Goal: Find contact information: Find contact information

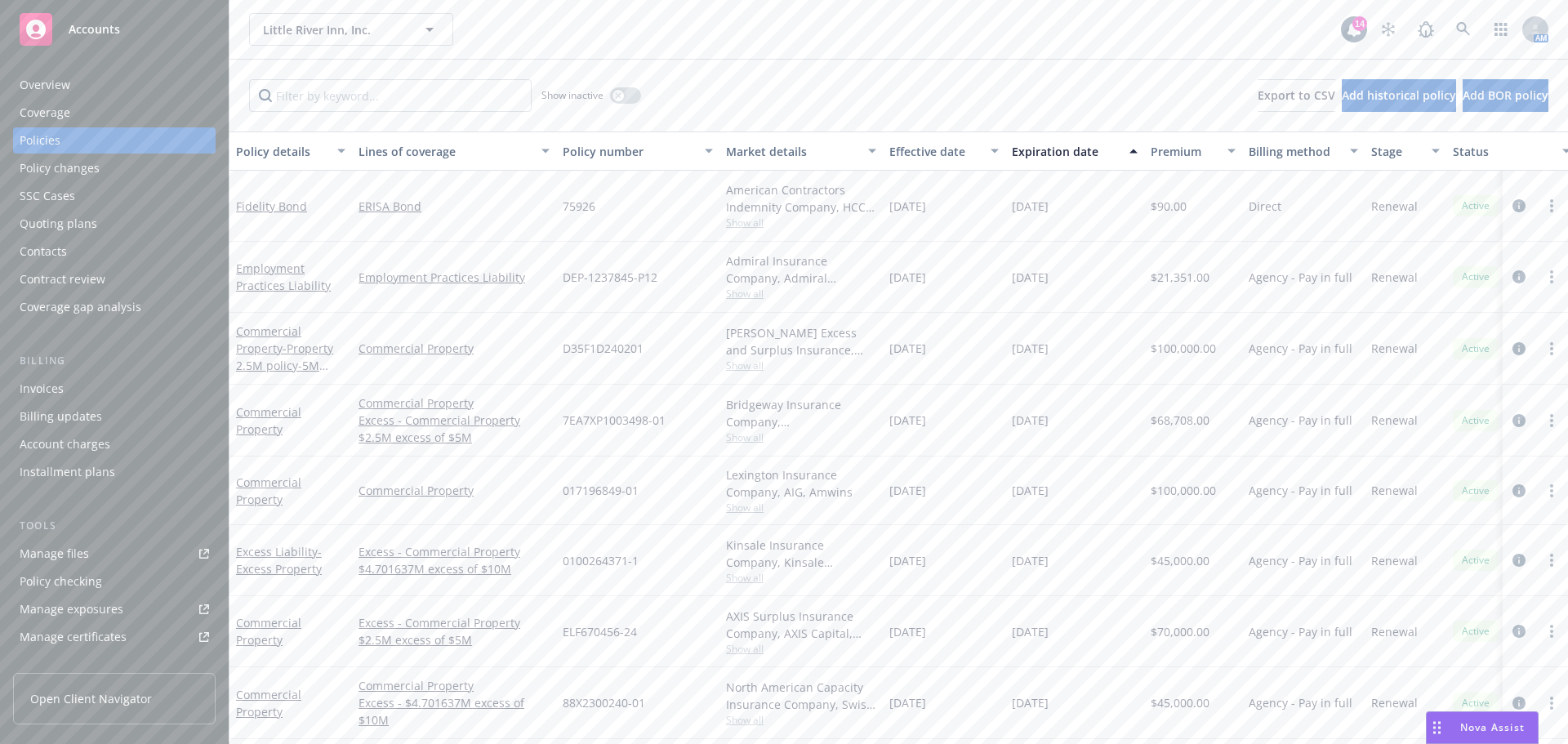
scroll to position [81, 0]
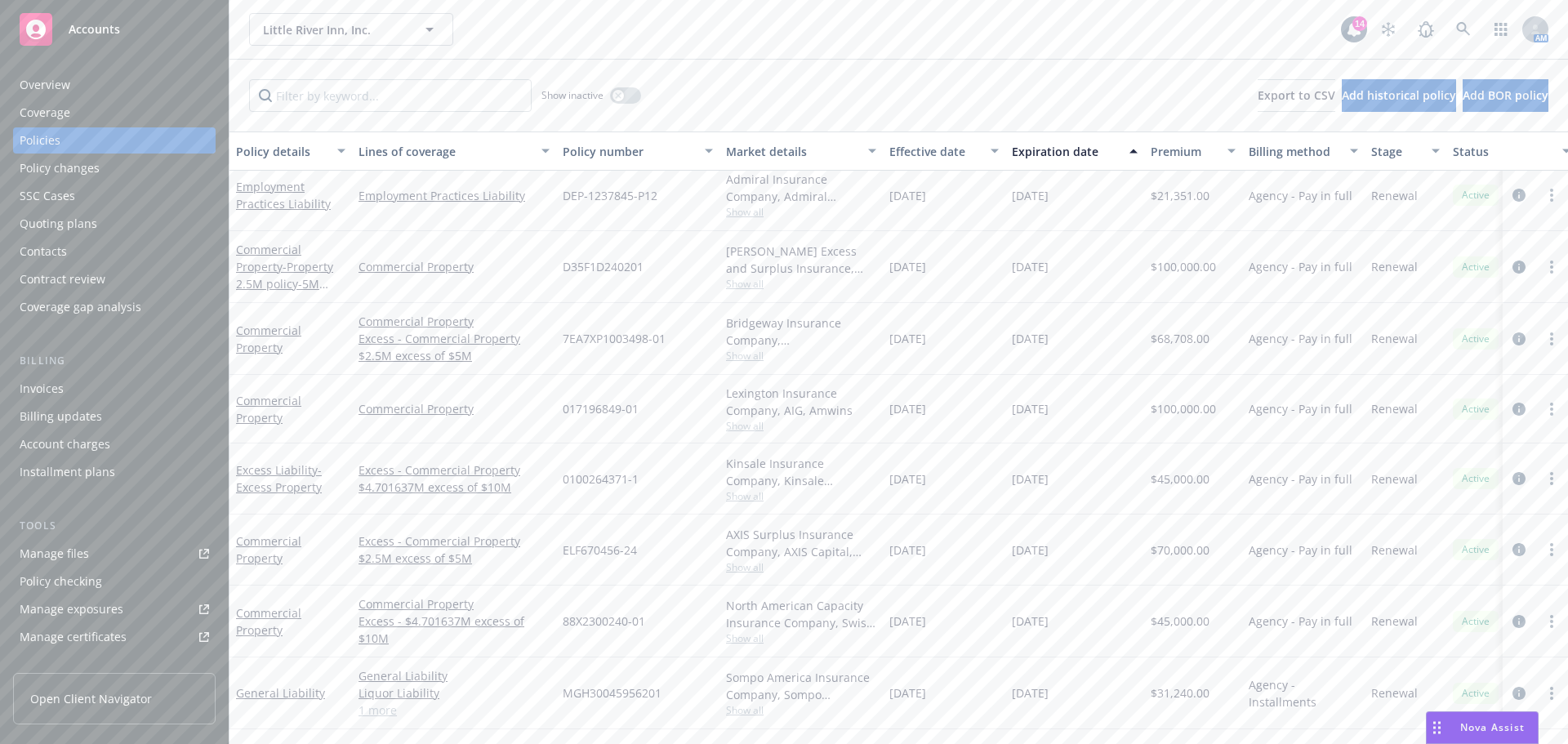
click at [76, 580] on div "Policy checking" at bounding box center [61, 581] width 82 height 26
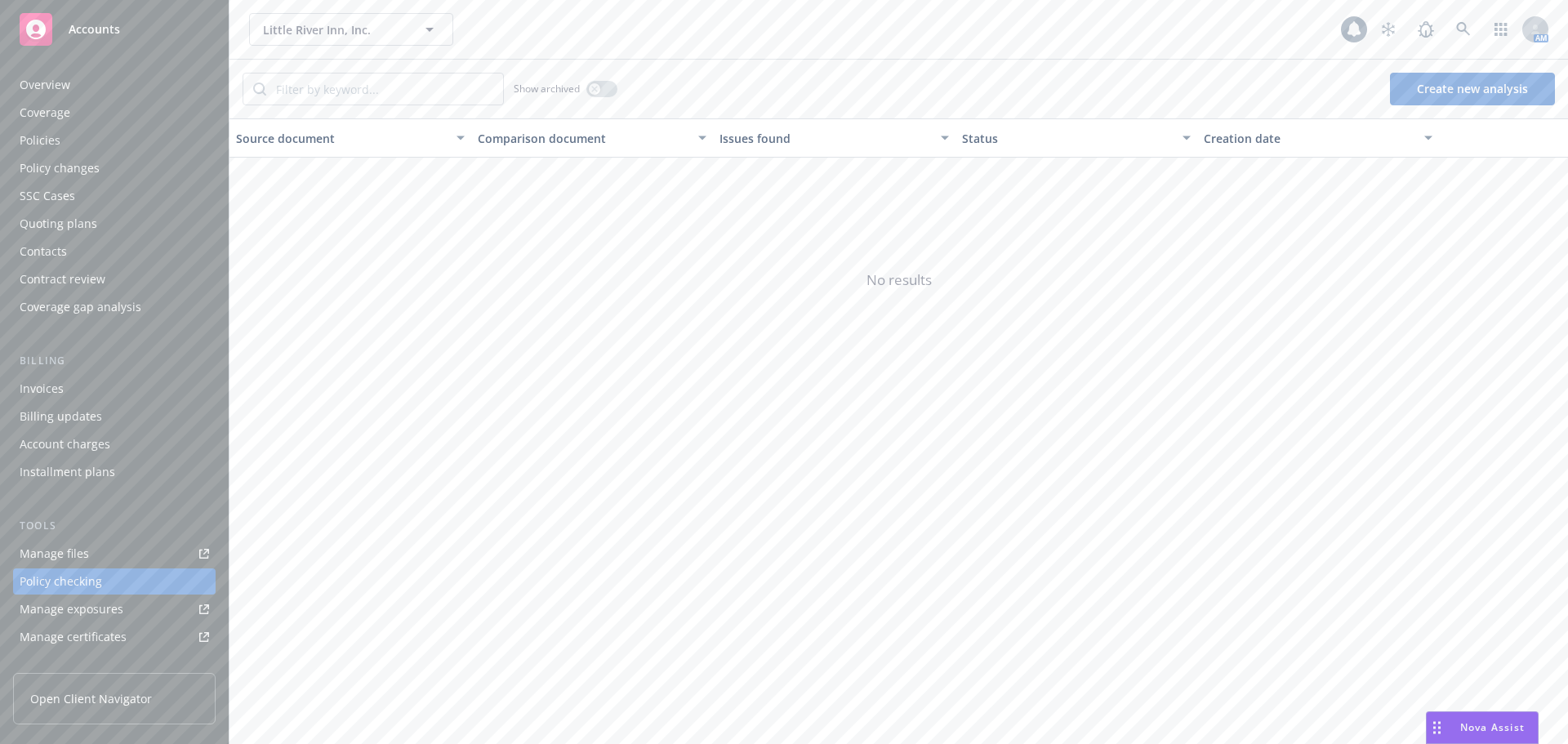
scroll to position [184, 0]
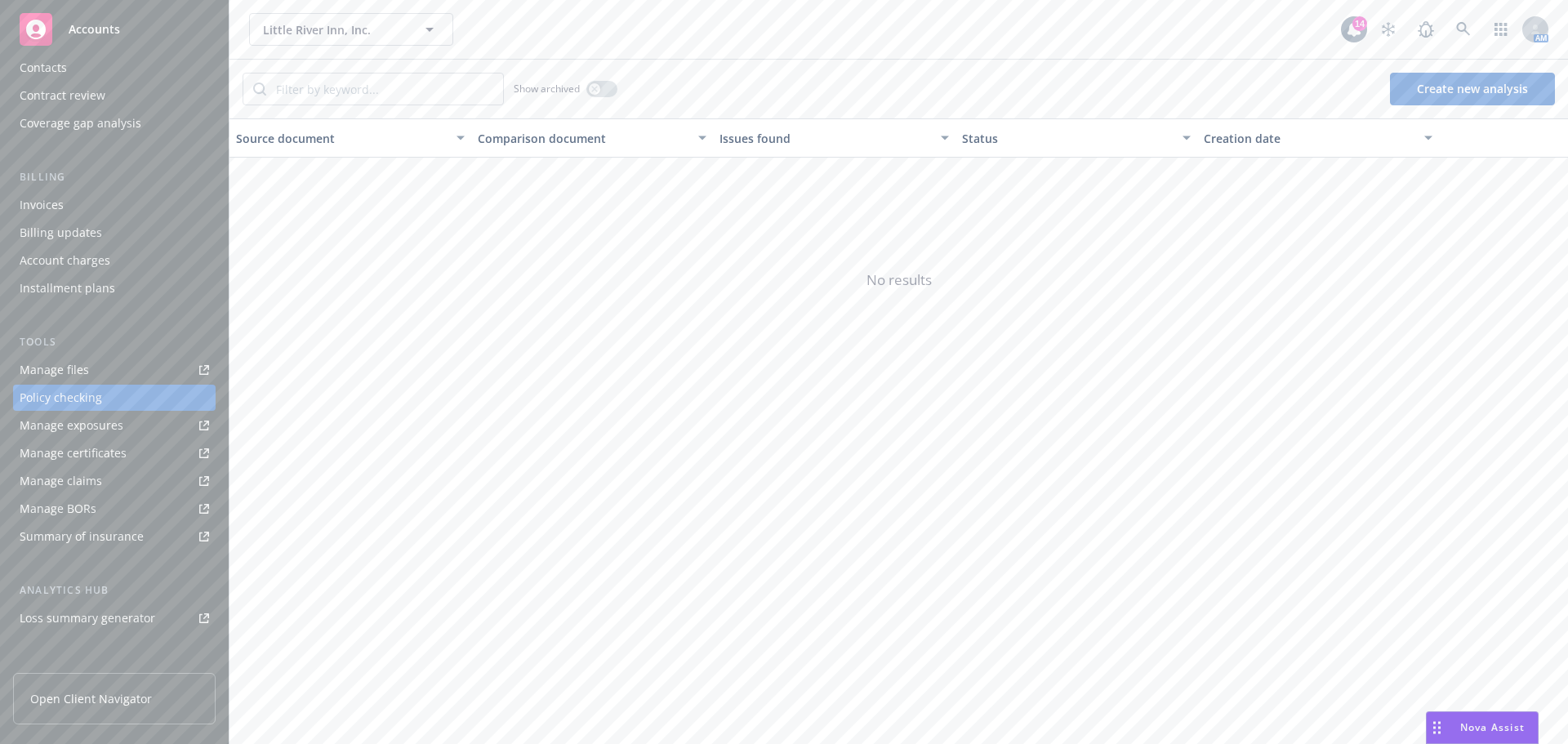
click at [1479, 88] on button "Create new analysis" at bounding box center [1472, 89] width 165 height 33
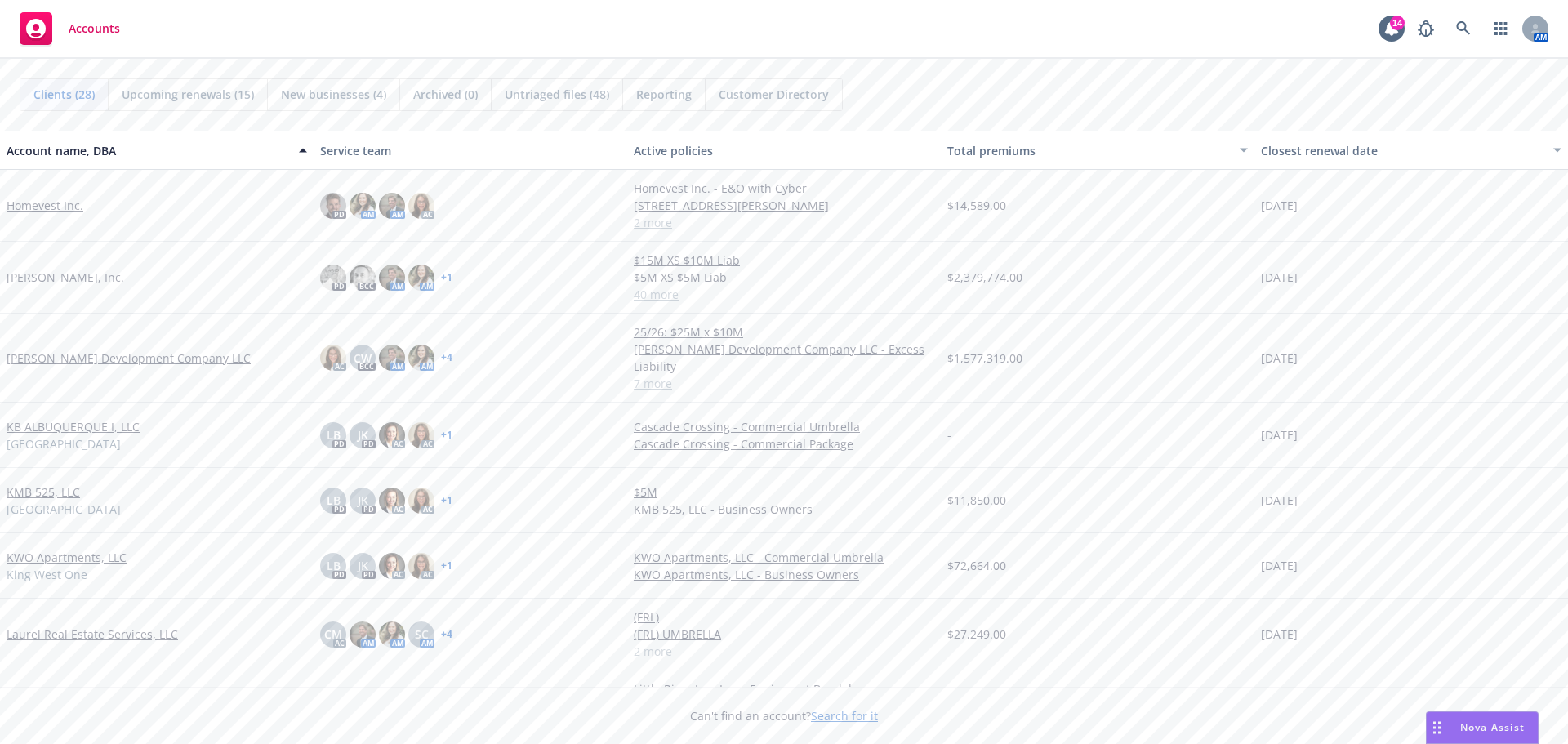
scroll to position [735, 0]
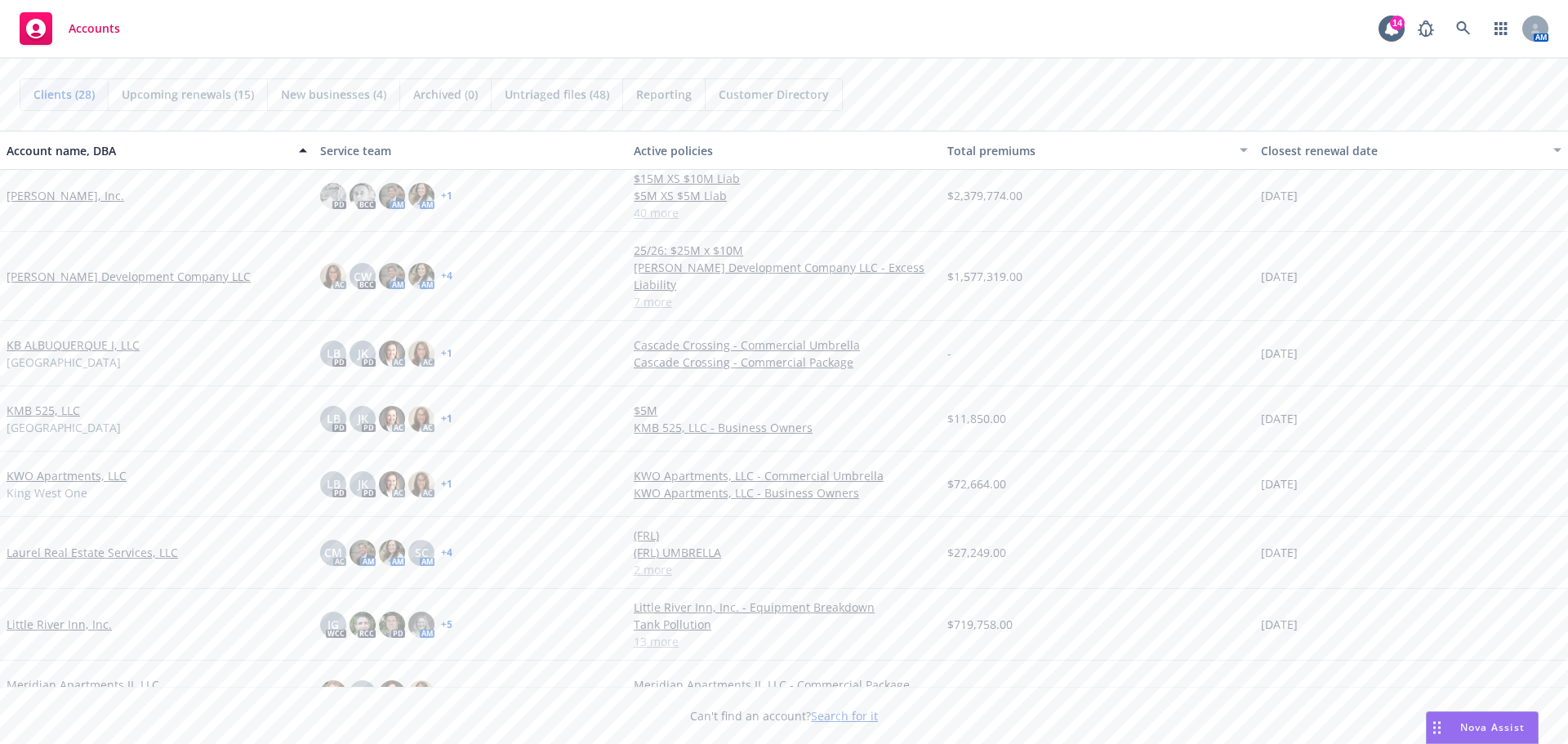
click at [84, 268] on link "[PERSON_NAME] Development Company LLC" at bounding box center [128, 277] width 244 height 17
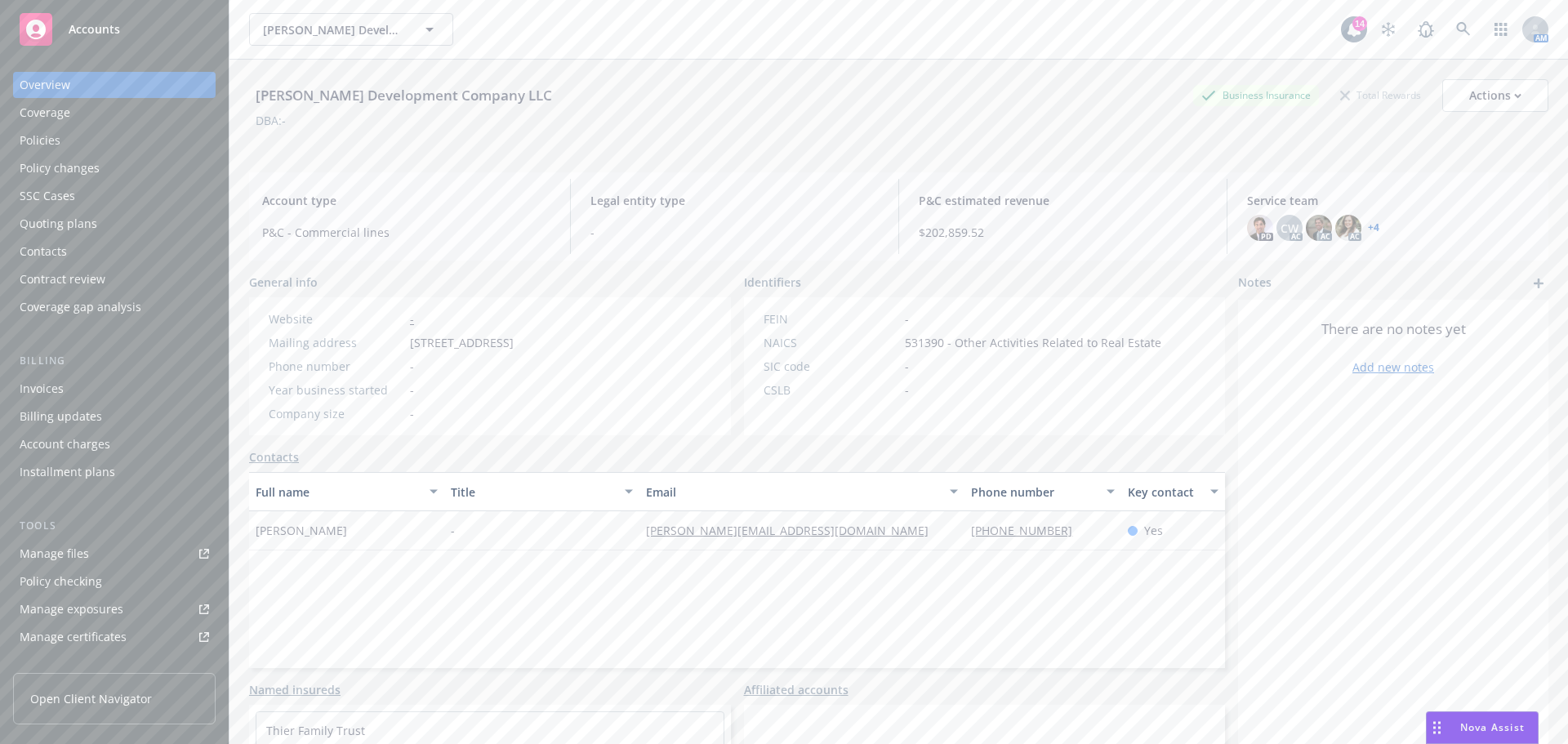
click at [87, 139] on div "Policies" at bounding box center [114, 140] width 190 height 26
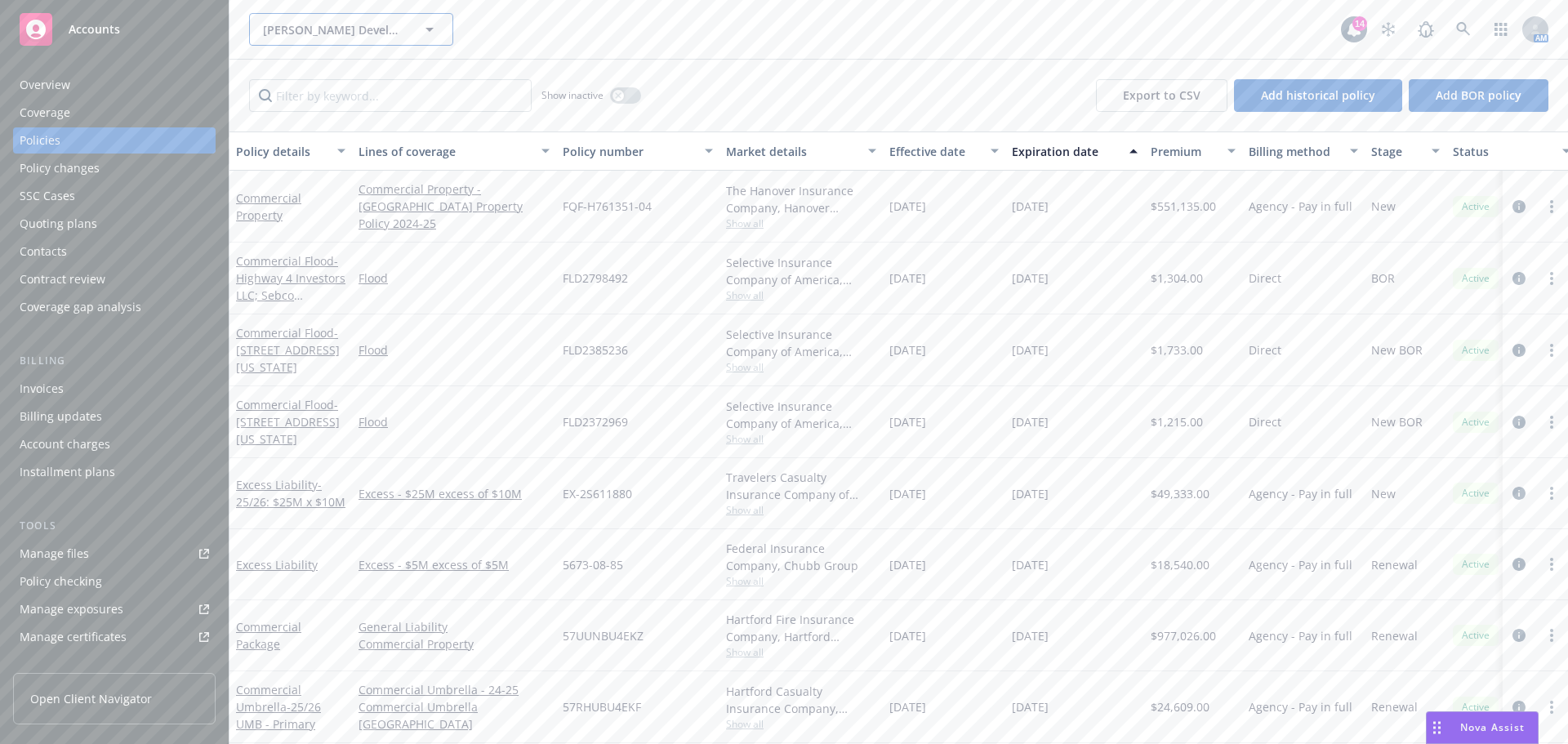
click at [427, 34] on icon "button" at bounding box center [429, 29] width 20 height 20
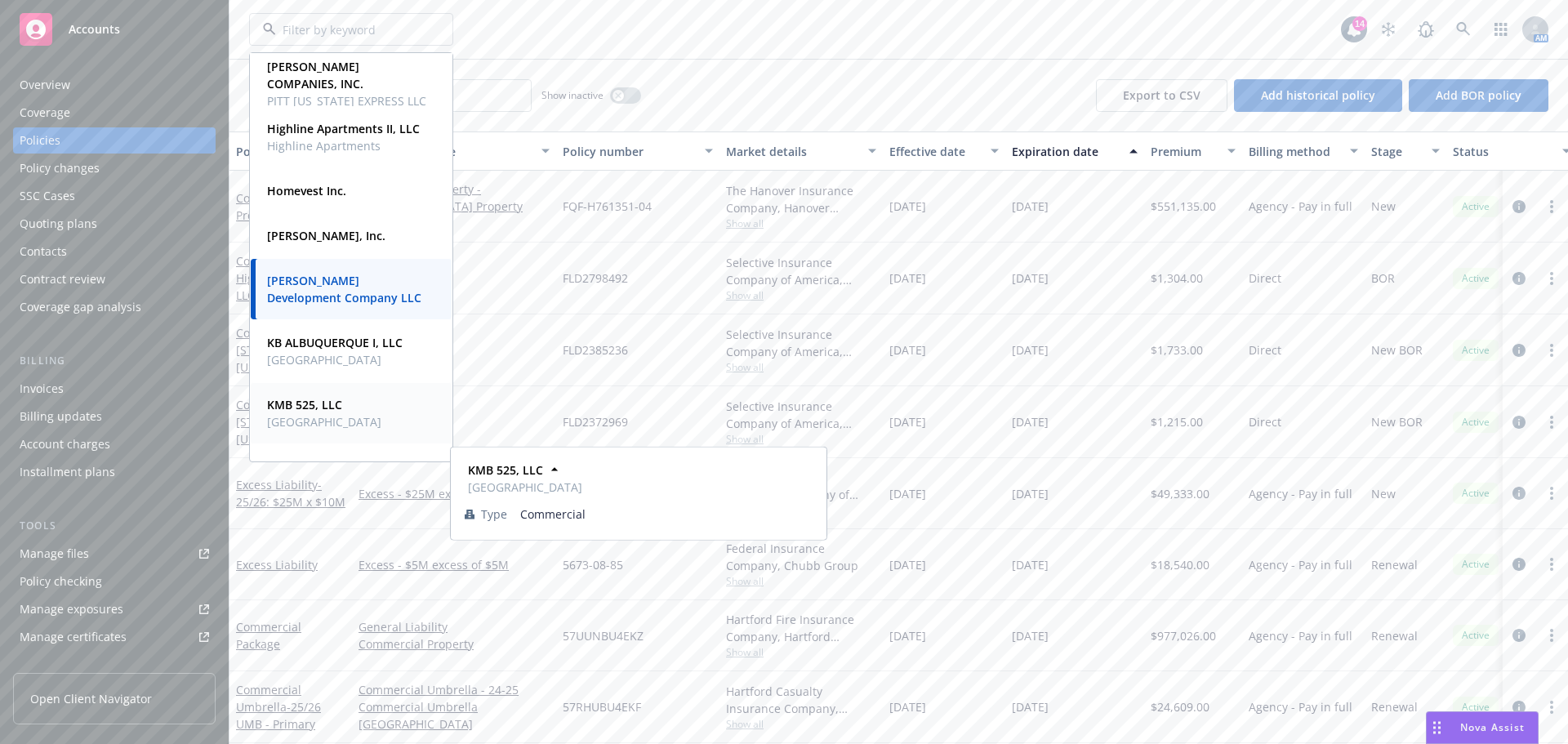
scroll to position [653, 0]
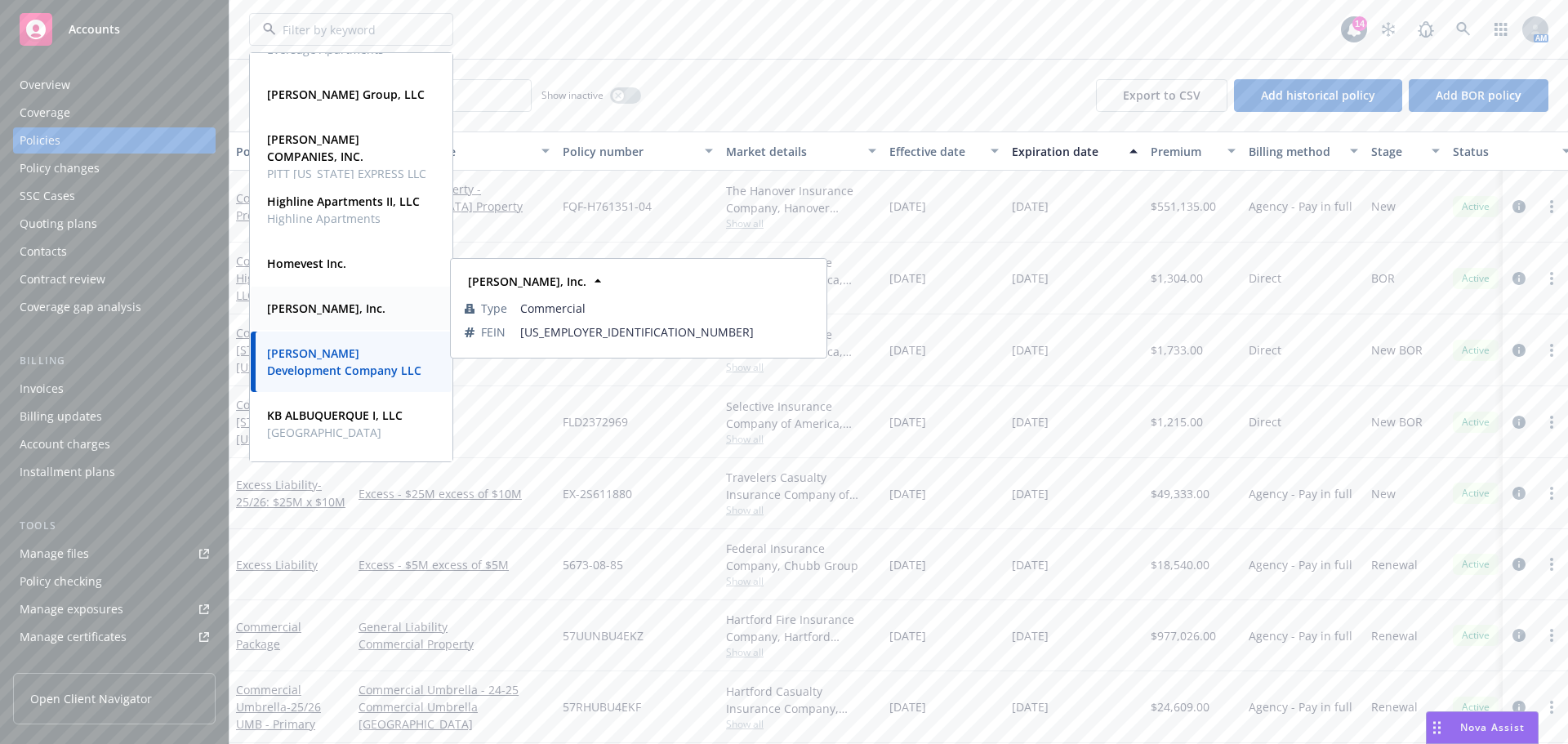
click at [320, 305] on strong "JB Matteson, Inc." at bounding box center [326, 308] width 119 height 16
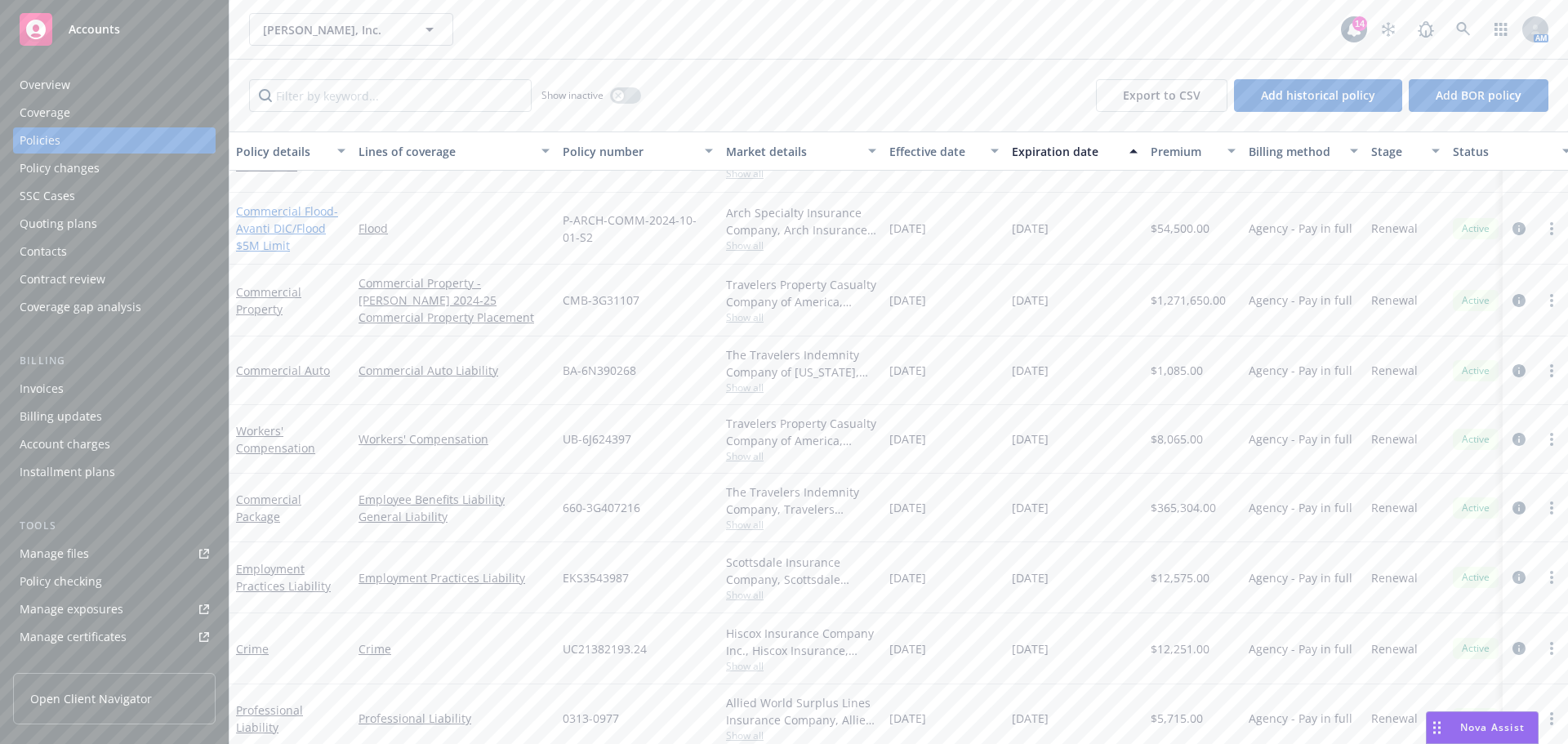
scroll to position [327, 0]
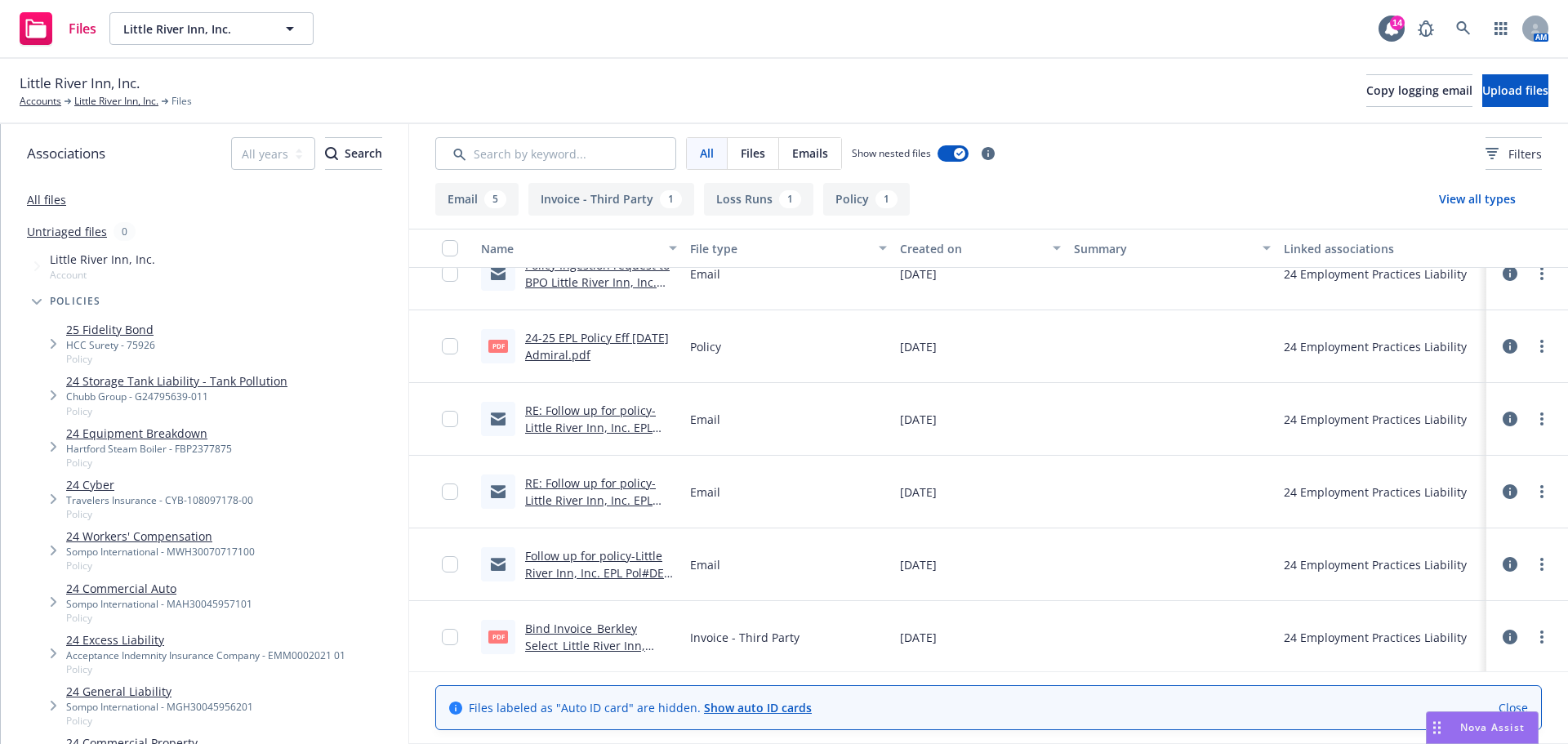
scroll to position [178, 0]
click at [570, 418] on link "RE: Follow up for policy-Little River Inn, Inc. EPL Pol#DEP-1237845-P12" at bounding box center [591, 424] width 131 height 50
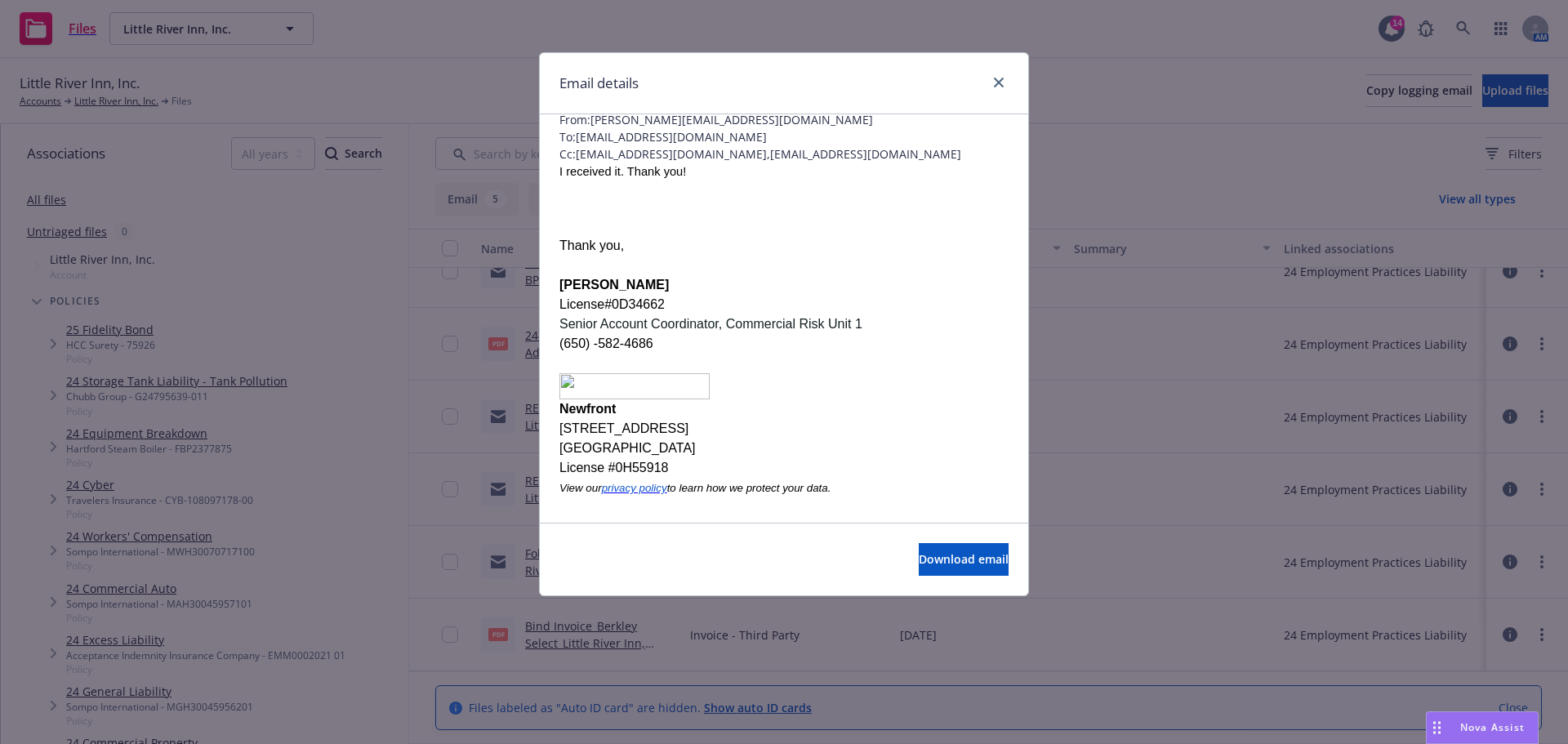
scroll to position [0, 0]
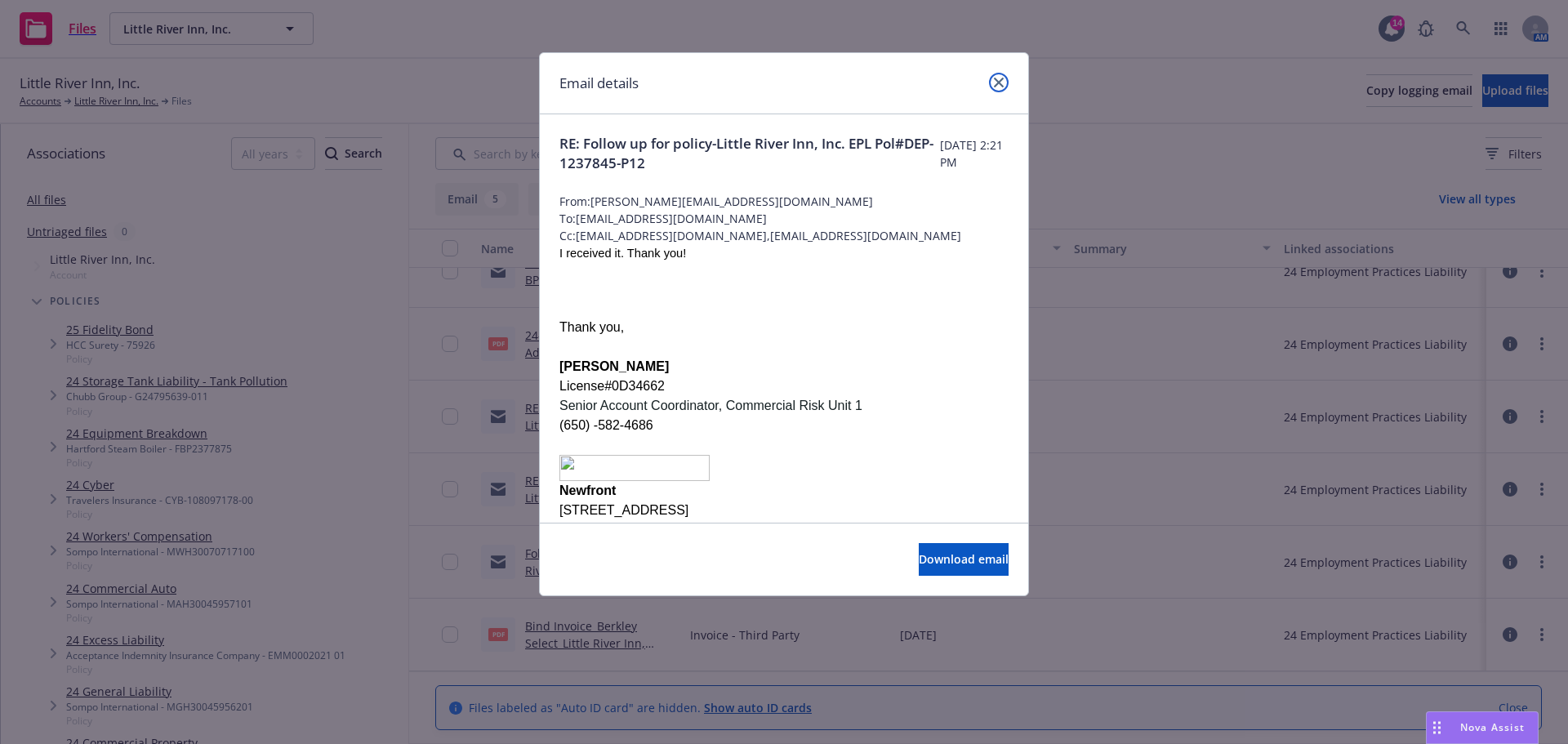
click at [996, 84] on icon "close" at bounding box center [998, 82] width 9 height 9
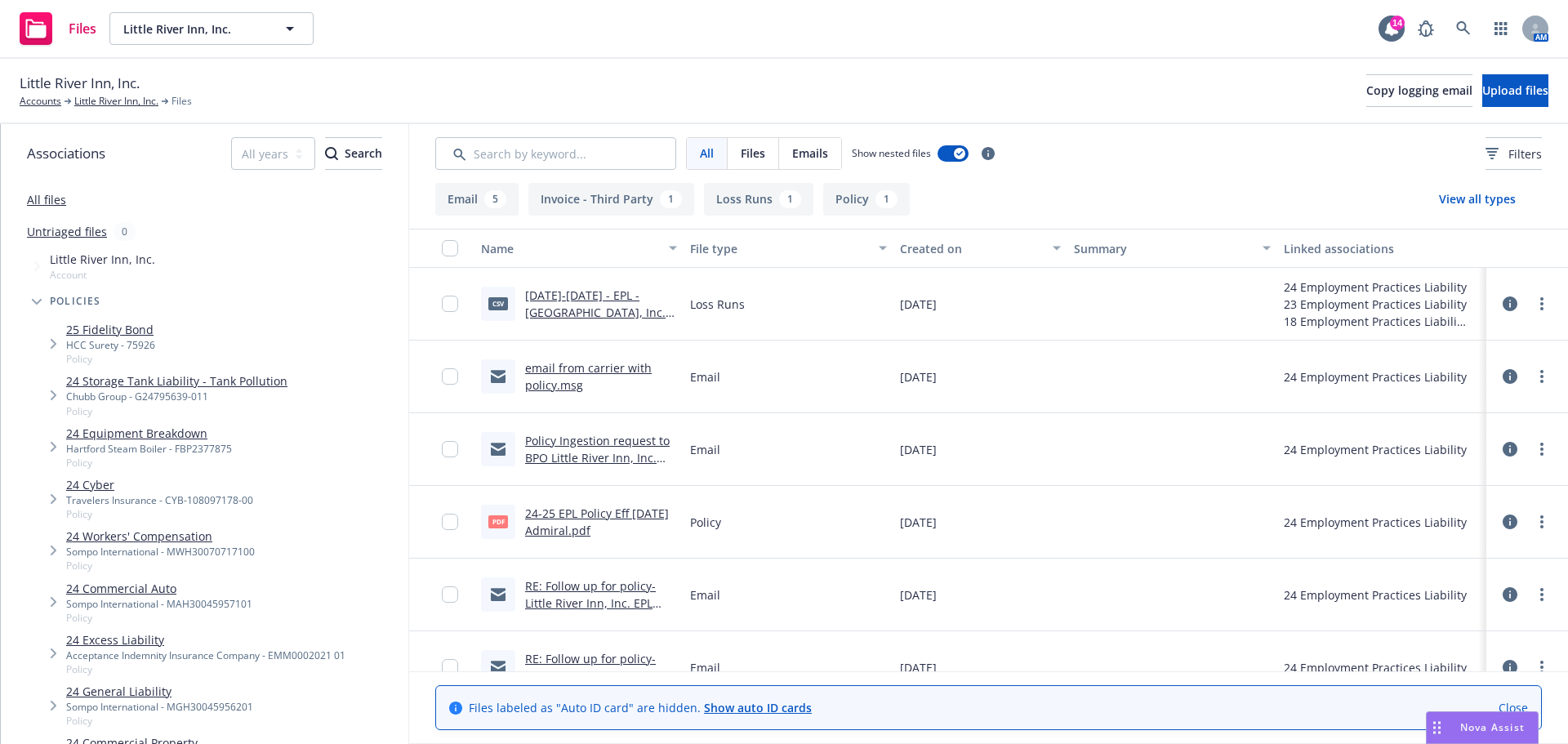
click at [574, 293] on link "2015-2025 - EPL - Little River Inn, Inc. - 07-08-2025.csv" at bounding box center [599, 312] width 148 height 50
click at [576, 372] on link "email from carrier with policy.msg" at bounding box center [588, 376] width 126 height 33
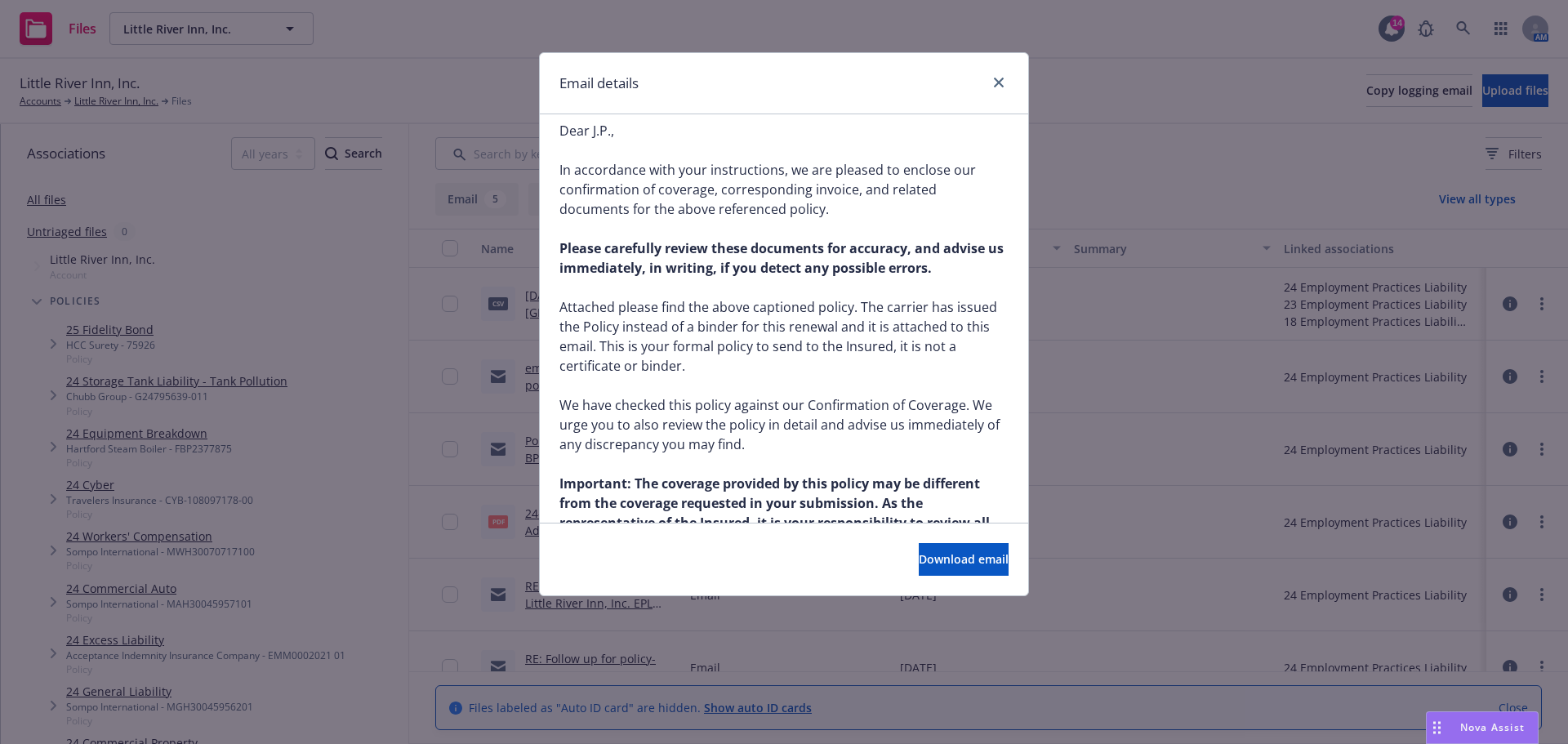
scroll to position [644, 0]
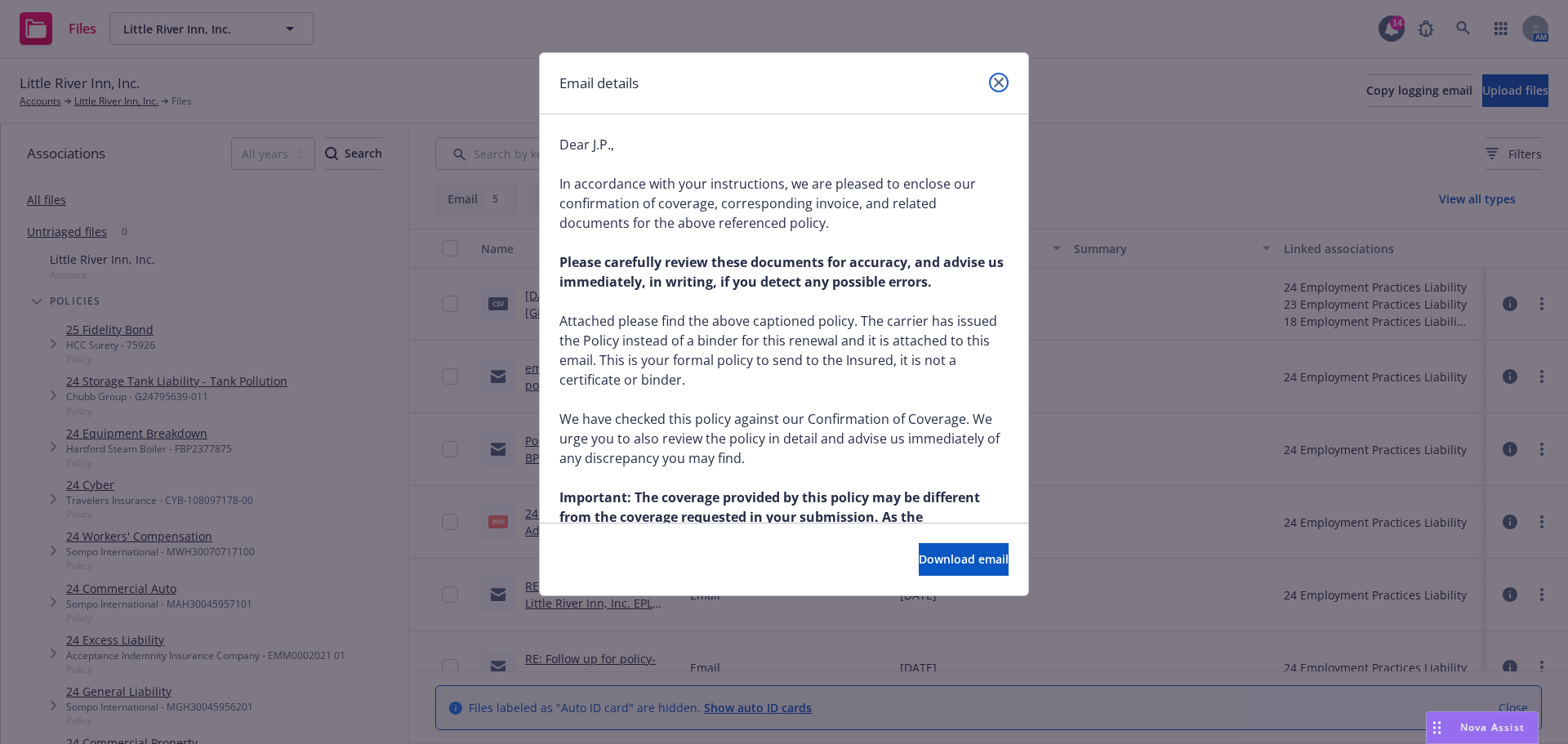
click at [994, 81] on icon "close" at bounding box center [998, 82] width 9 height 9
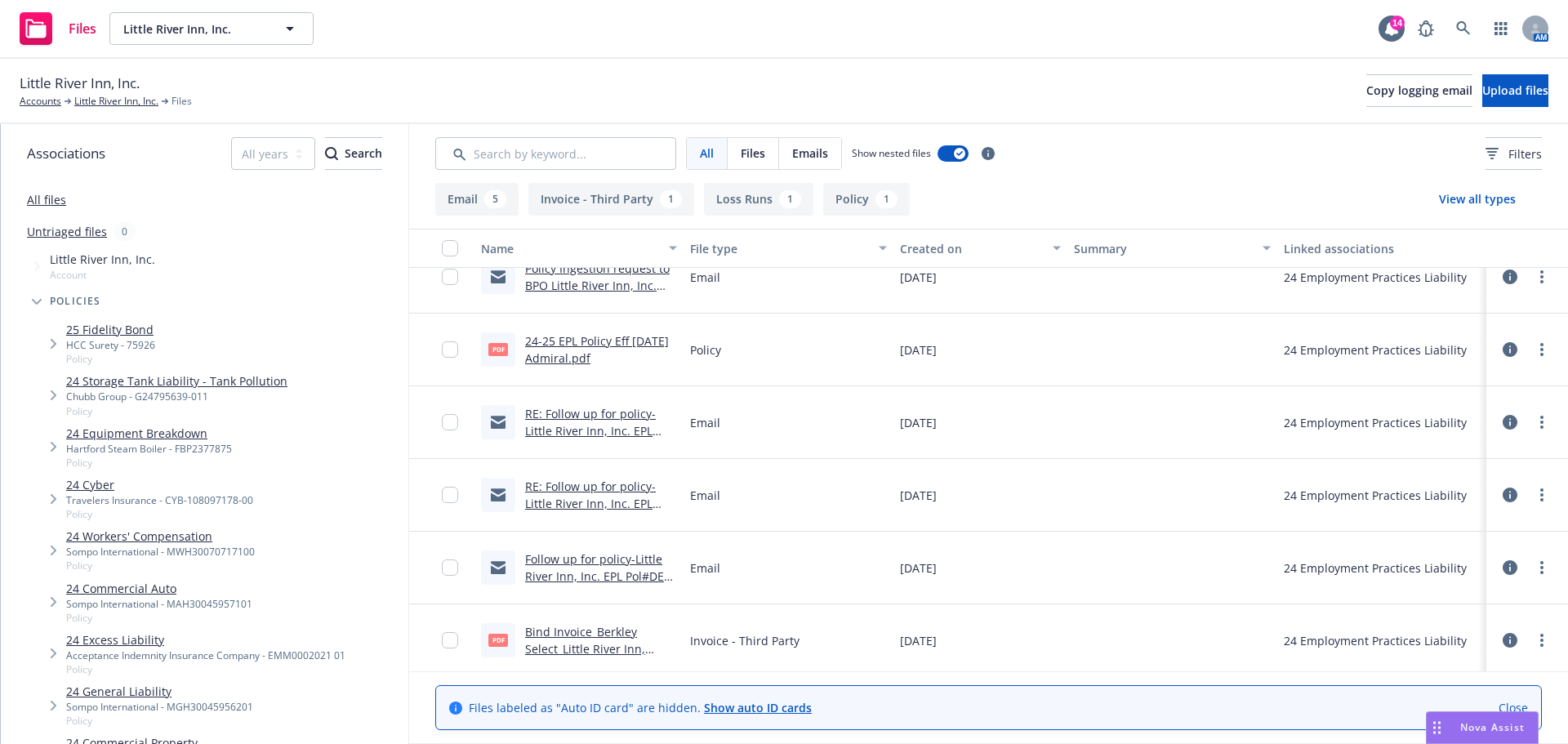
scroll to position [178, 0]
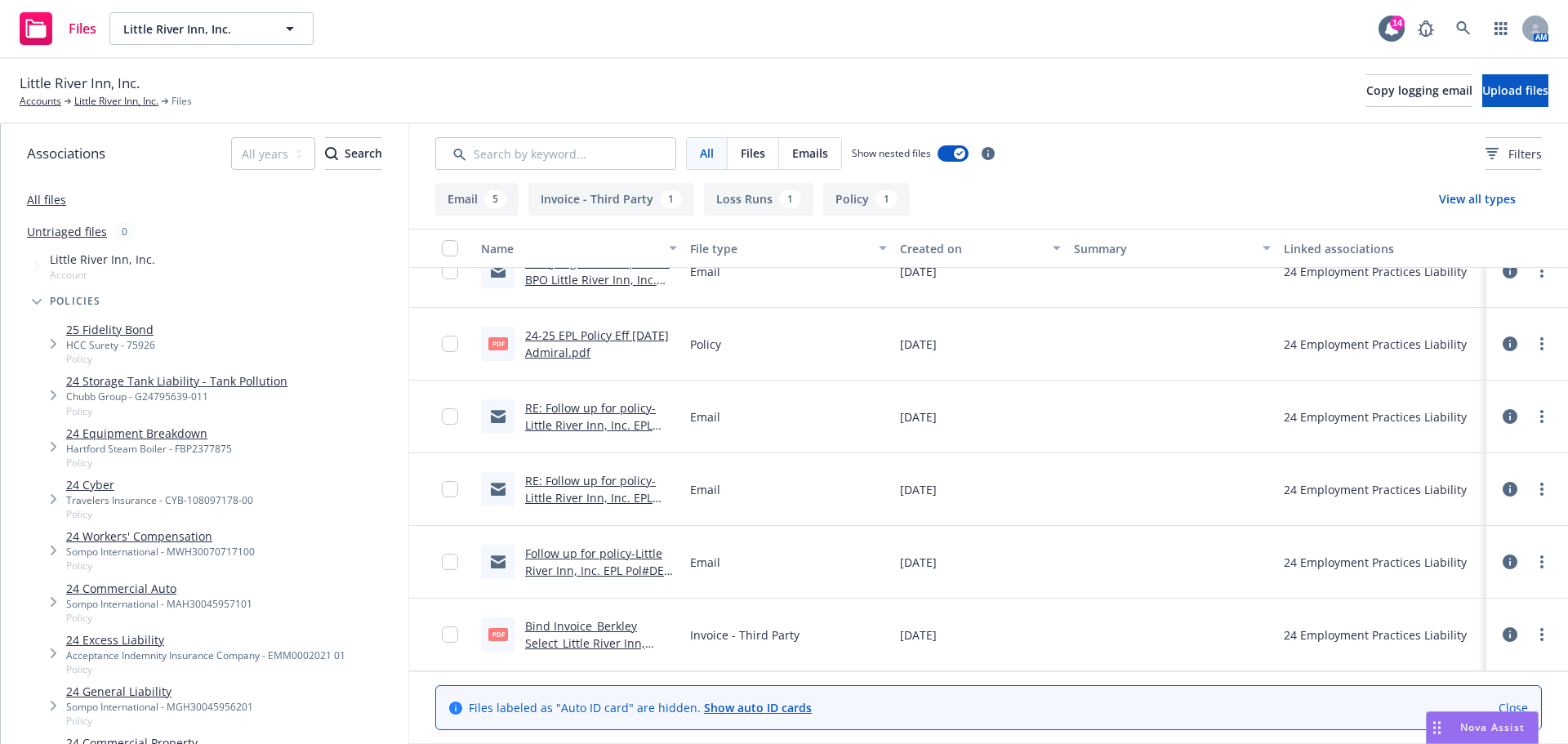
click at [601, 480] on link "RE: Follow up for policy-Little River Inn, Inc. EPL Pol#DEP-1237845-P12" at bounding box center [591, 497] width 131 height 50
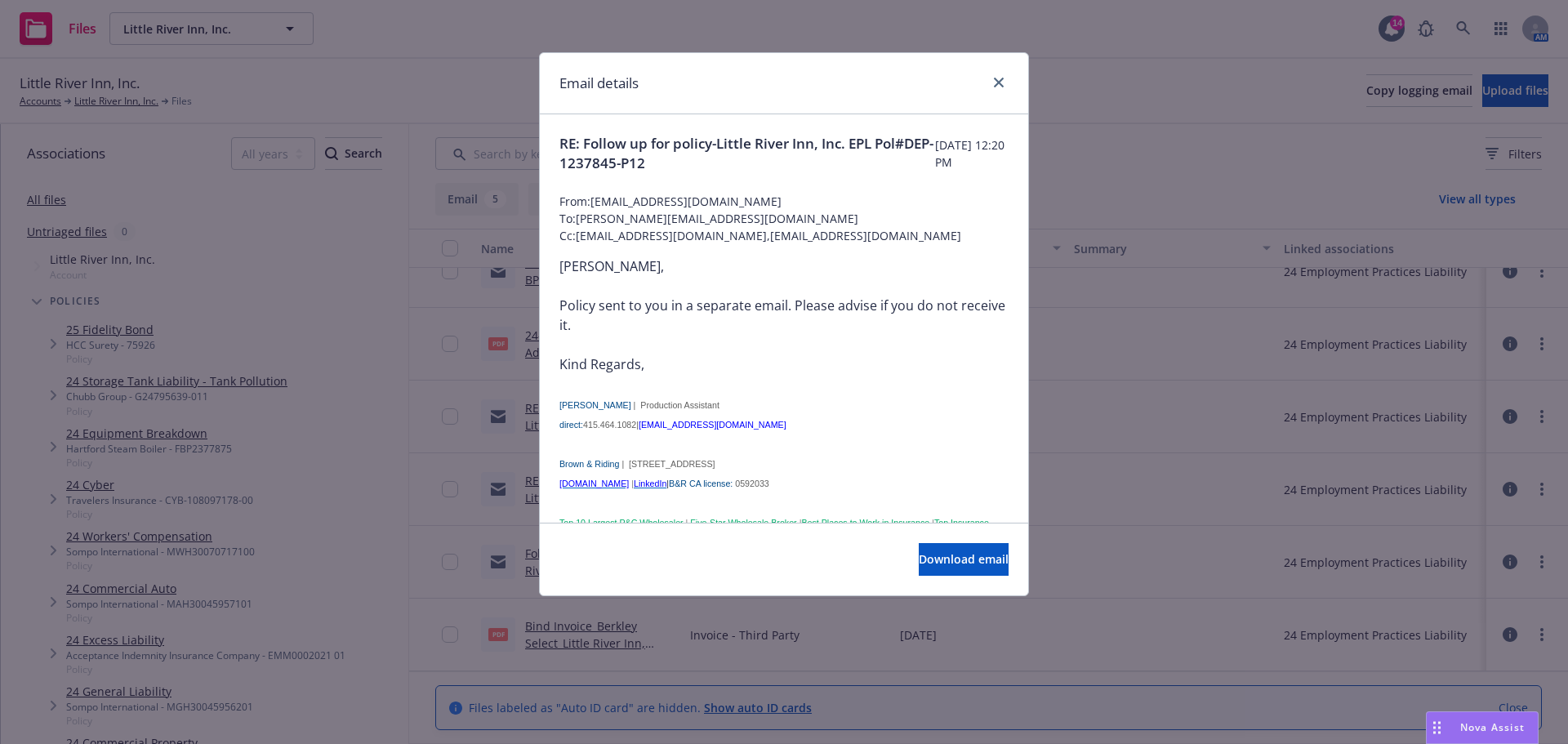
click at [601, 469] on span "Brown & Riding" at bounding box center [590, 464] width 60 height 9
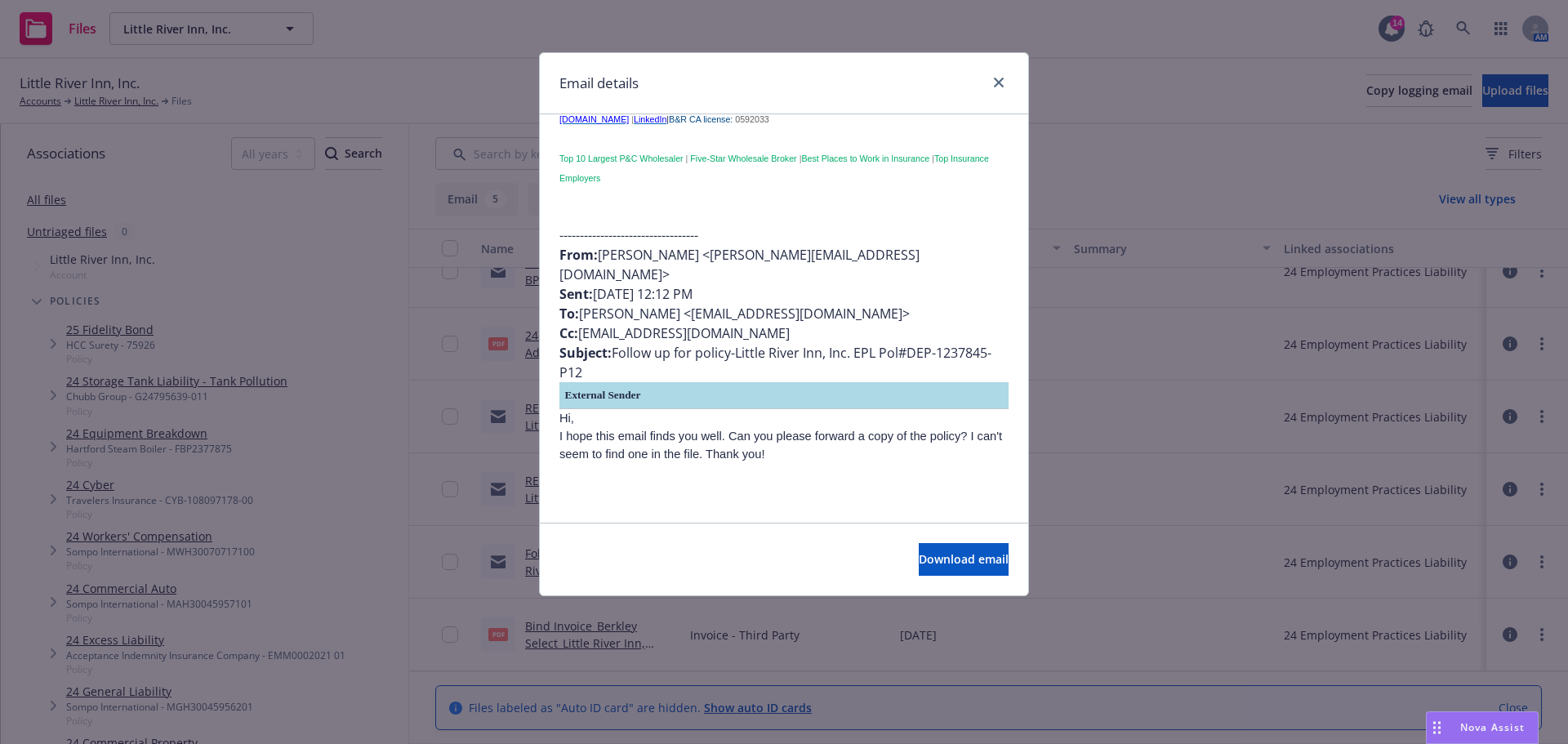
scroll to position [0, 0]
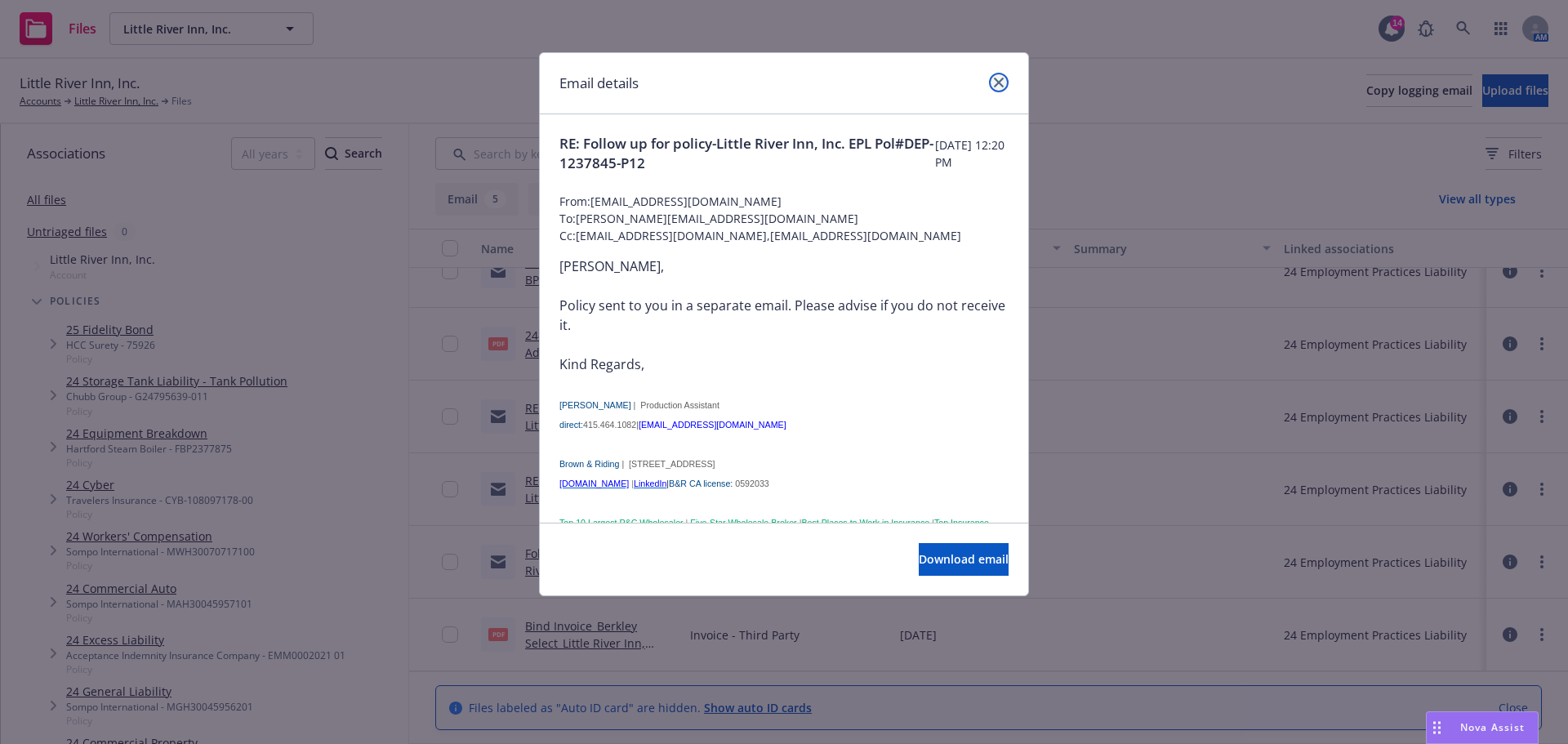
click at [994, 81] on icon "close" at bounding box center [998, 82] width 9 height 9
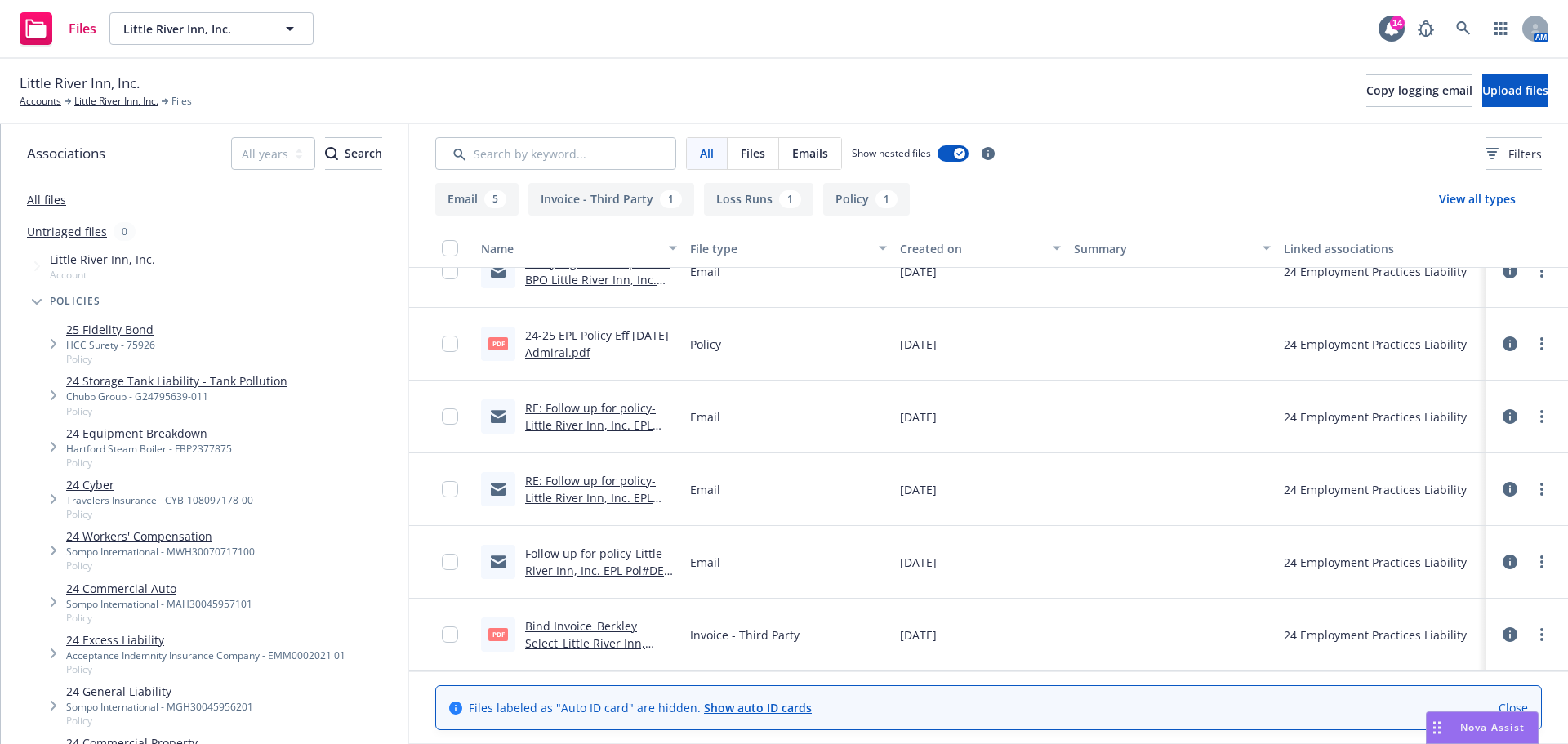
click at [599, 414] on link "RE: Follow up for policy-Little River Inn, Inc. EPL Pol#DEP-1237845-P12" at bounding box center [591, 424] width 131 height 50
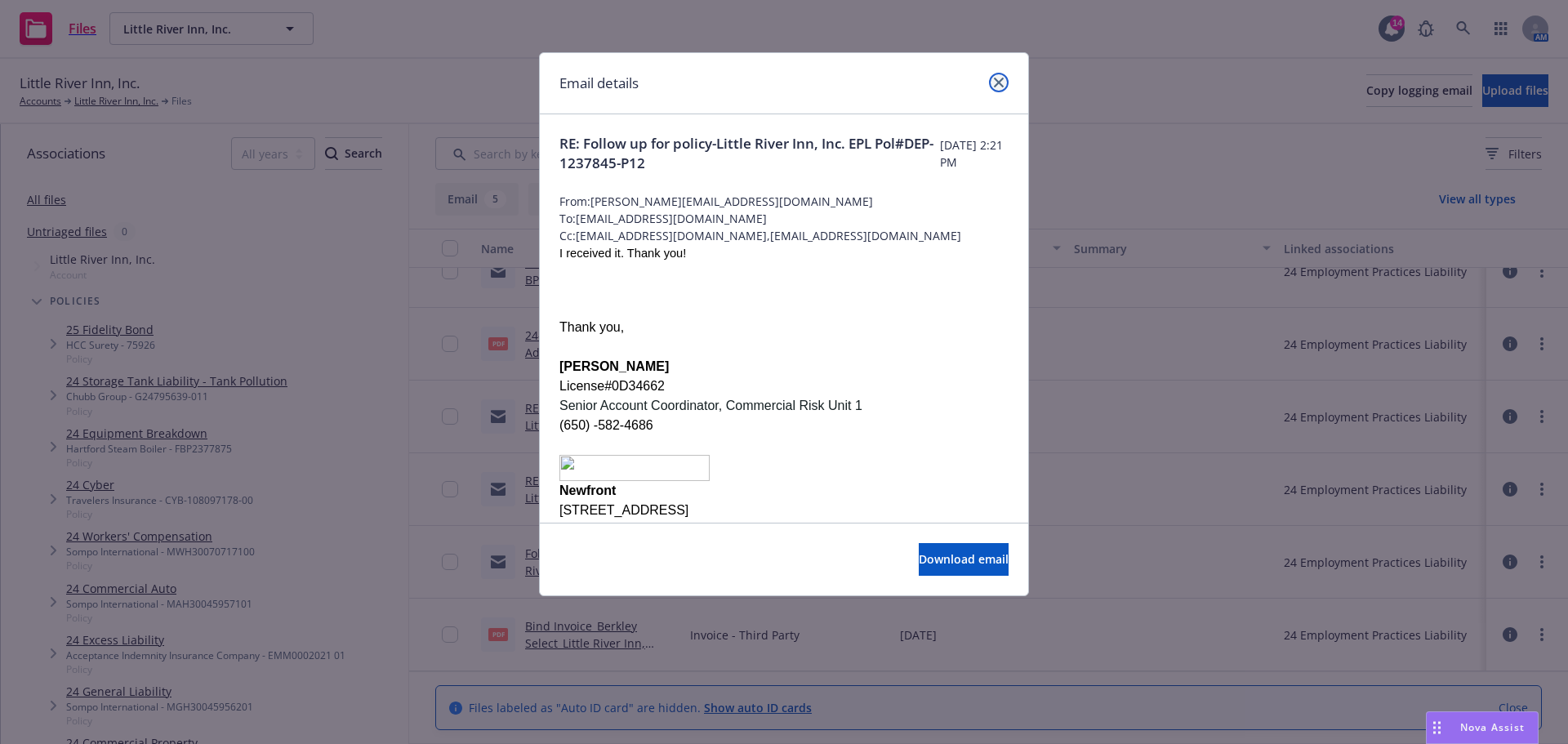
click at [994, 80] on icon "close" at bounding box center [998, 82] width 9 height 9
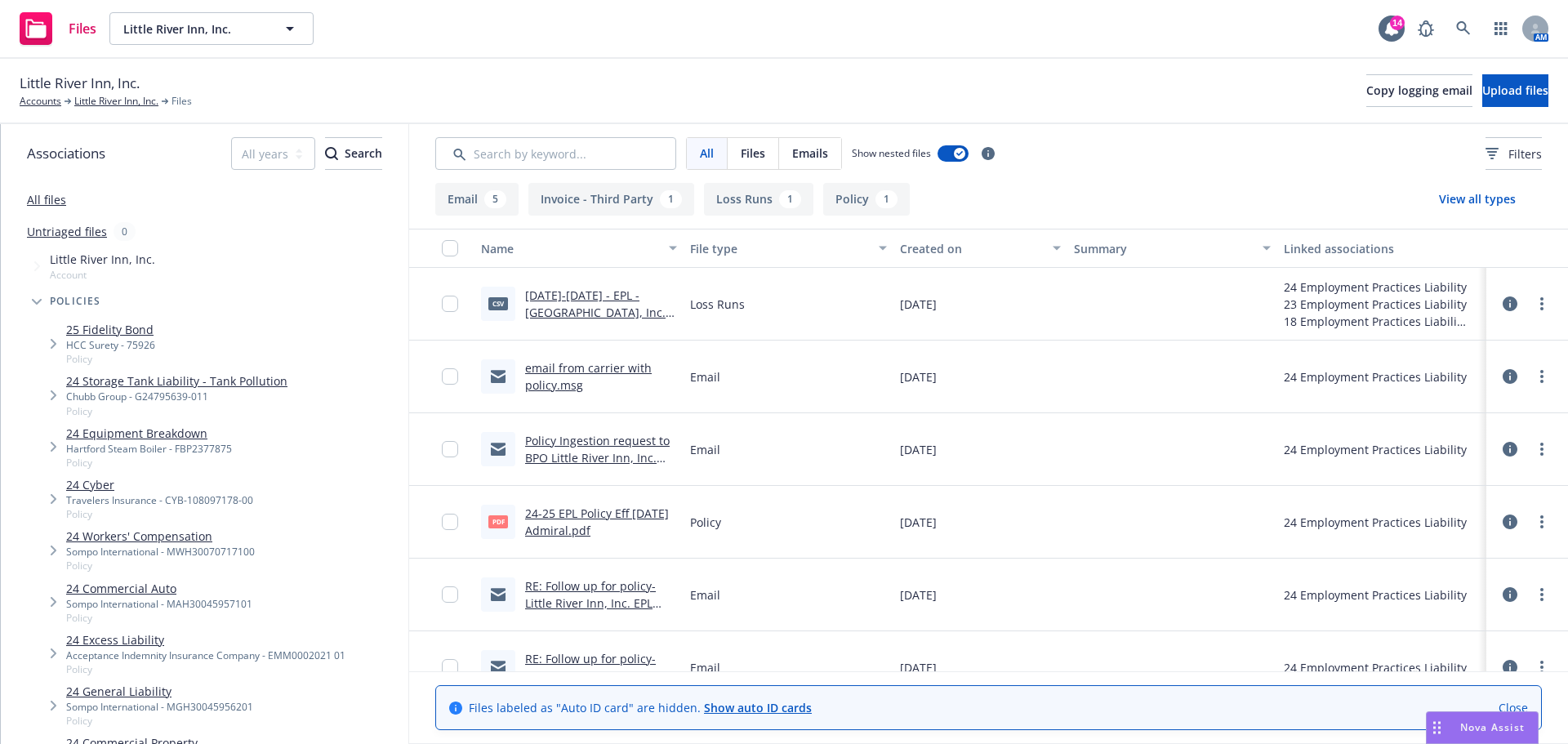
click at [585, 298] on link "2015-2025 - EPL - Little River Inn, Inc. - 07-08-2025.csv" at bounding box center [599, 312] width 148 height 50
click at [579, 367] on link "email from carrier with policy.msg" at bounding box center [588, 376] width 126 height 33
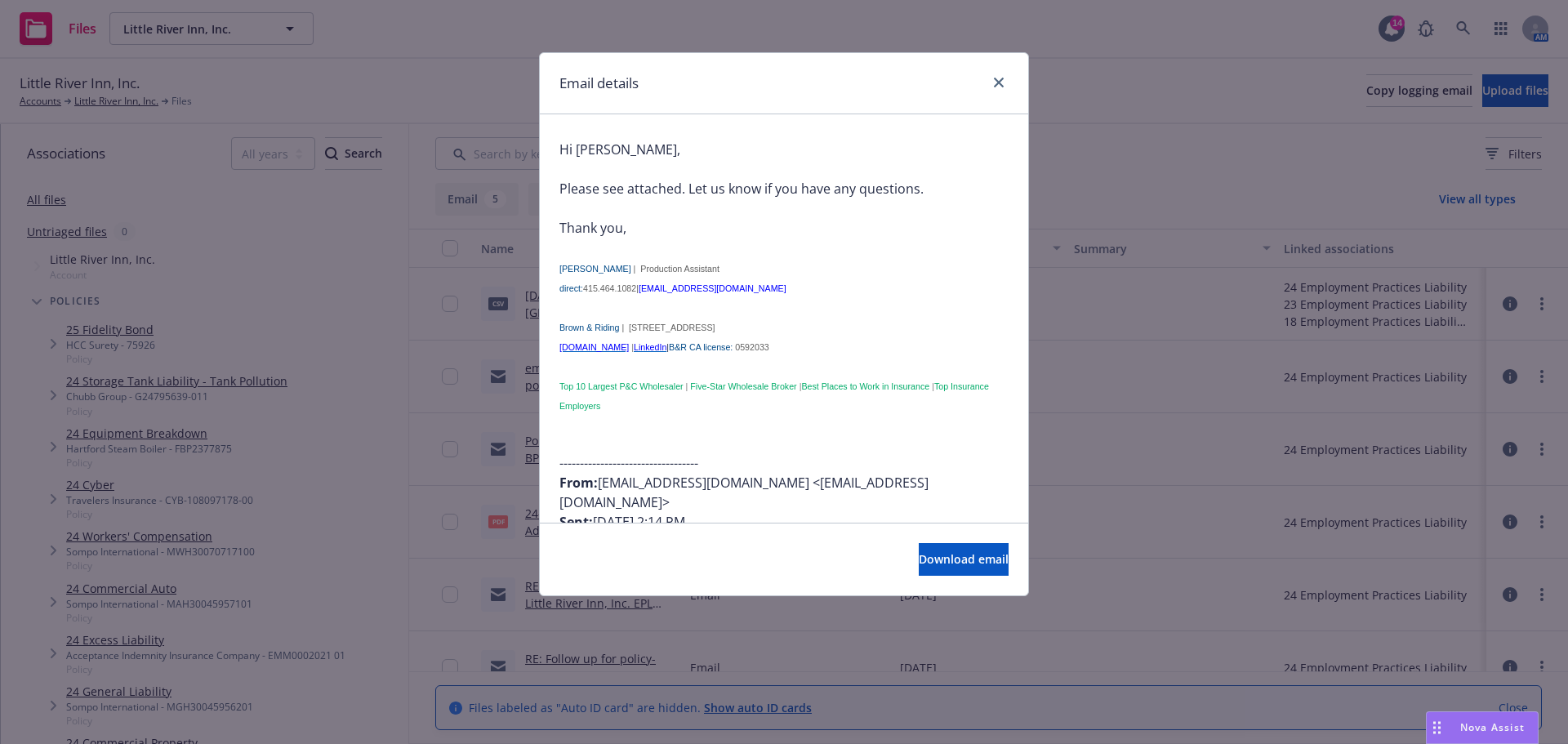
scroll to position [164, 0]
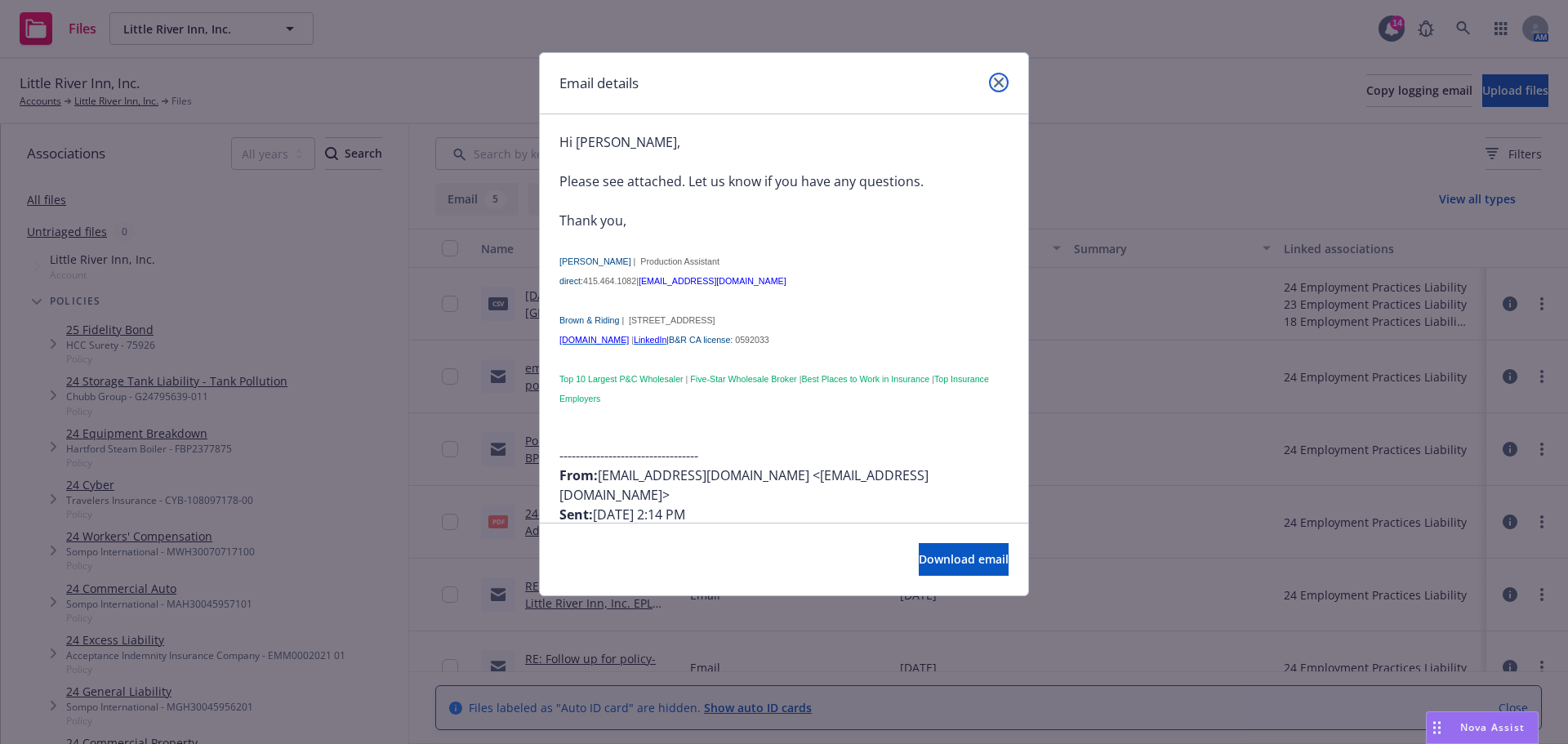
click at [996, 81] on icon "close" at bounding box center [998, 82] width 9 height 9
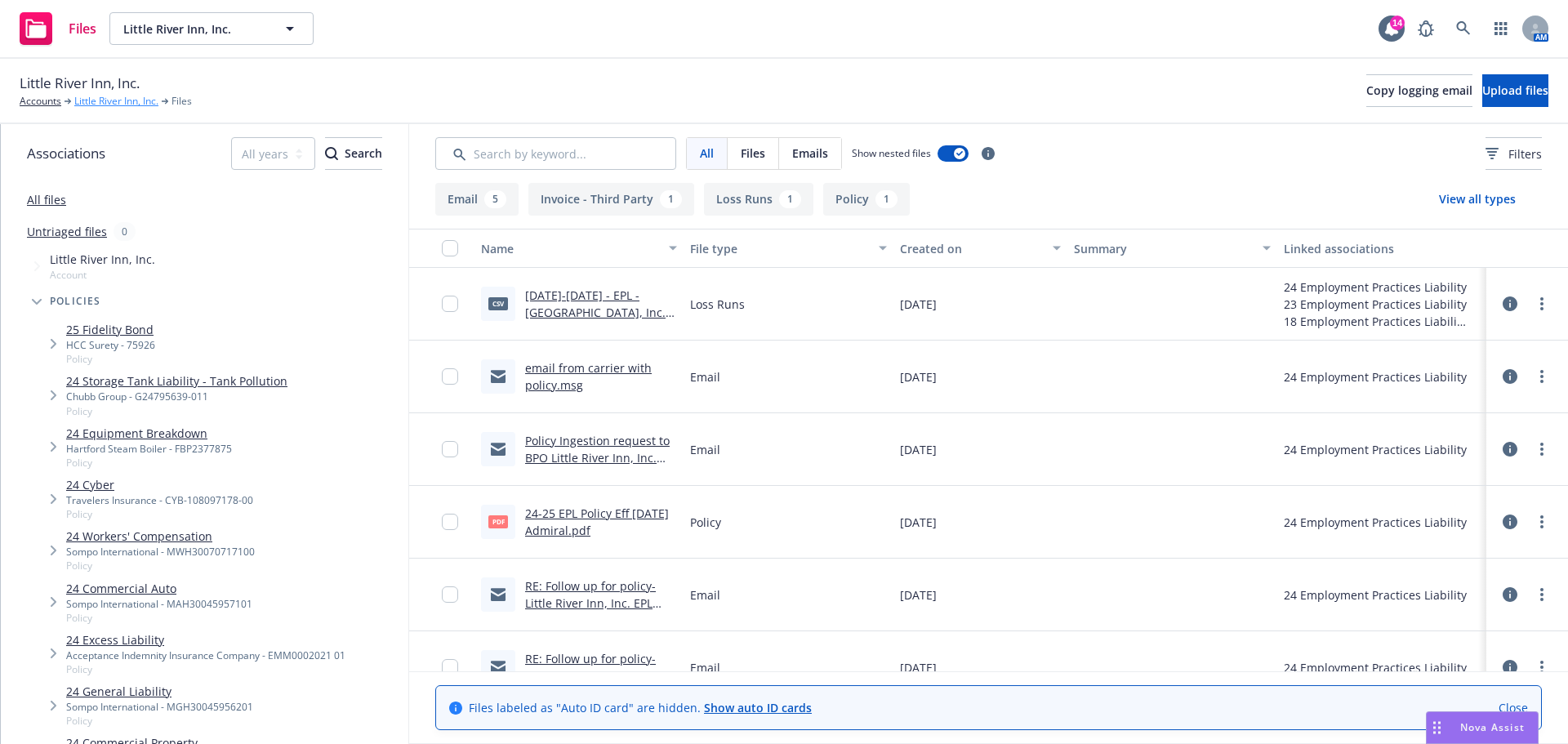
click at [124, 100] on link "Little River Inn, Inc." at bounding box center [117, 101] width 84 height 15
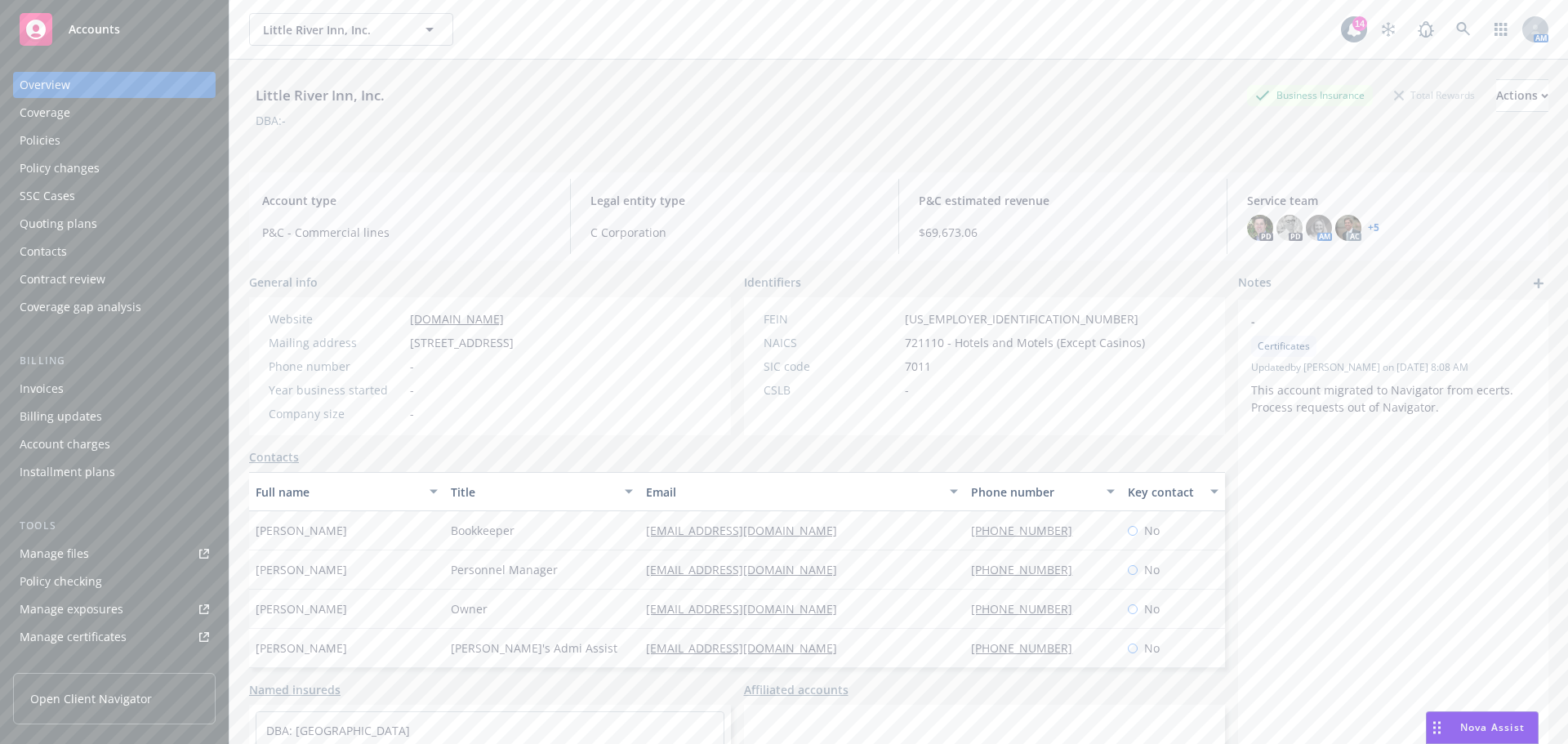
click at [47, 143] on div "Policies" at bounding box center [40, 140] width 41 height 26
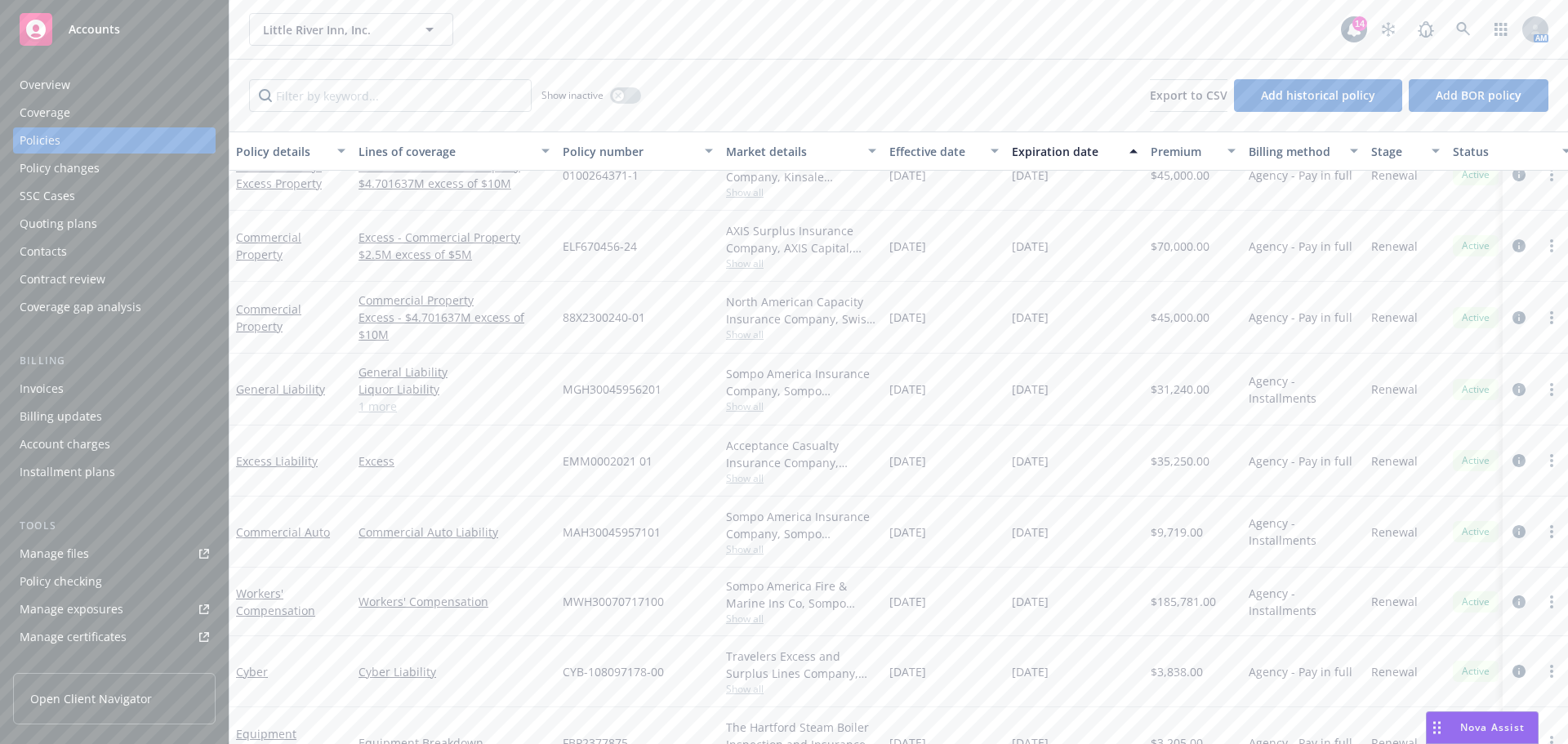
scroll to position [291, 0]
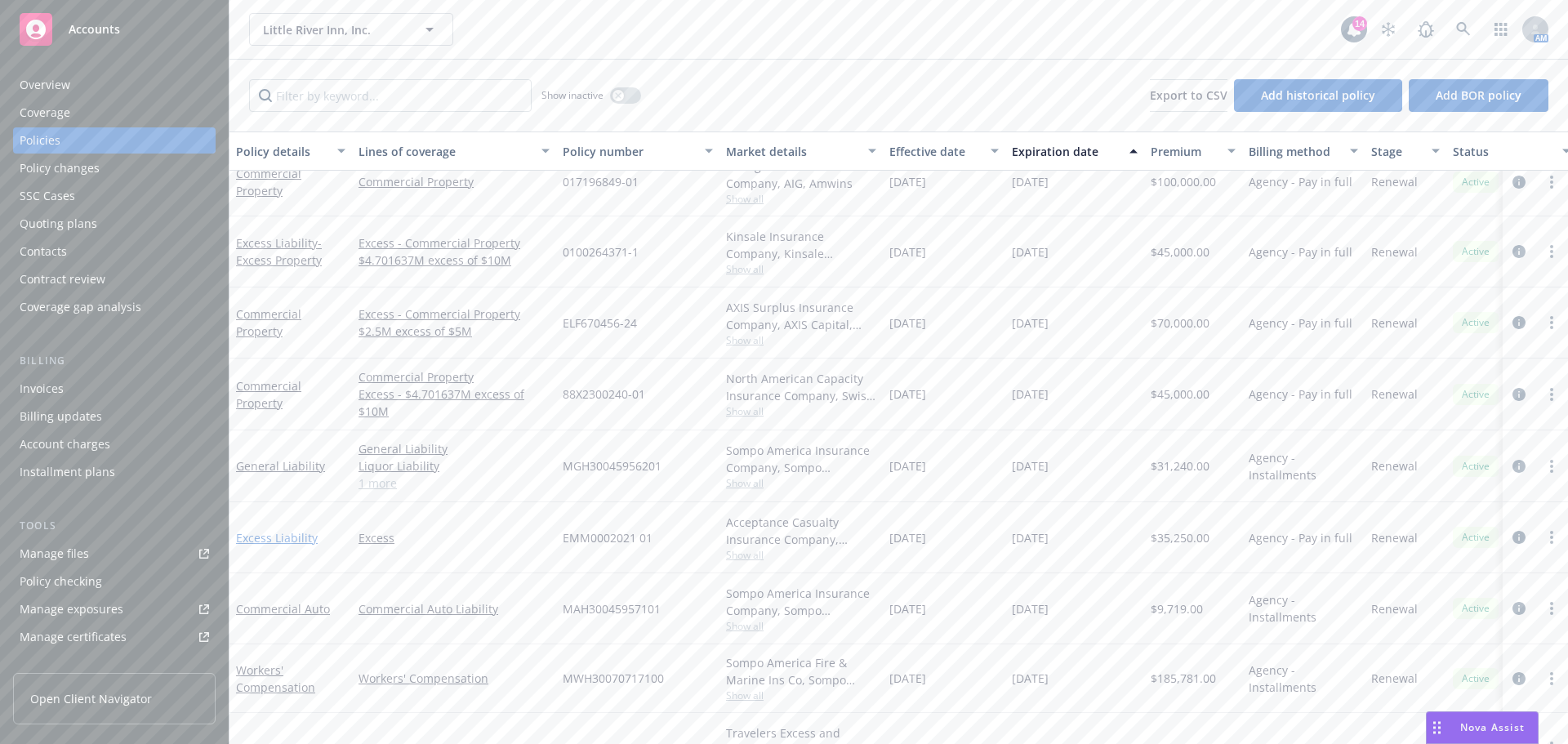
click at [278, 533] on link "Excess Liability" at bounding box center [277, 537] width 81 height 16
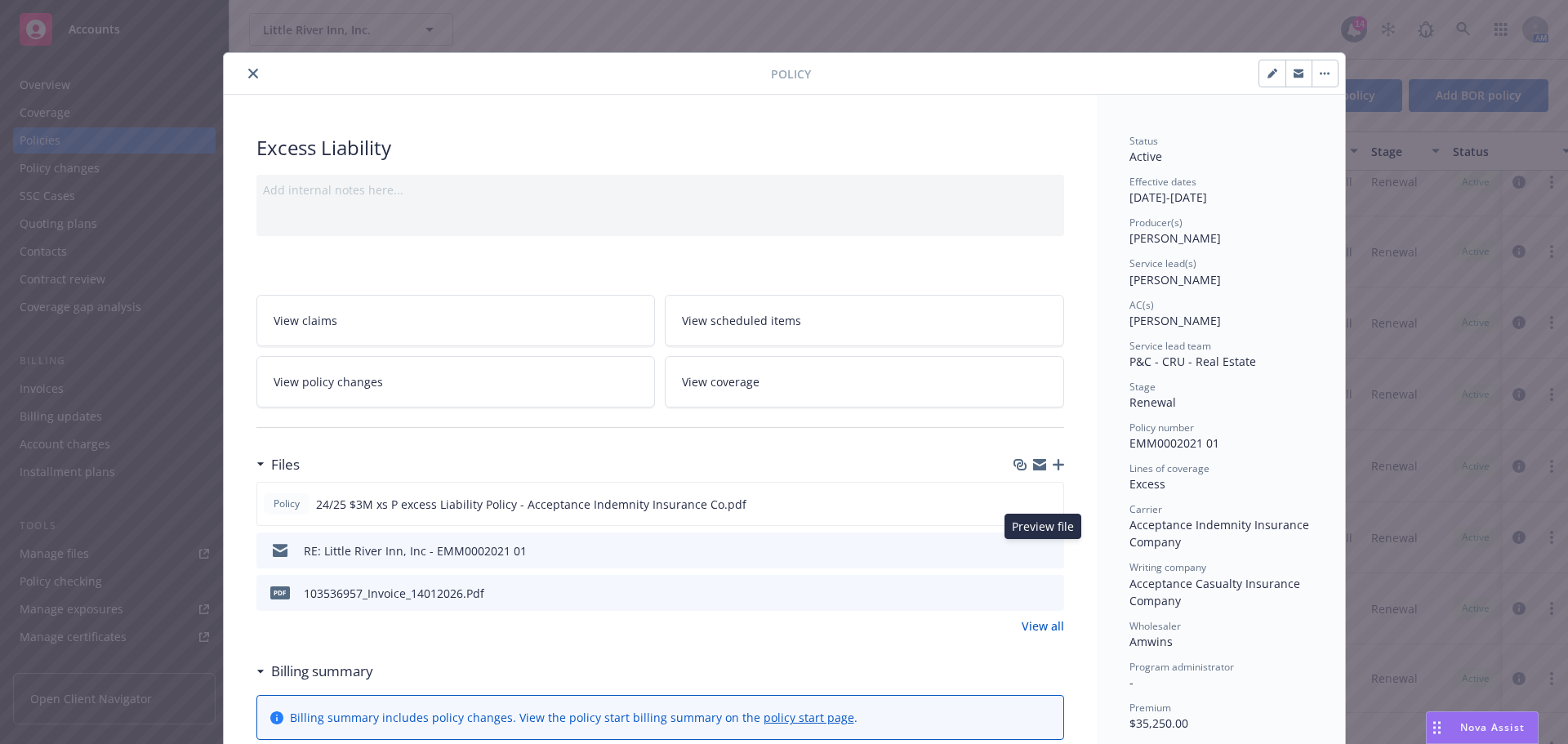
click at [1044, 551] on icon "preview file" at bounding box center [1048, 550] width 15 height 11
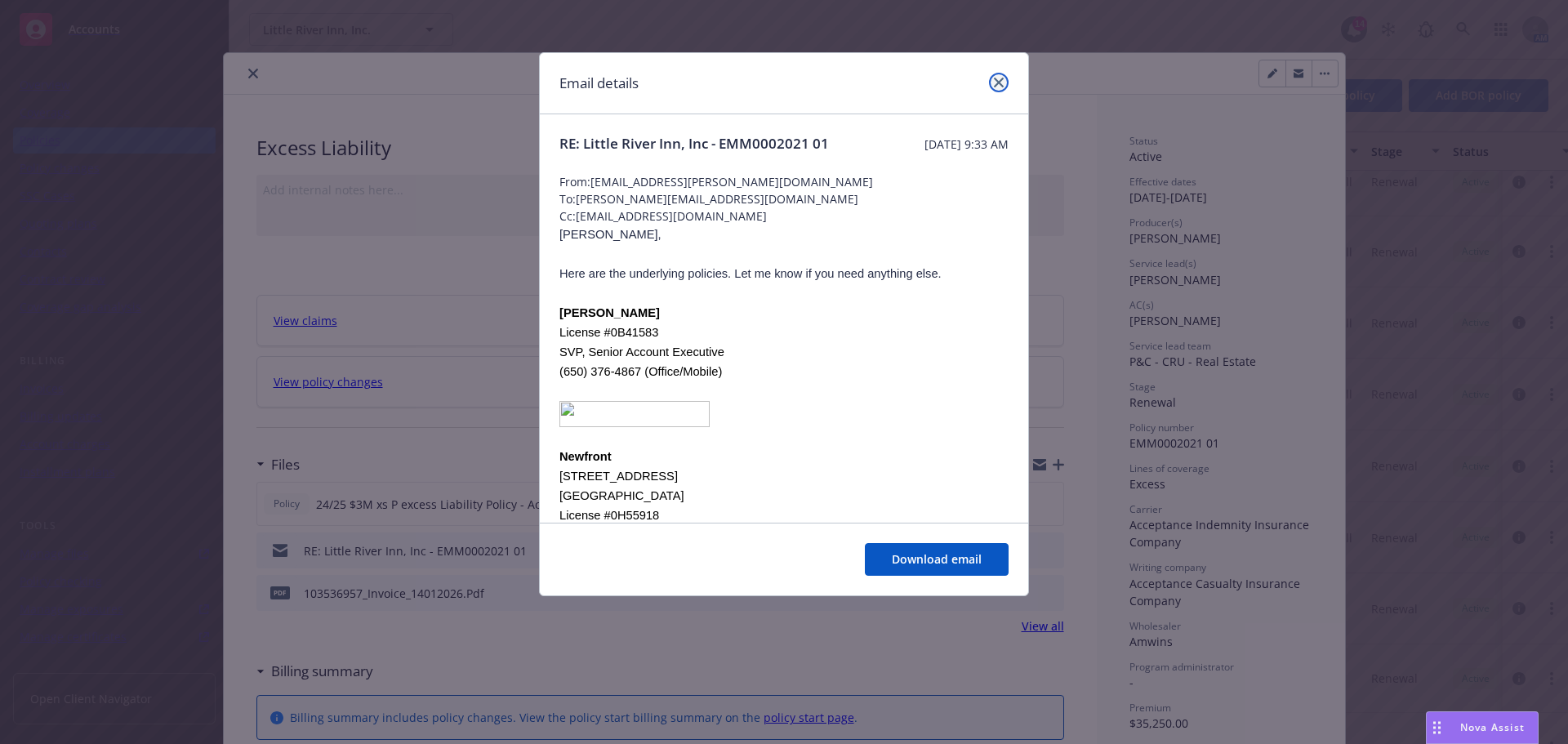
click at [996, 81] on icon "close" at bounding box center [998, 82] width 9 height 9
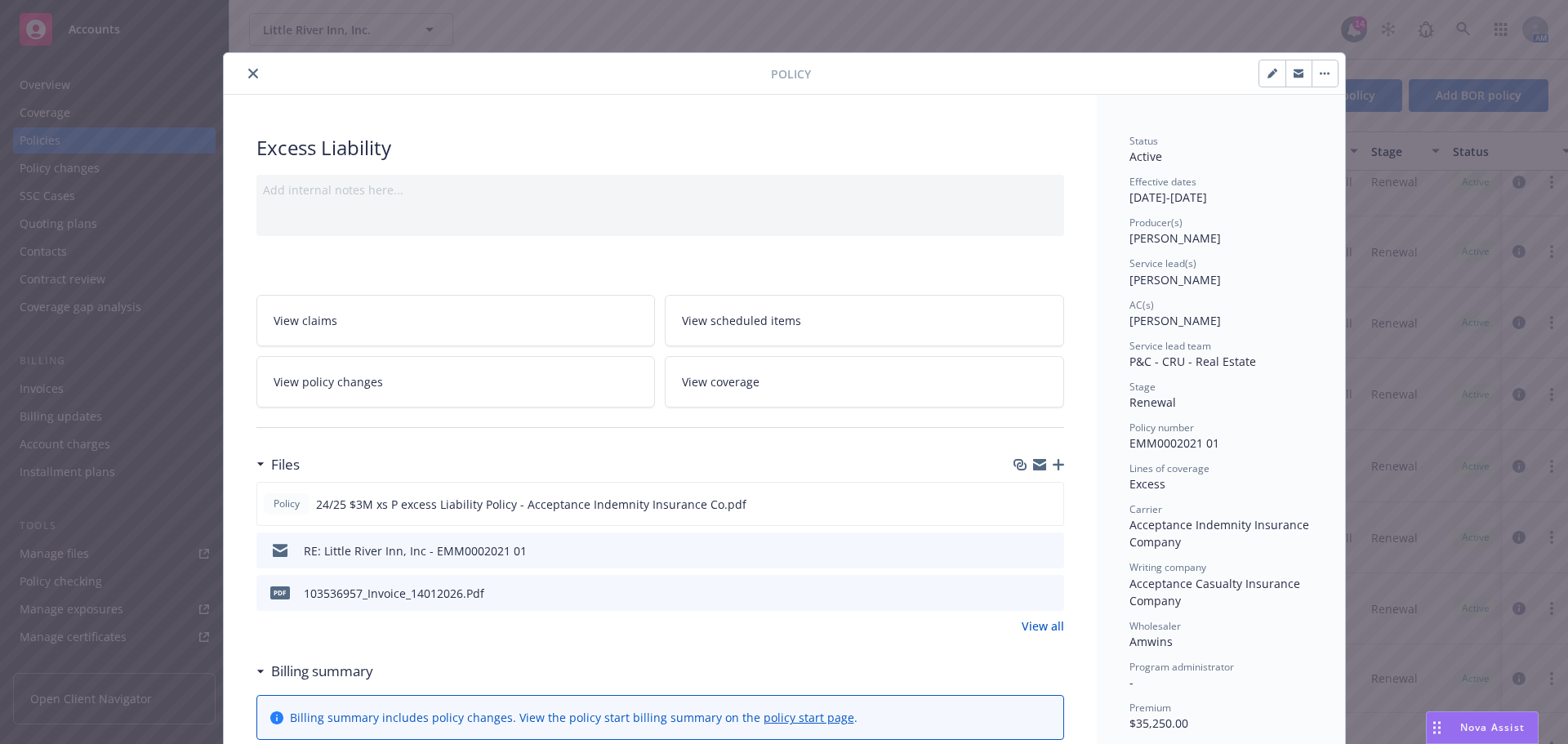
click at [1045, 551] on icon "preview file" at bounding box center [1048, 550] width 15 height 11
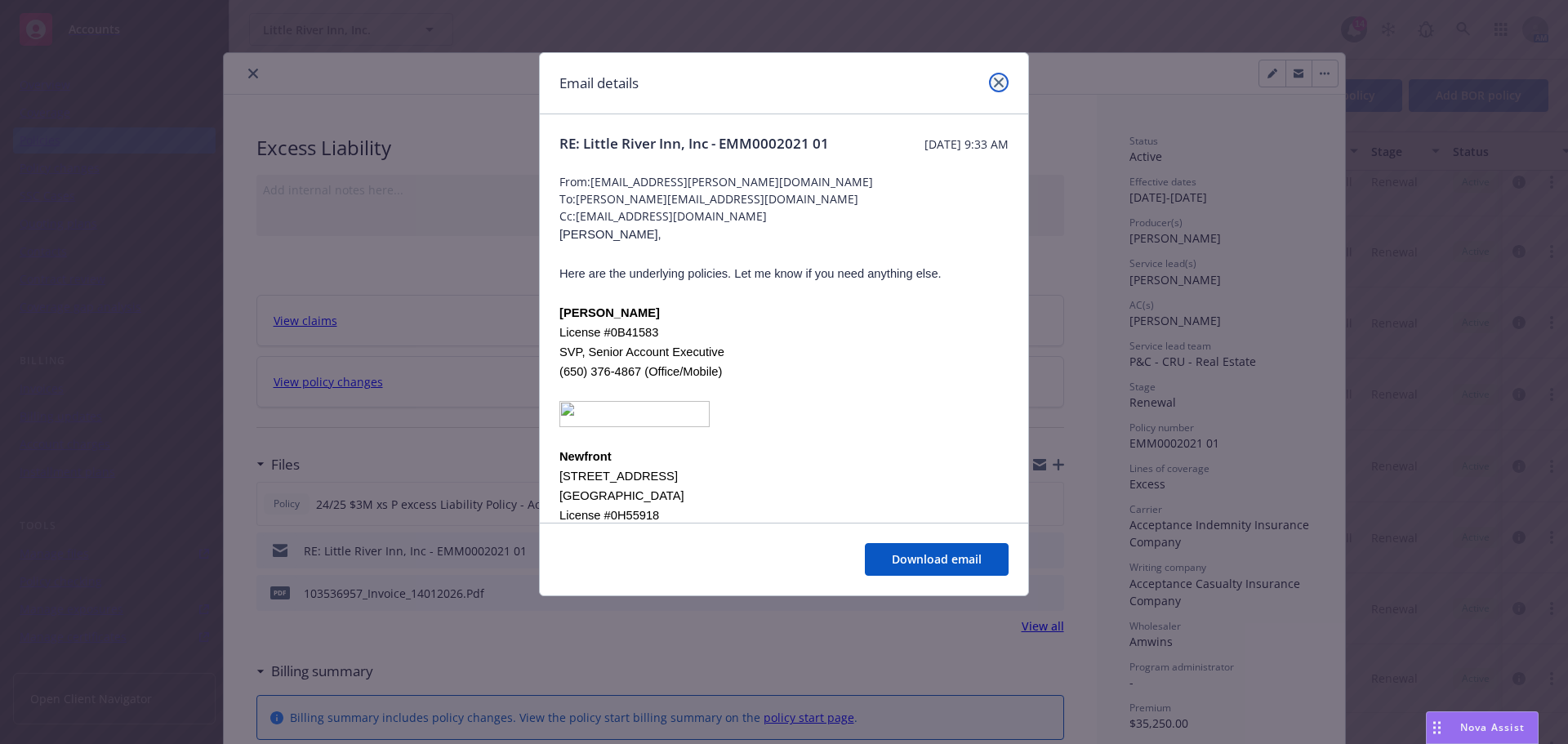
click at [1001, 82] on icon "close" at bounding box center [998, 82] width 9 height 9
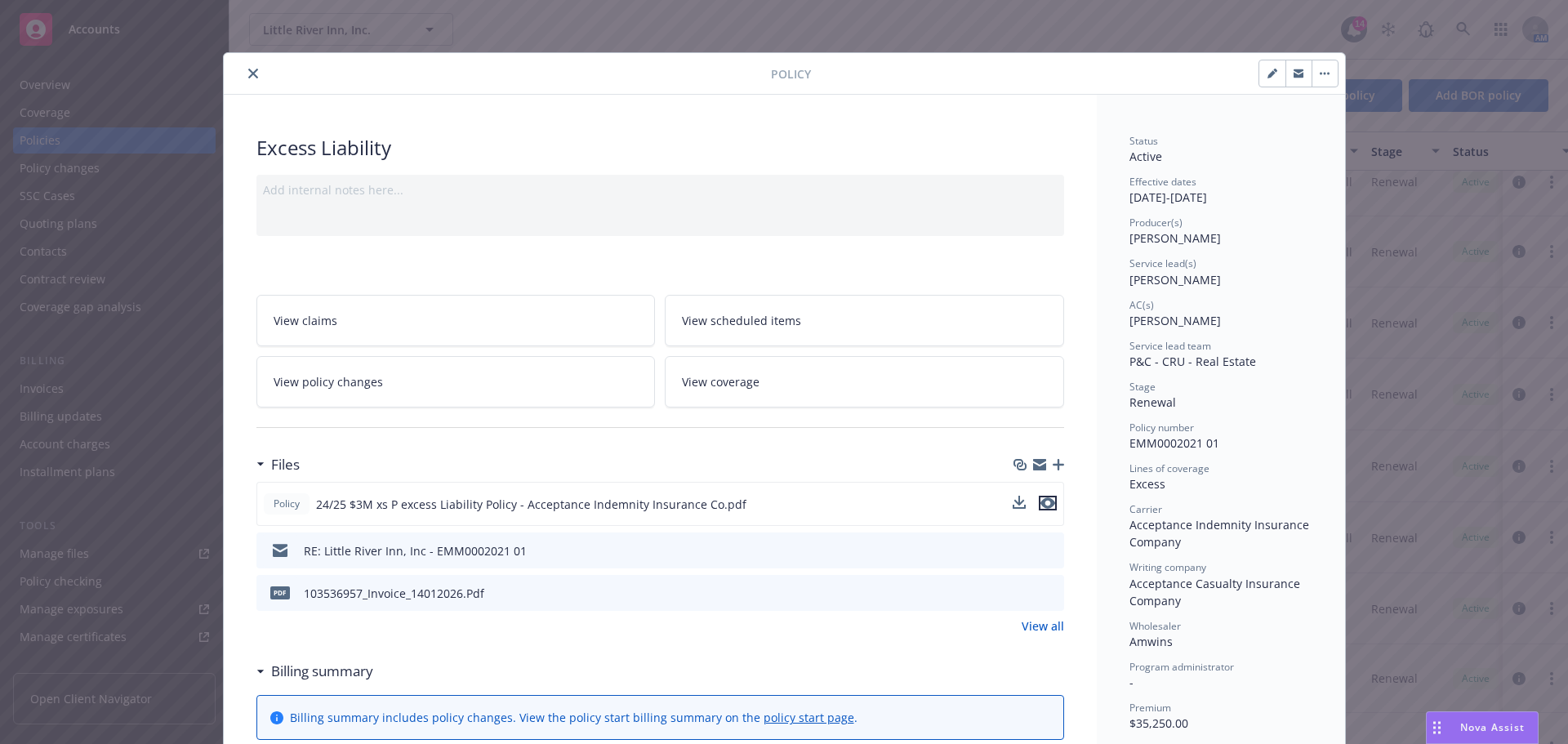
click at [1040, 505] on icon "preview file" at bounding box center [1048, 503] width 15 height 11
click at [1042, 504] on icon "preview file" at bounding box center [1048, 503] width 15 height 11
click at [256, 75] on div at bounding box center [500, 73] width 540 height 20
click at [249, 70] on icon "close" at bounding box center [253, 73] width 9 height 9
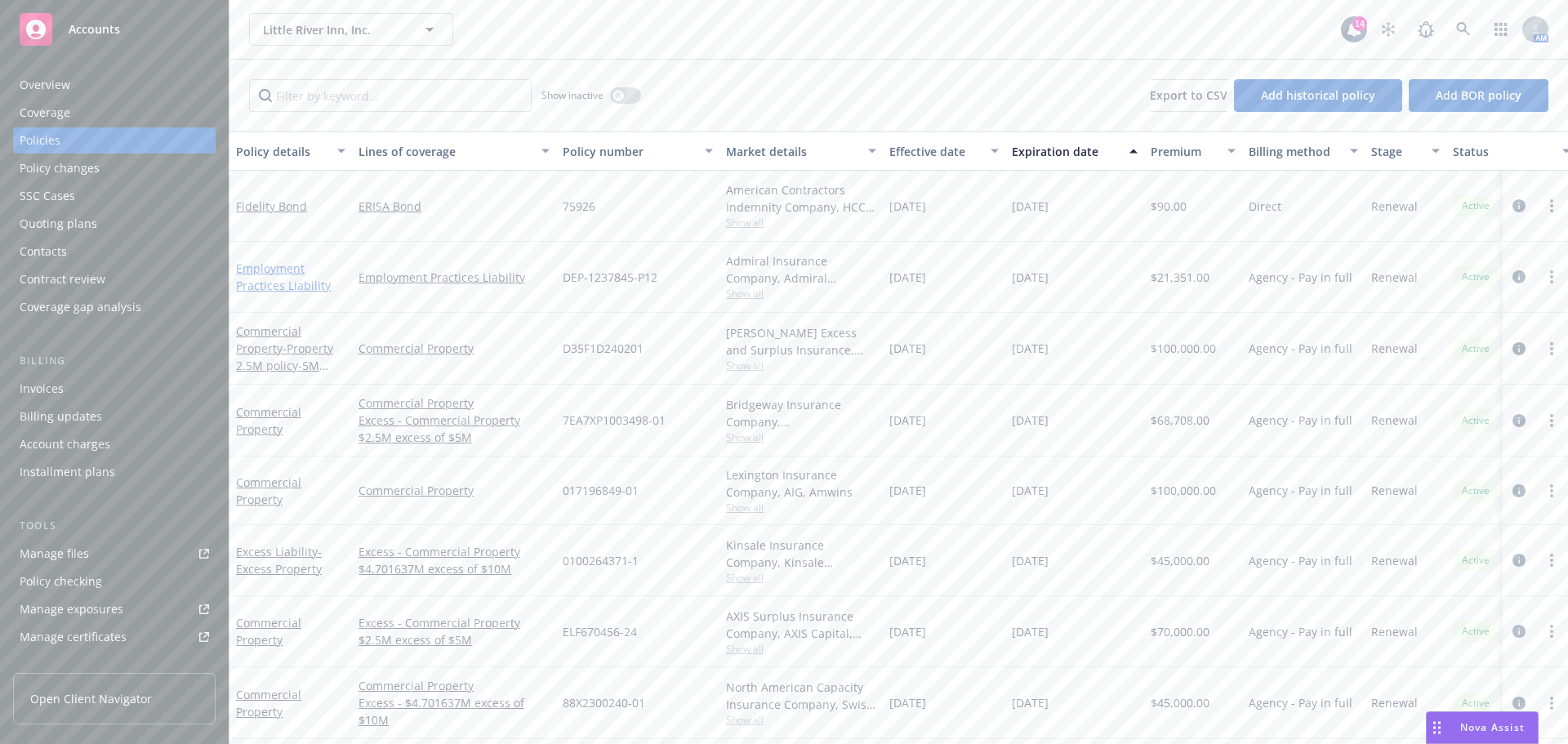
click at [271, 274] on link "Employment Practices Liability" at bounding box center [283, 277] width 94 height 33
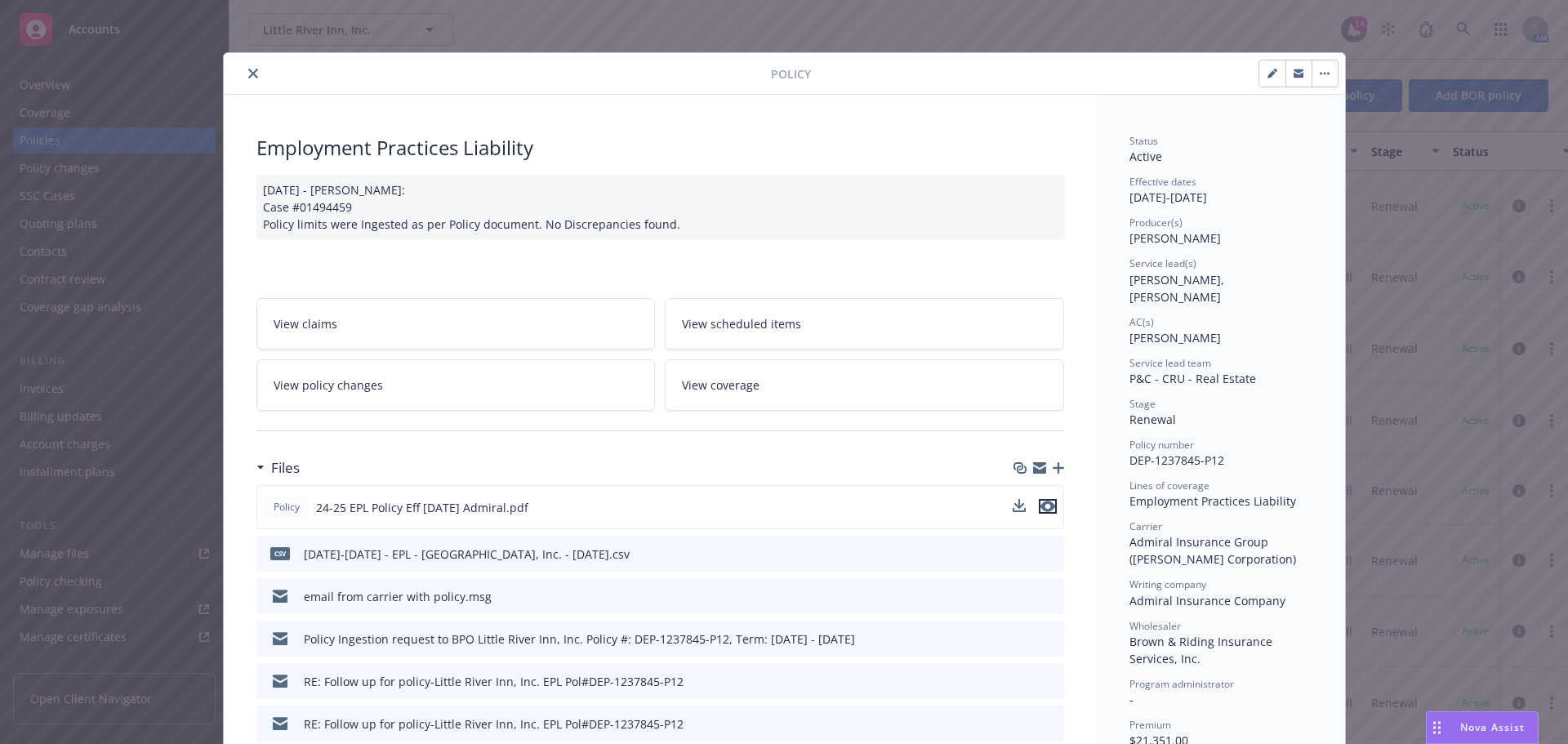
click at [1046, 509] on icon "preview file" at bounding box center [1048, 507] width 15 height 11
click at [1045, 508] on icon "preview file" at bounding box center [1048, 507] width 15 height 11
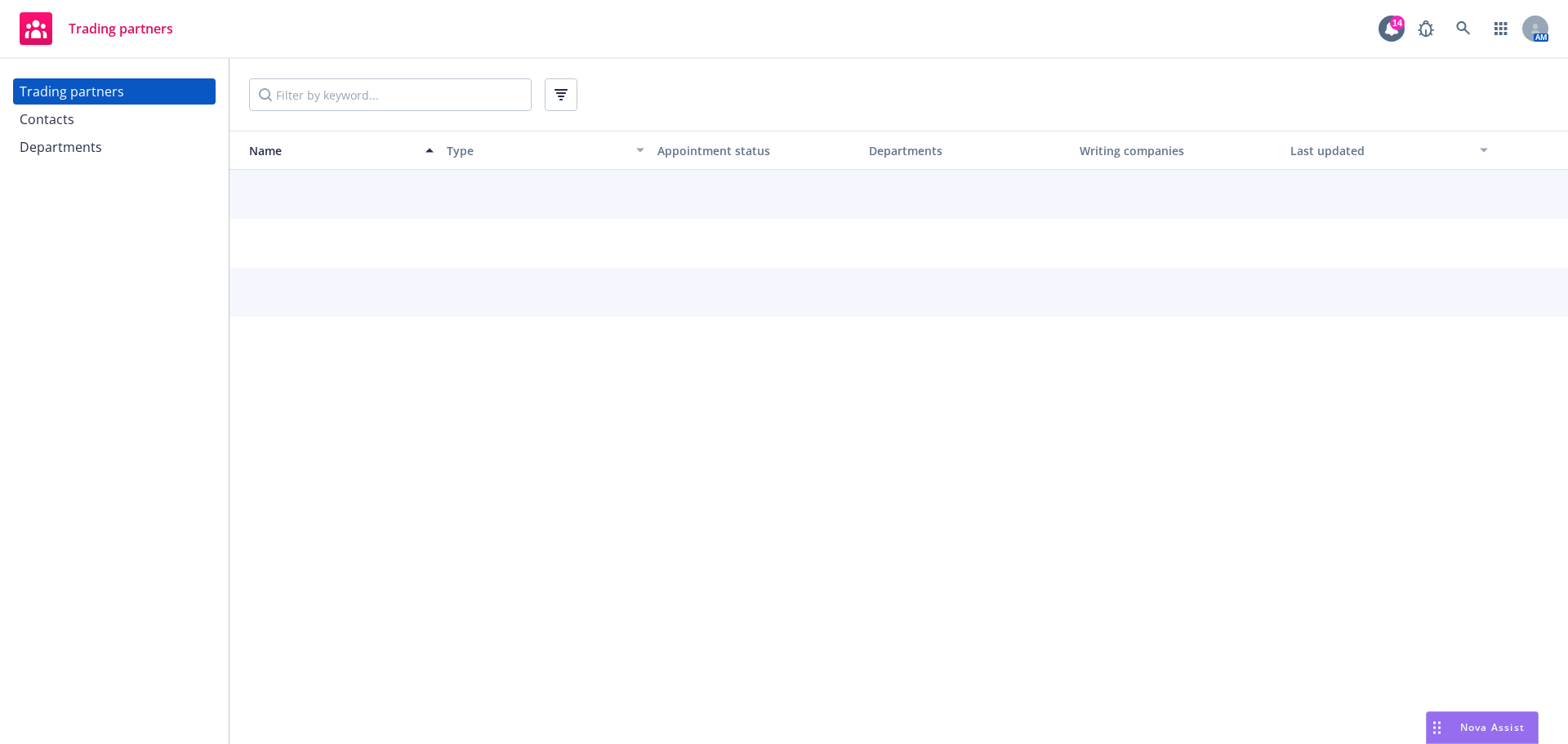
click at [46, 126] on div "Contacts" at bounding box center [47, 120] width 55 height 26
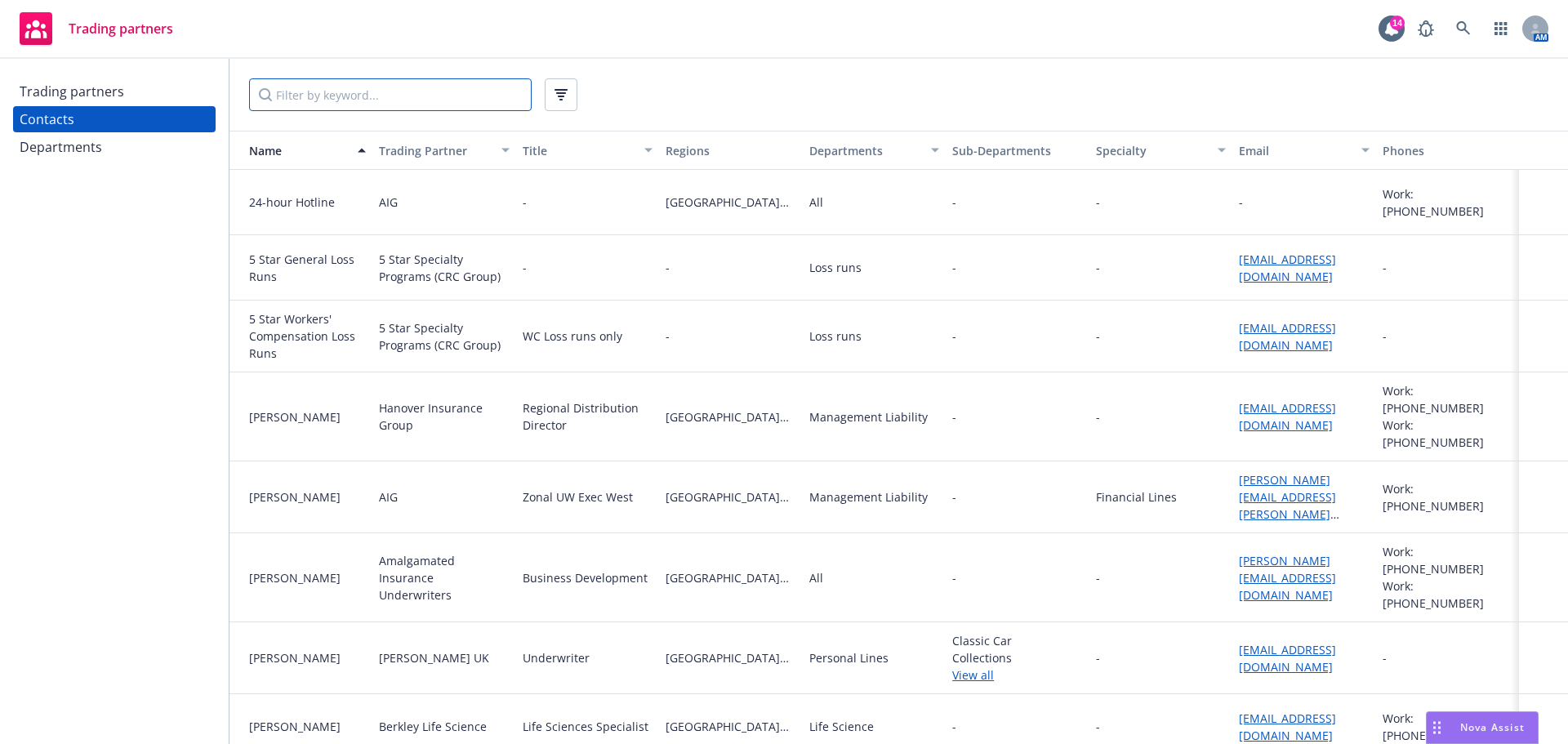
click at [308, 100] on input "Filter by keyword..." at bounding box center [390, 94] width 282 height 33
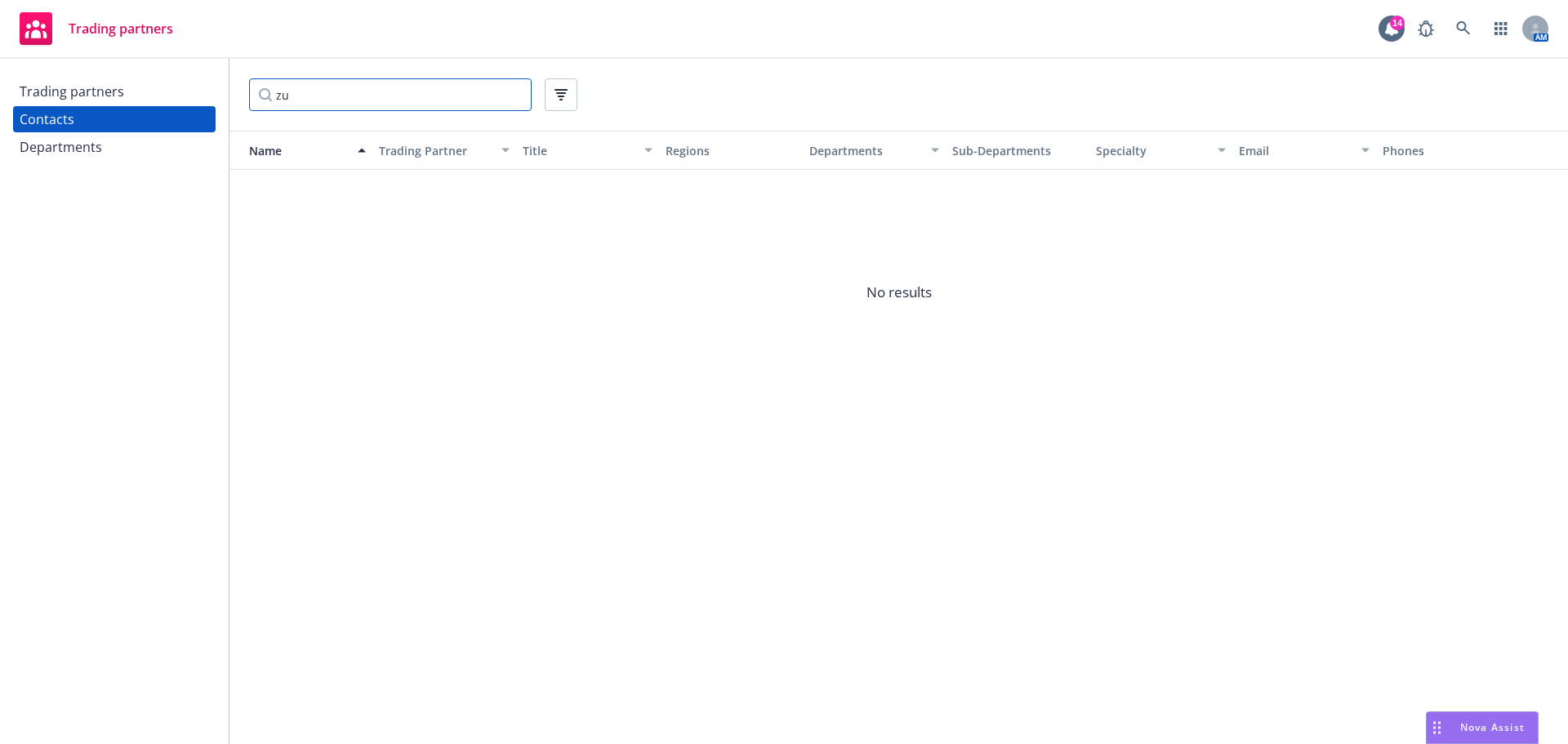
type input "z"
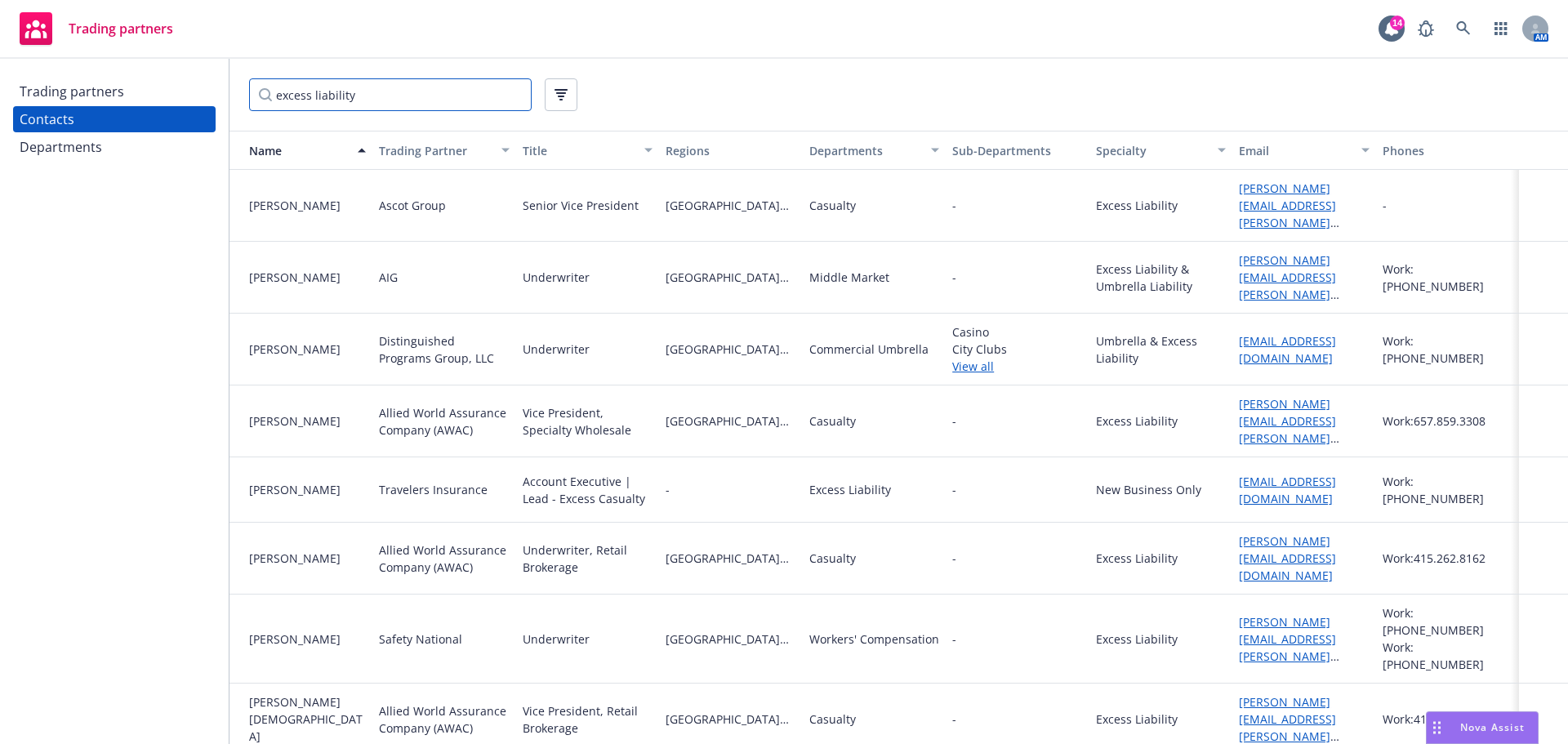
type input "excess liability"
click at [96, 89] on div "Trading partners" at bounding box center [72, 92] width 105 height 26
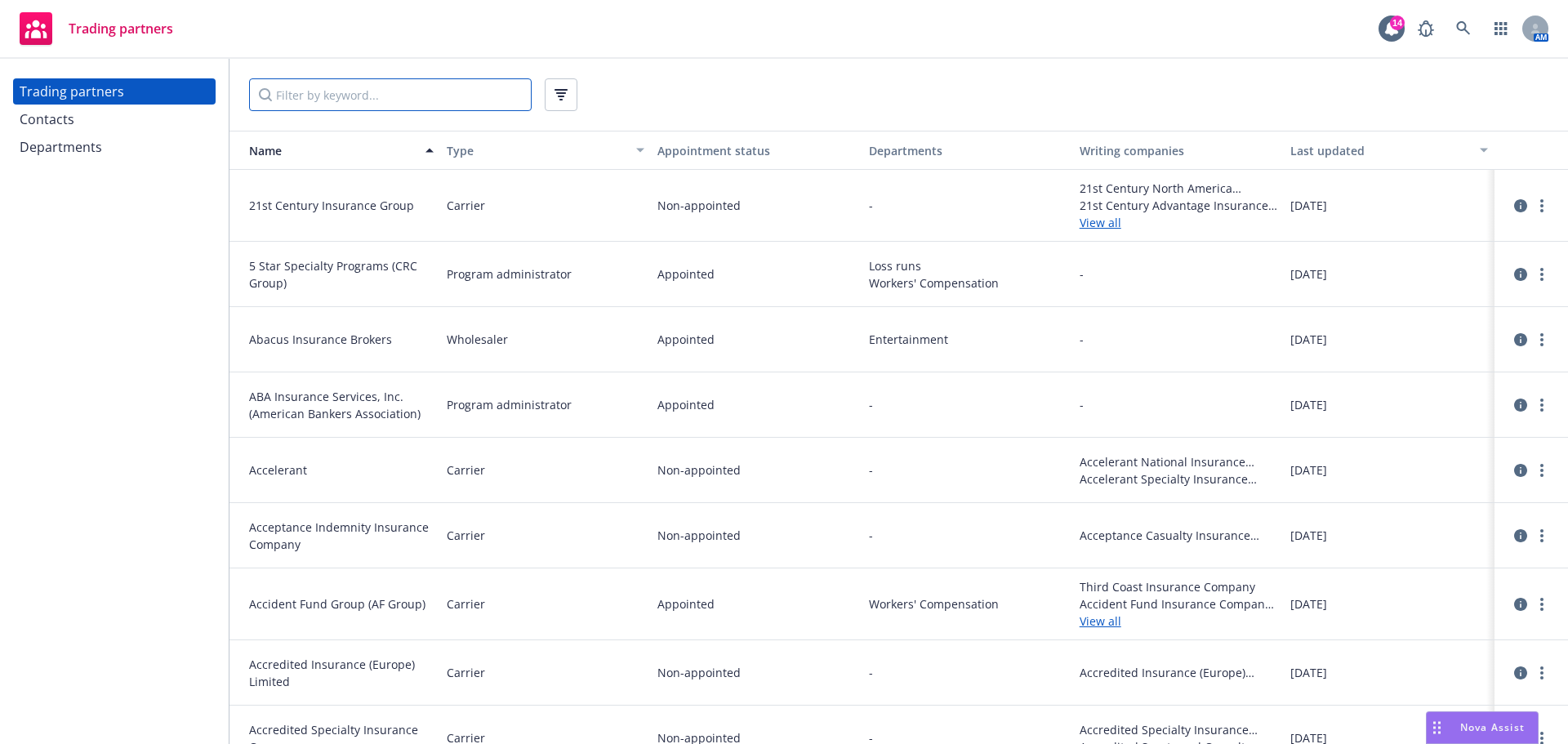
click at [366, 93] on input "Filter by keyword..." at bounding box center [390, 94] width 282 height 33
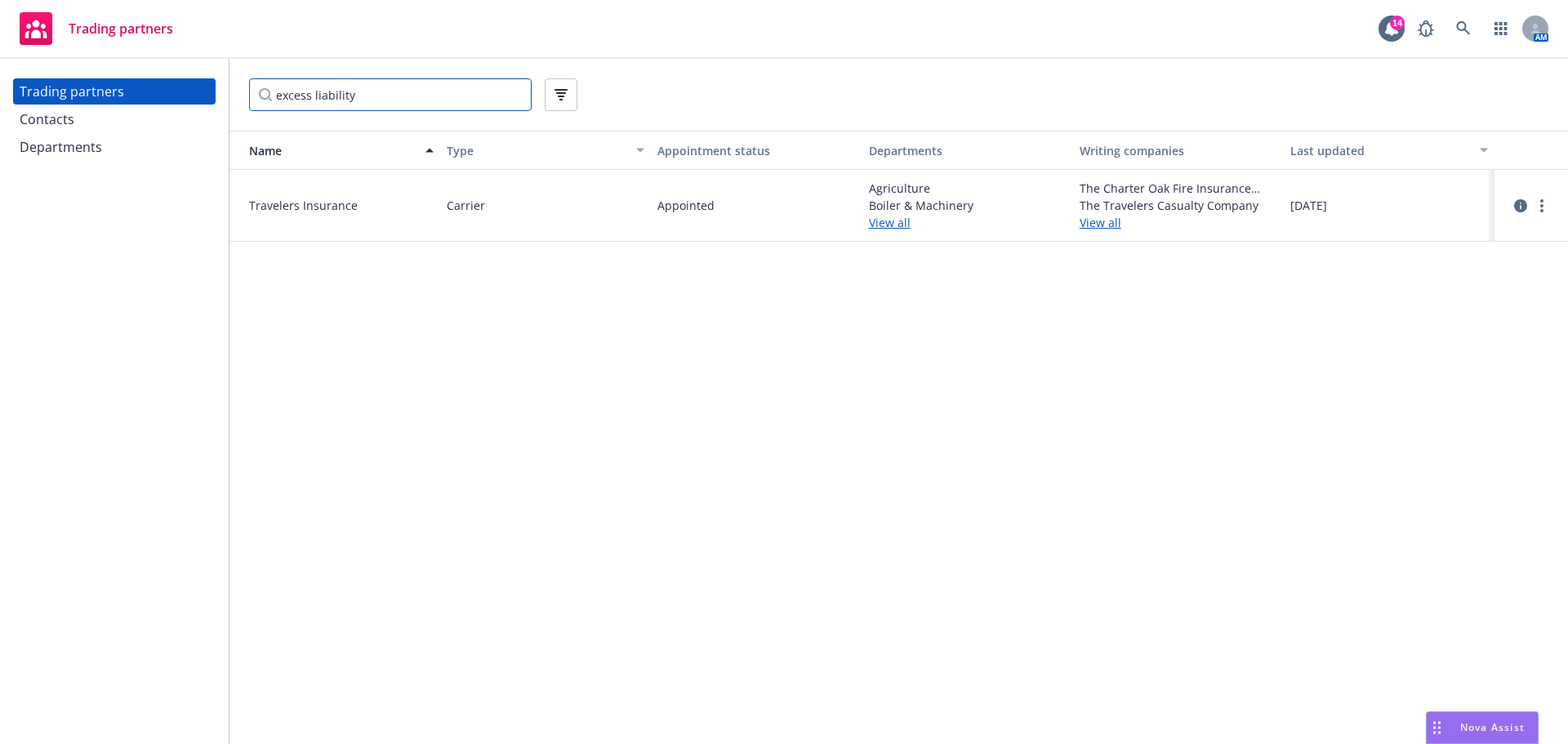
type input "excess liability"
click at [49, 120] on div "Contacts" at bounding box center [47, 120] width 55 height 26
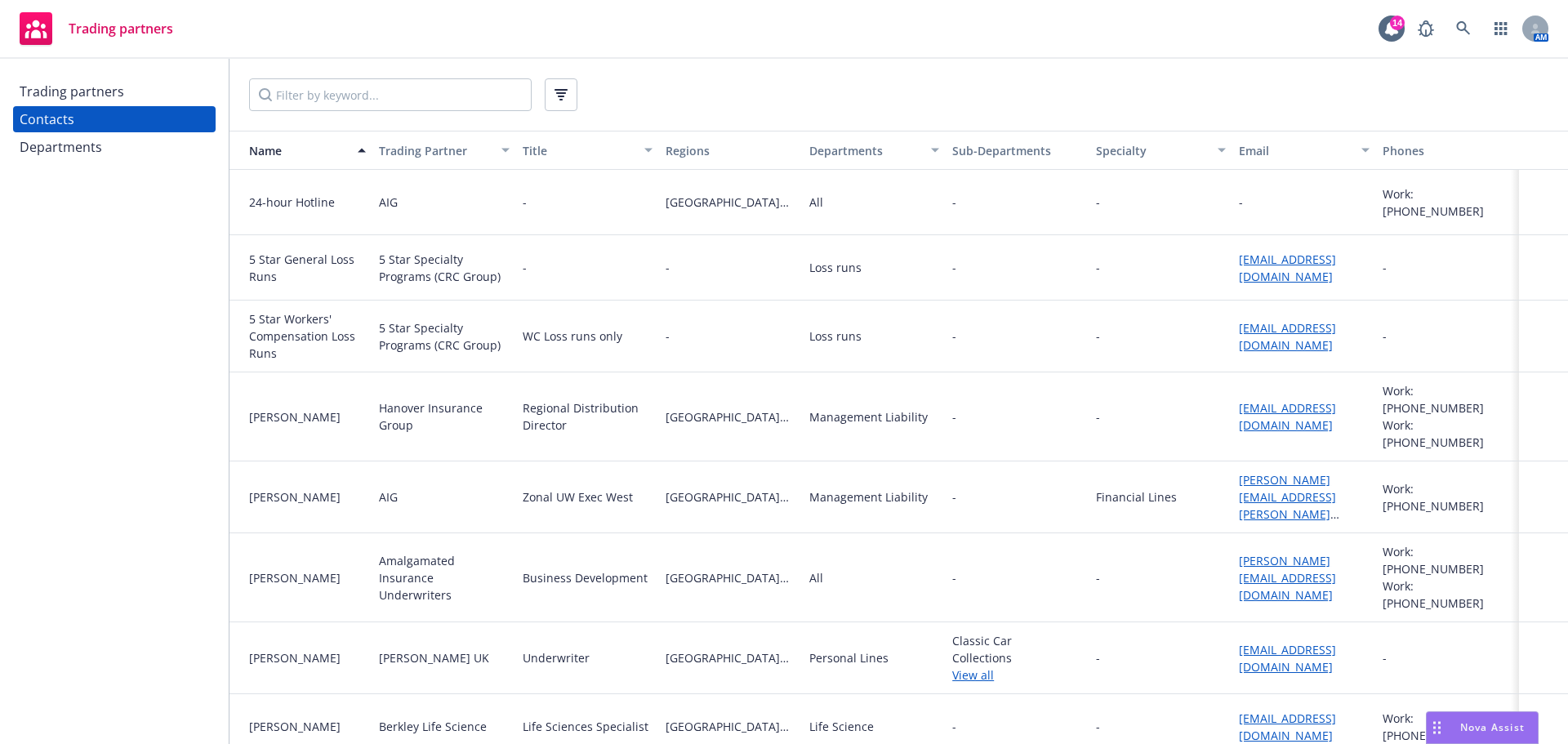
click at [837, 155] on div "Departments" at bounding box center [865, 150] width 112 height 17
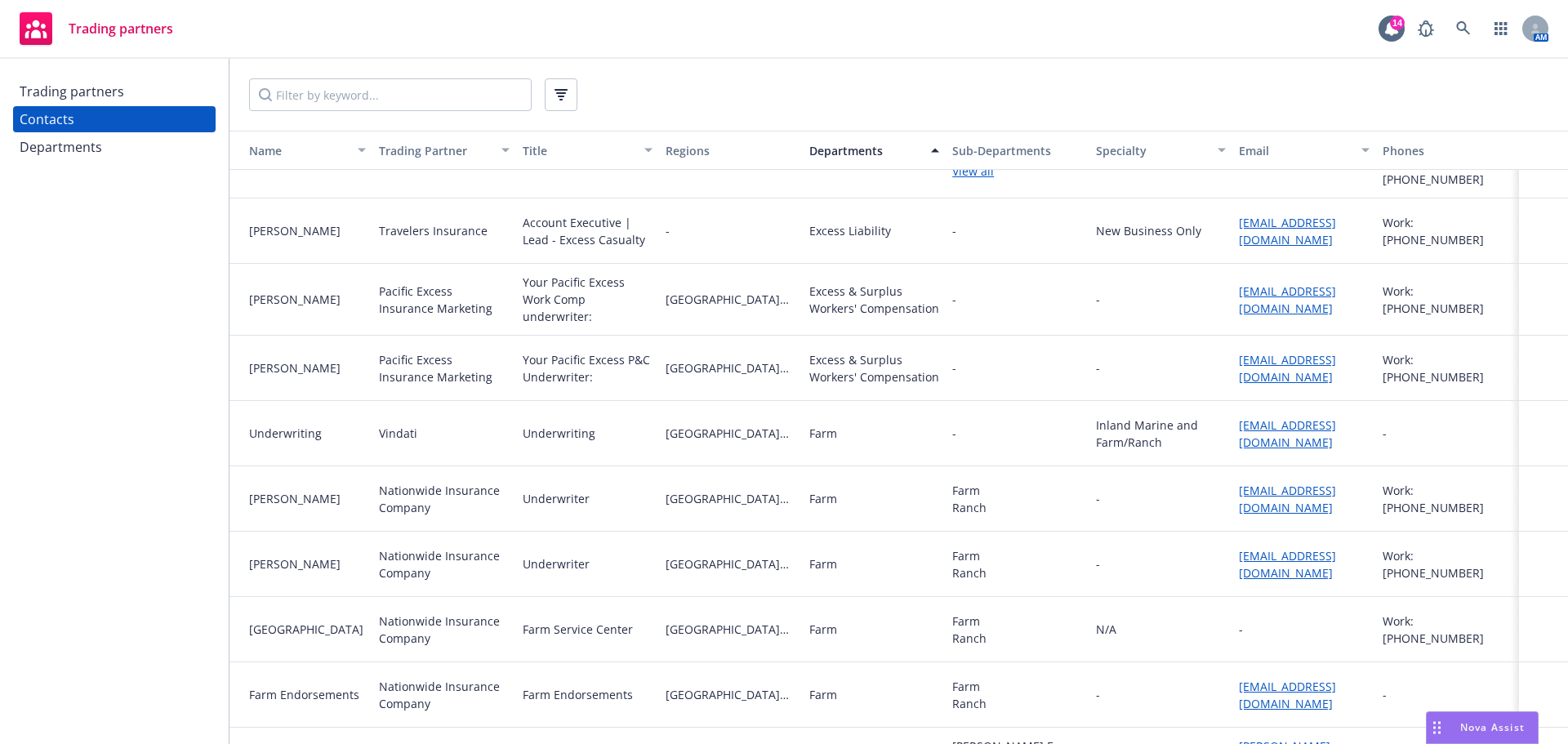
scroll to position [20992, 0]
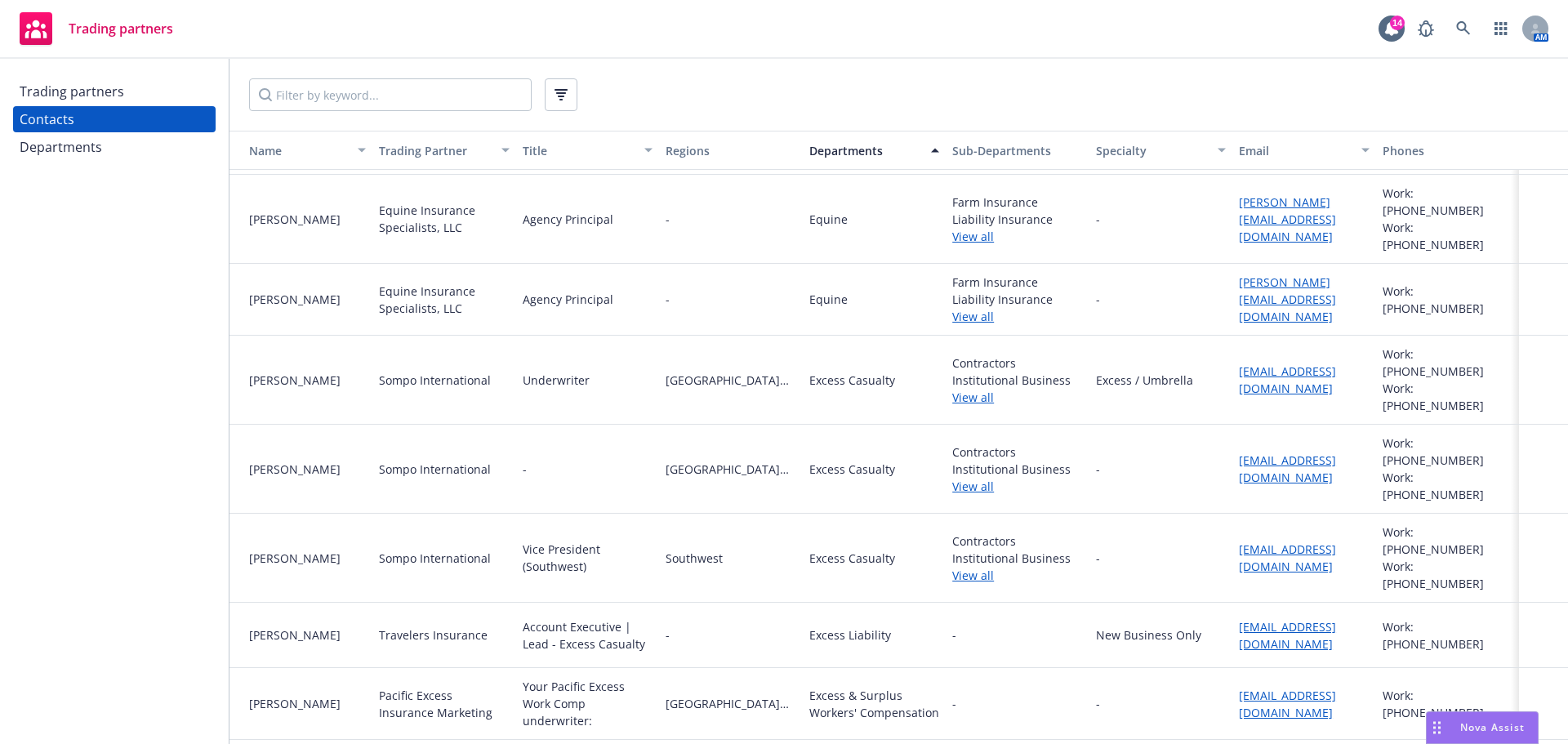
click at [59, 152] on div "Departments" at bounding box center [61, 147] width 82 height 26
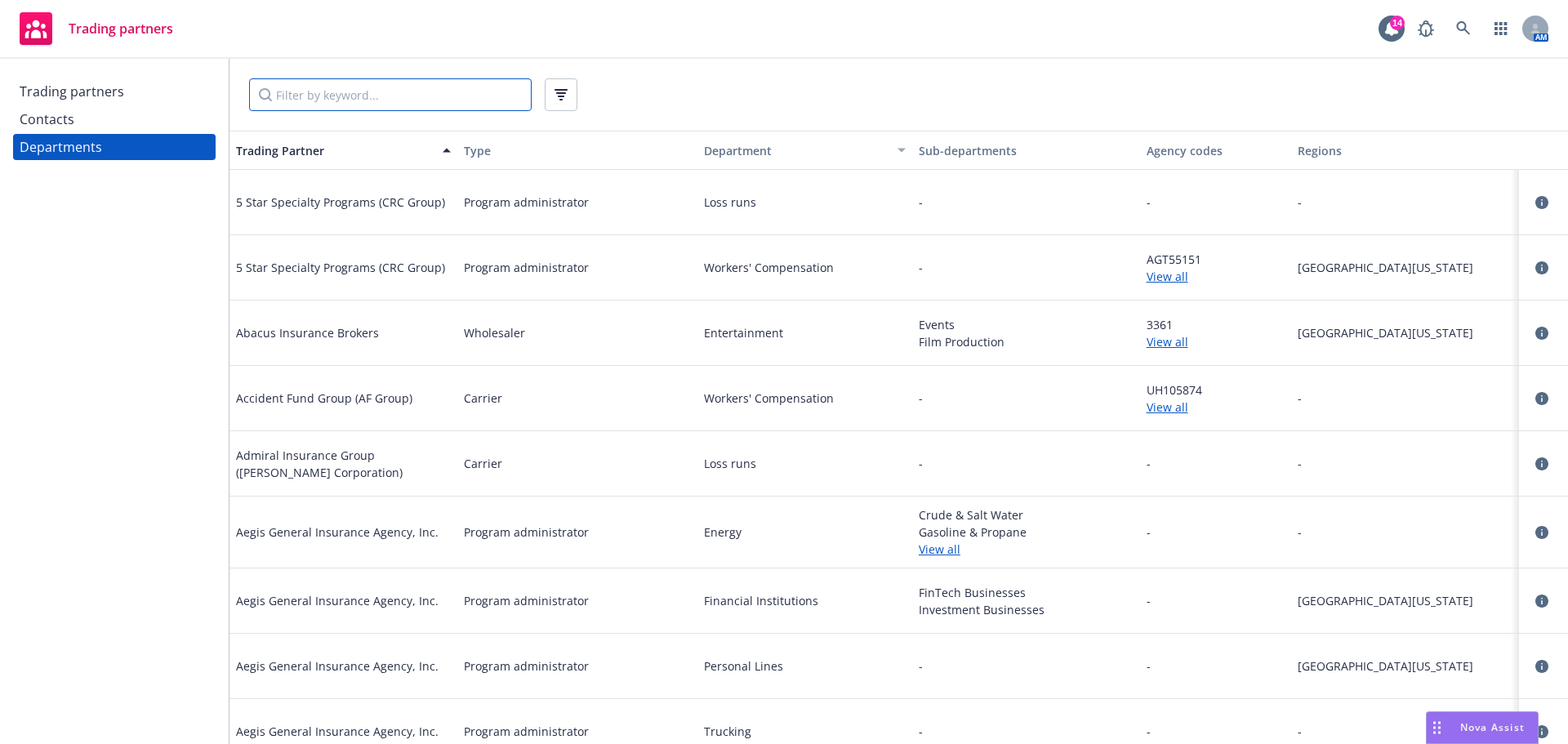
click at [362, 101] on input "Filter by keyword..." at bounding box center [390, 94] width 282 height 33
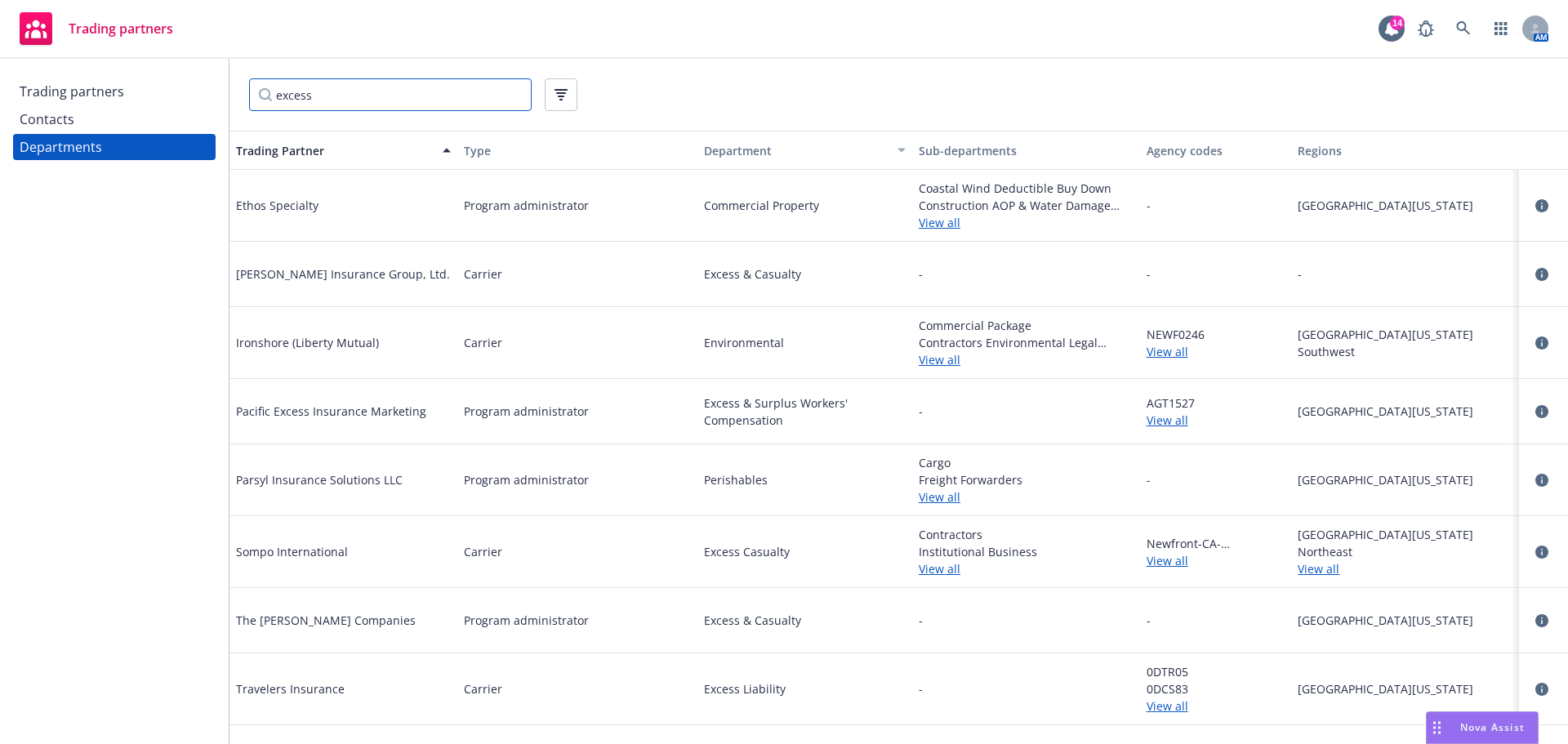
type input "excess"
click at [80, 122] on div "Contacts" at bounding box center [114, 120] width 190 height 26
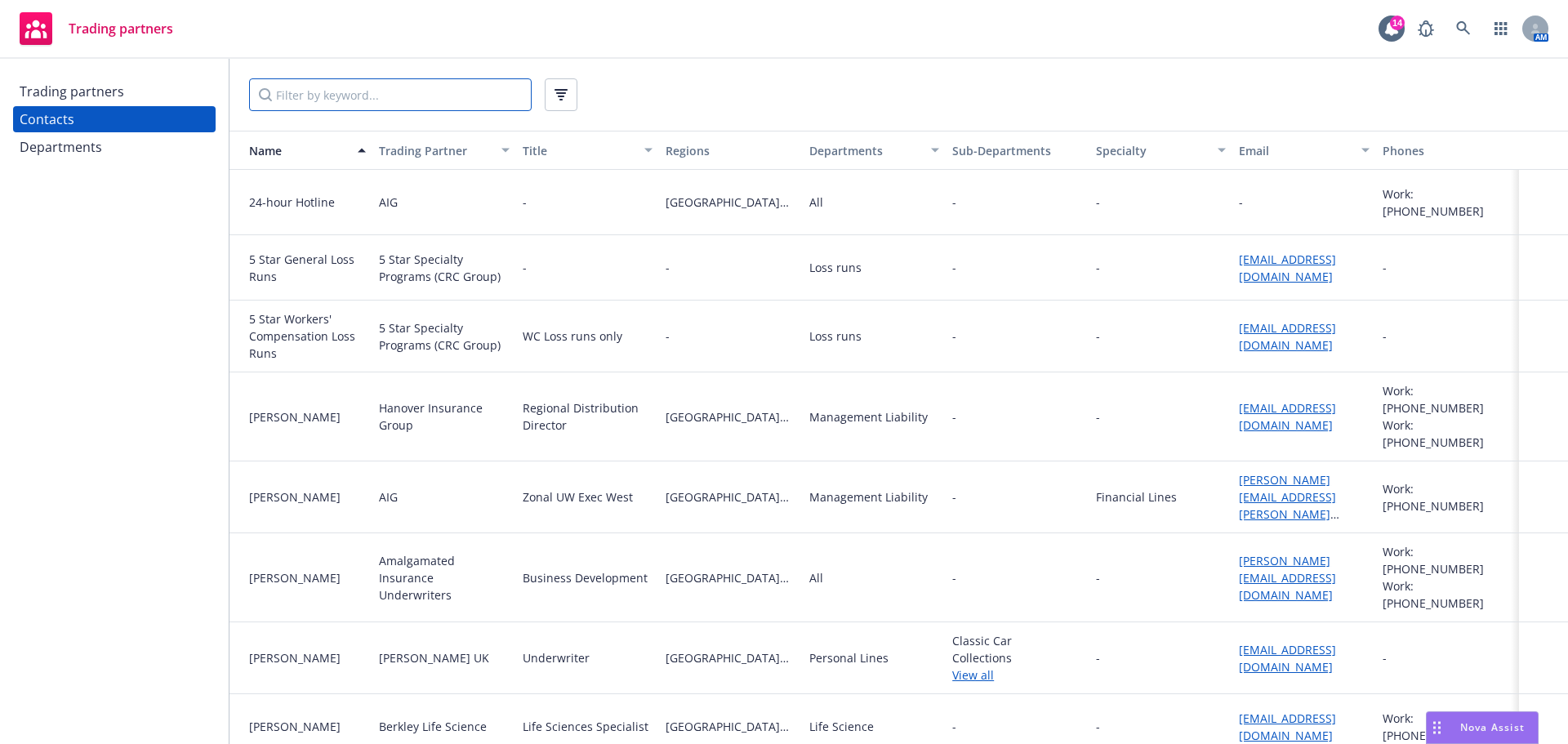
click at [314, 100] on input "Filter by keyword..." at bounding box center [390, 94] width 282 height 33
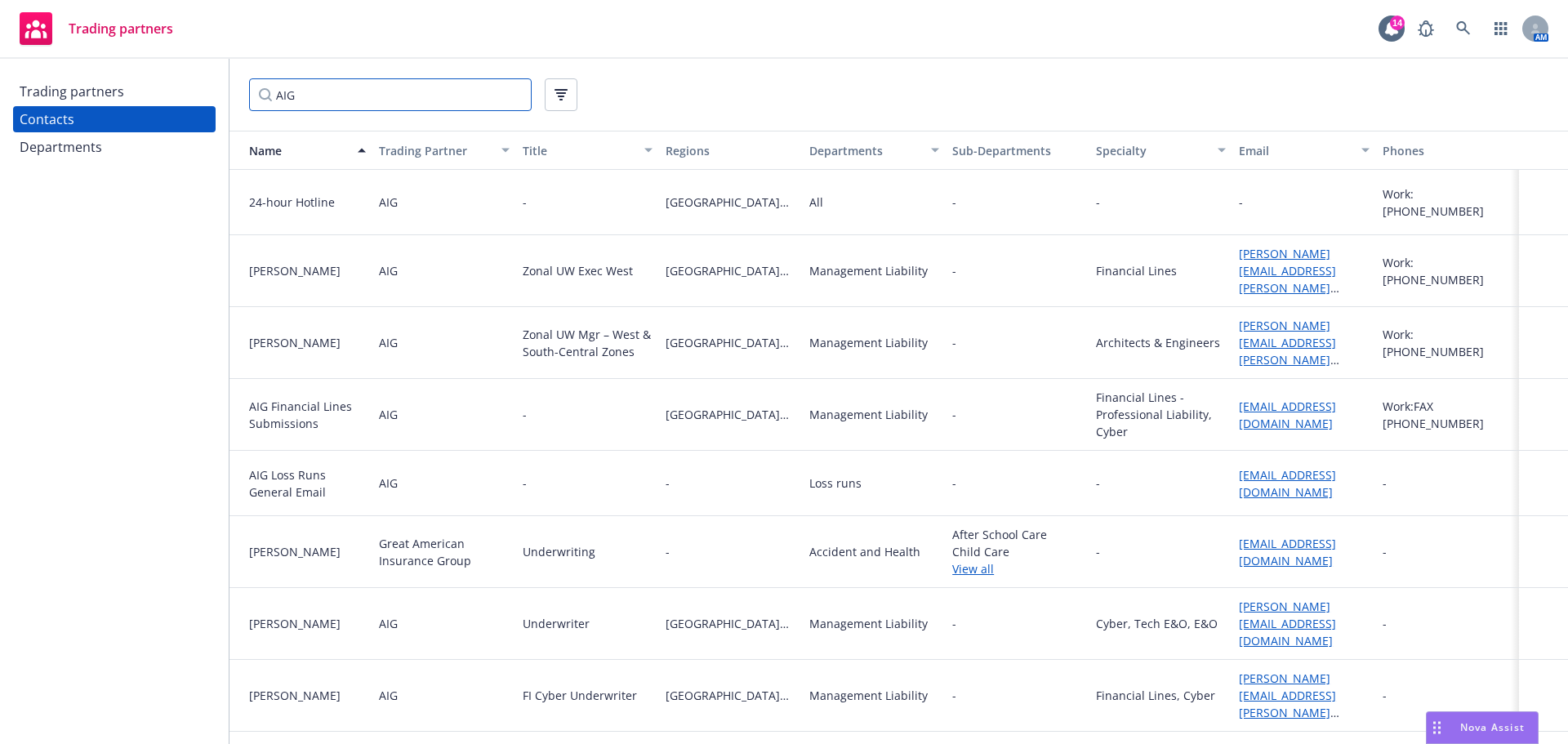
type input "AIG"
click at [856, 157] on div "Departments" at bounding box center [865, 150] width 112 height 17
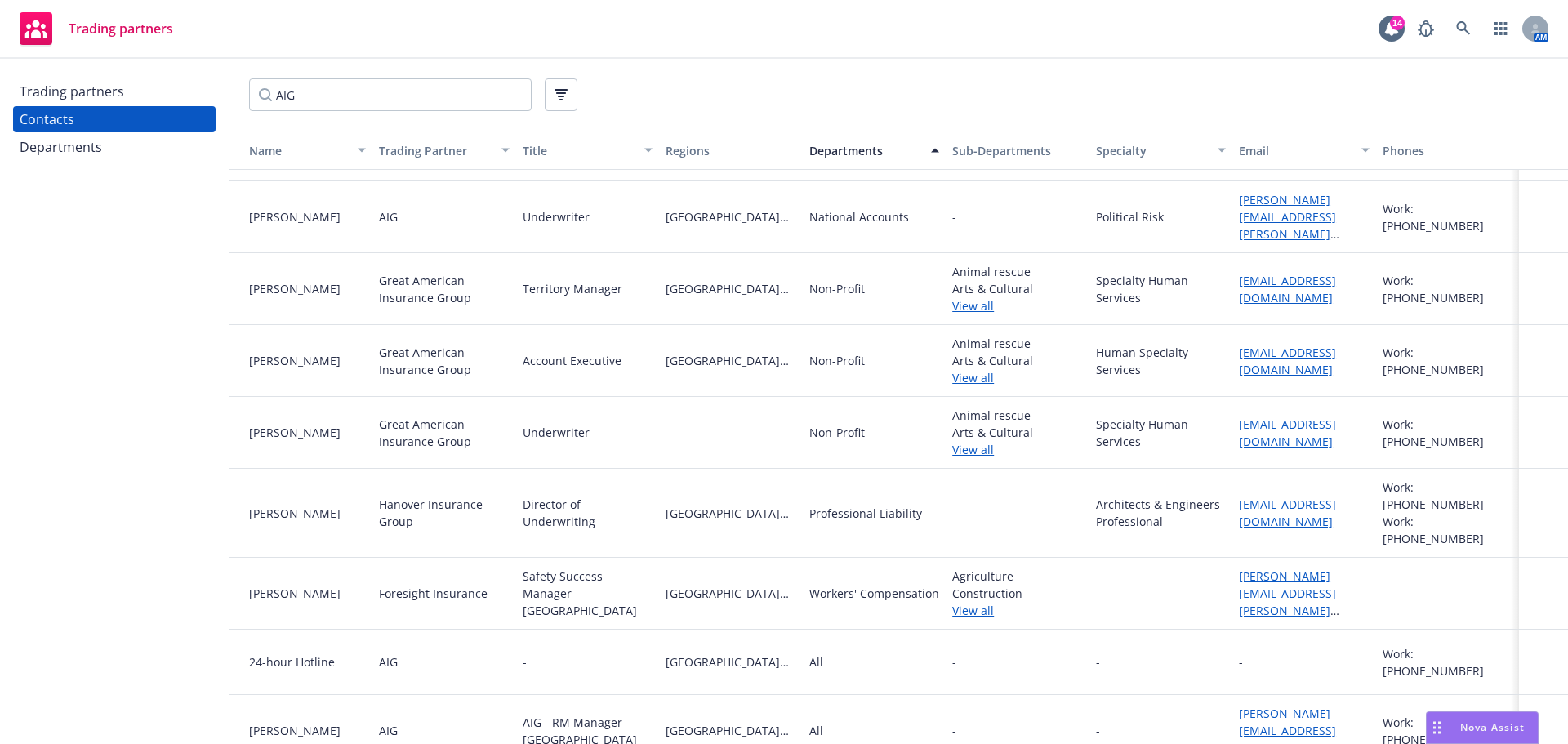
scroll to position [3006, 0]
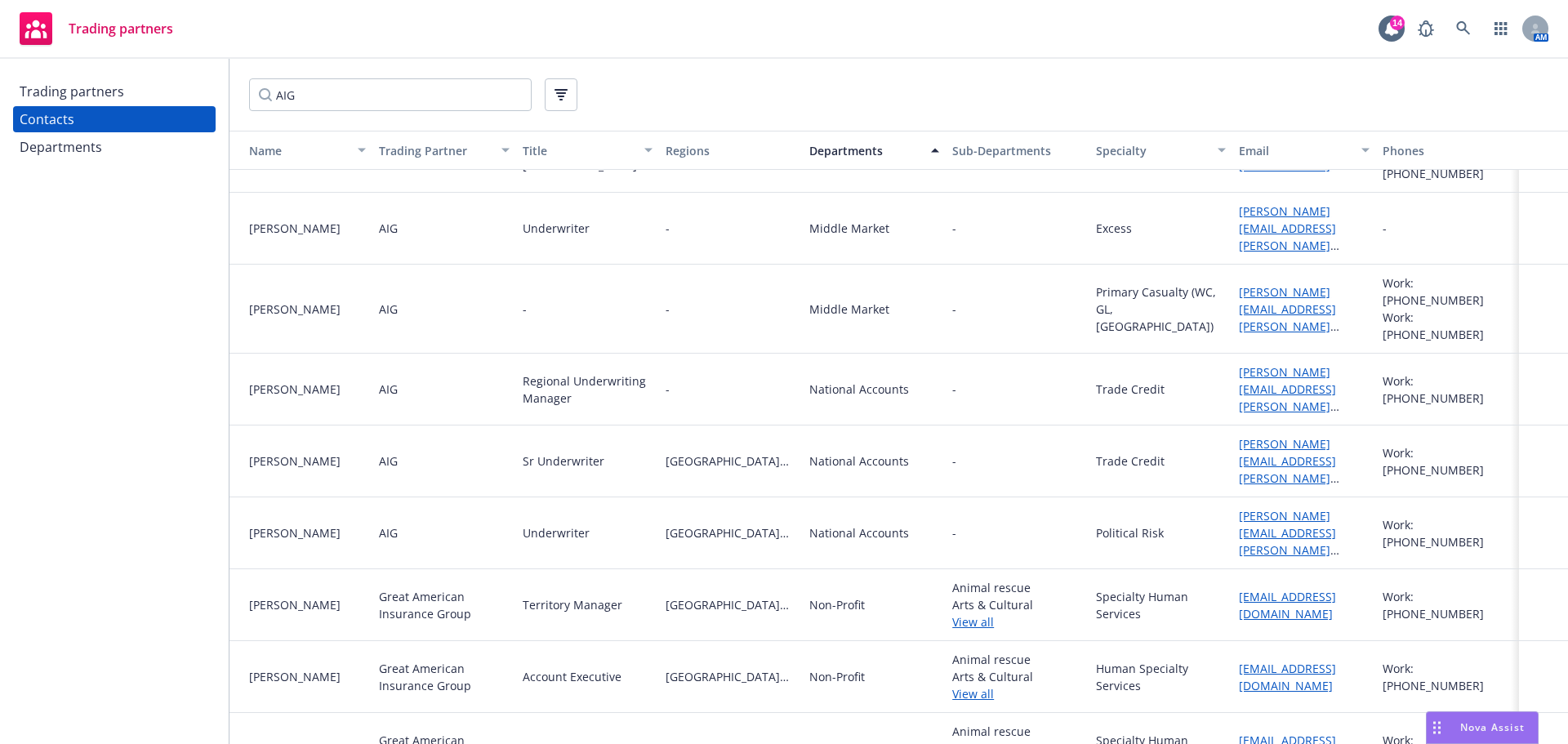
click at [106, 95] on div "Trading partners" at bounding box center [72, 92] width 105 height 26
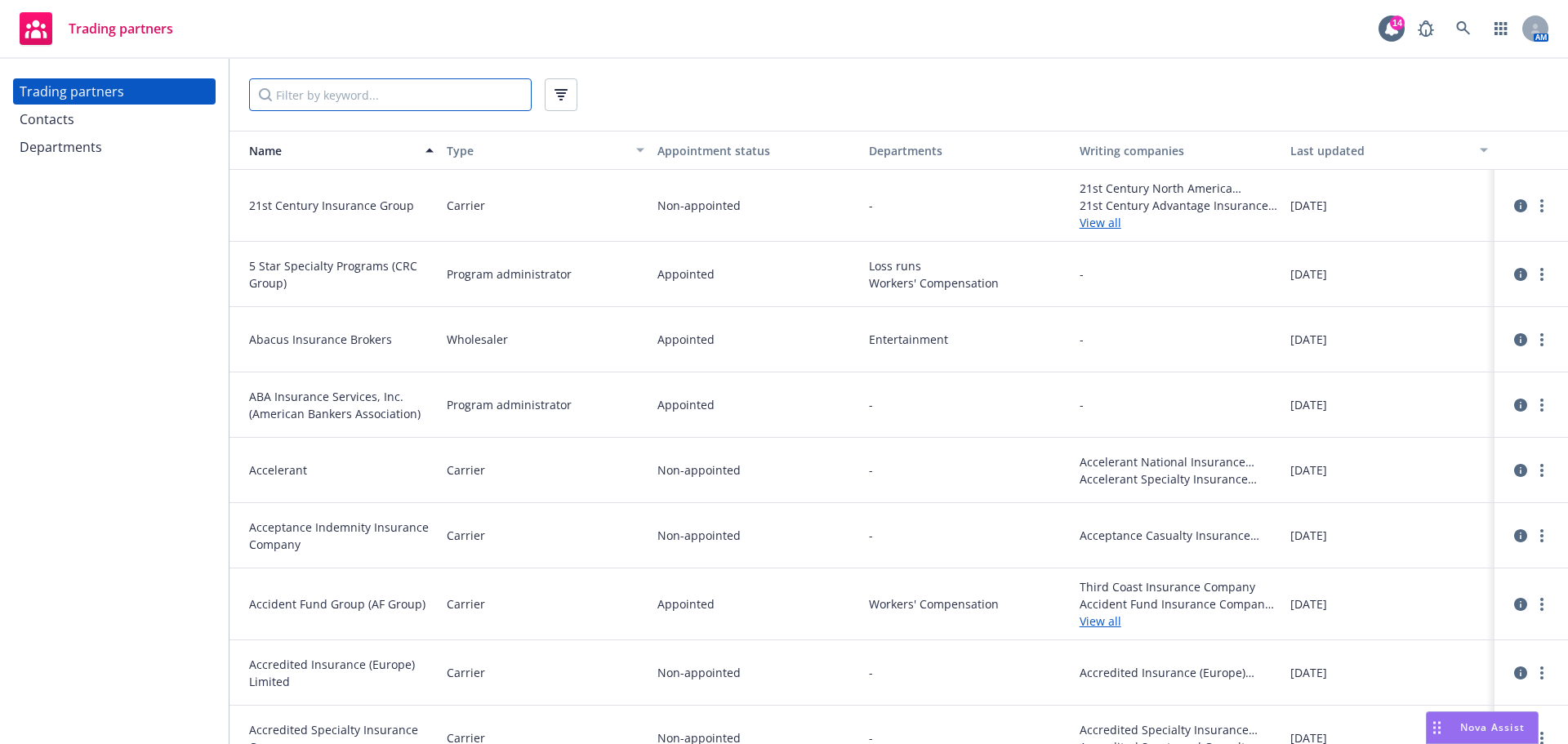
click at [321, 97] on input "Filter by keyword..." at bounding box center [390, 94] width 282 height 33
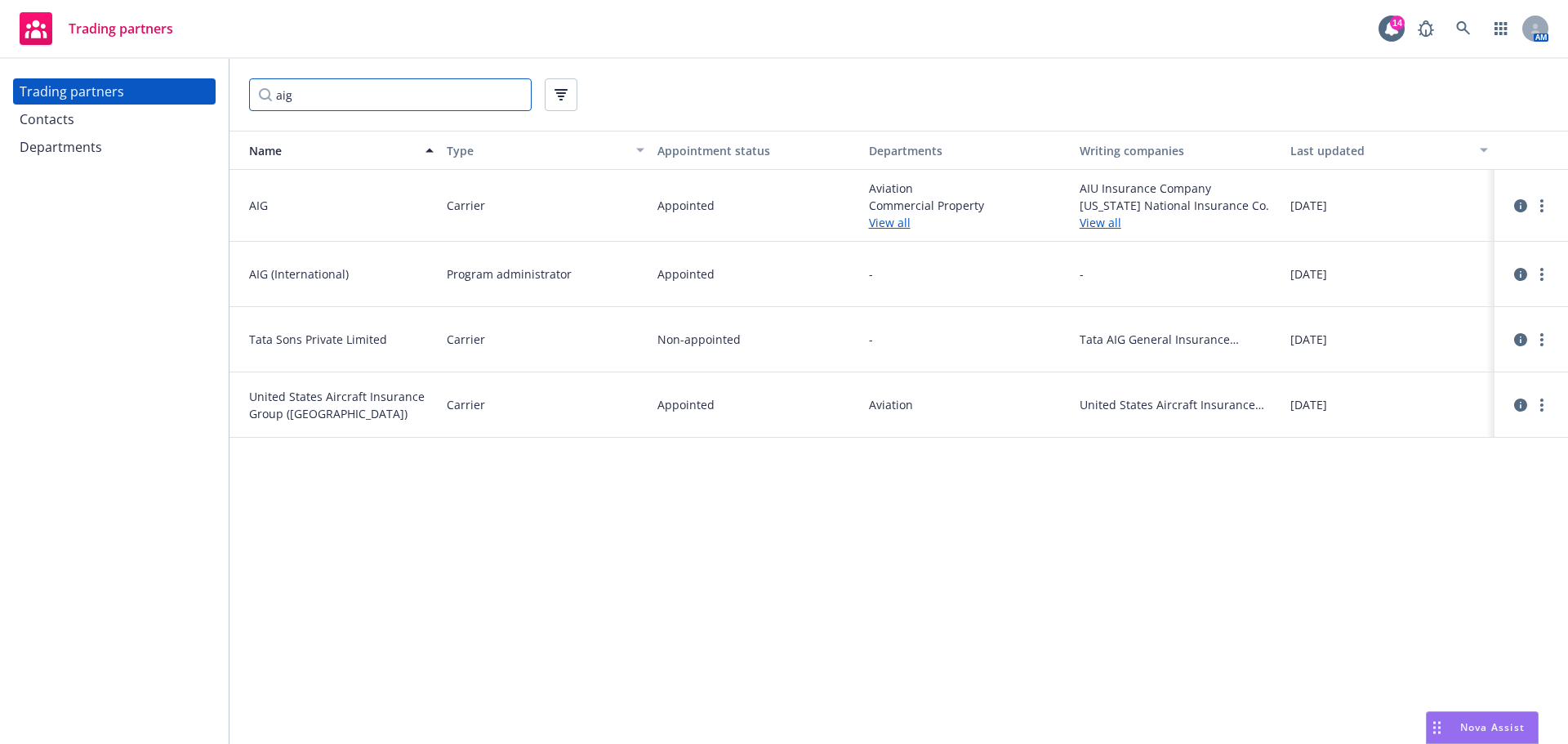
type input "aig"
click at [93, 122] on div "Contacts" at bounding box center [114, 120] width 190 height 26
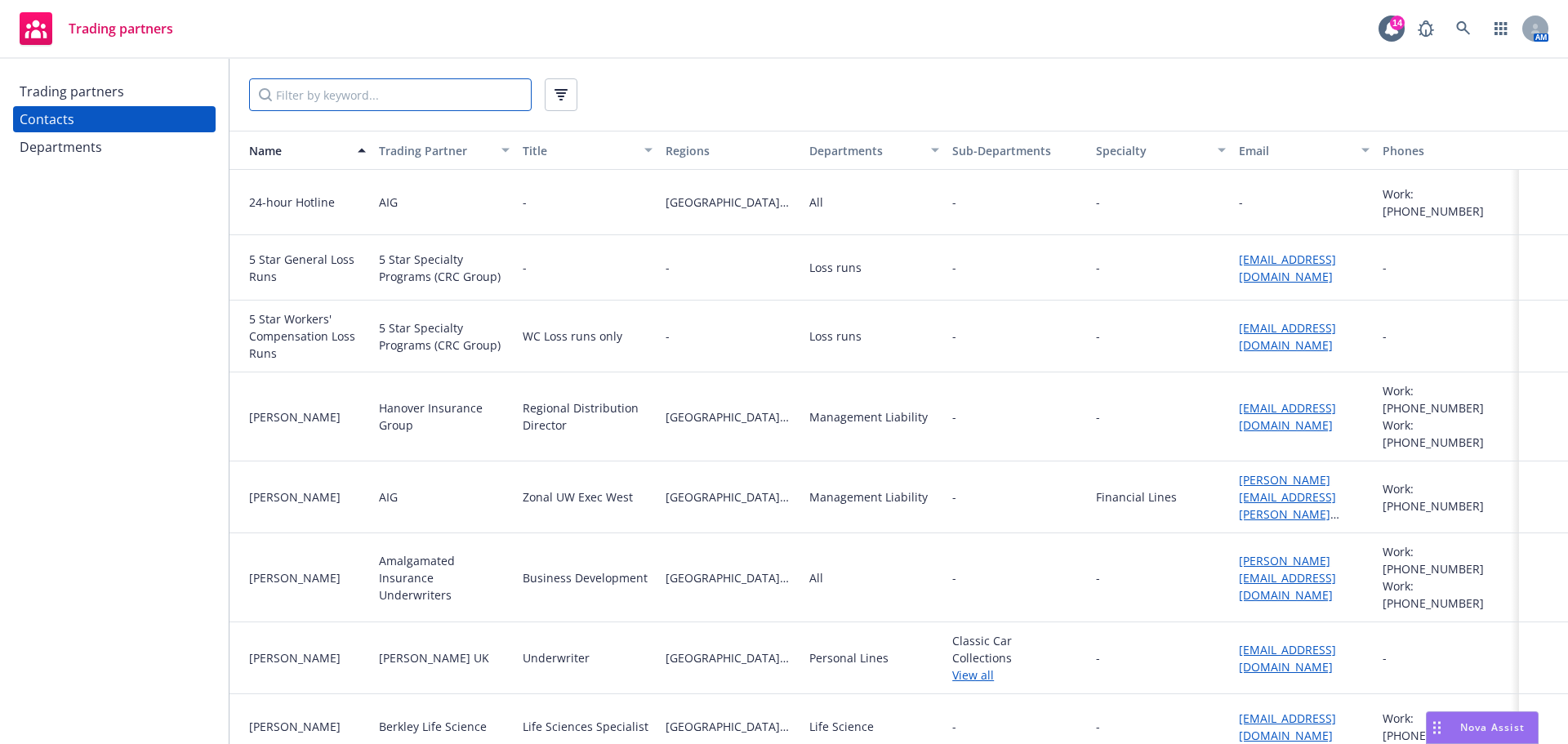
click at [305, 98] on input "Filter by keyword..." at bounding box center [390, 94] width 282 height 33
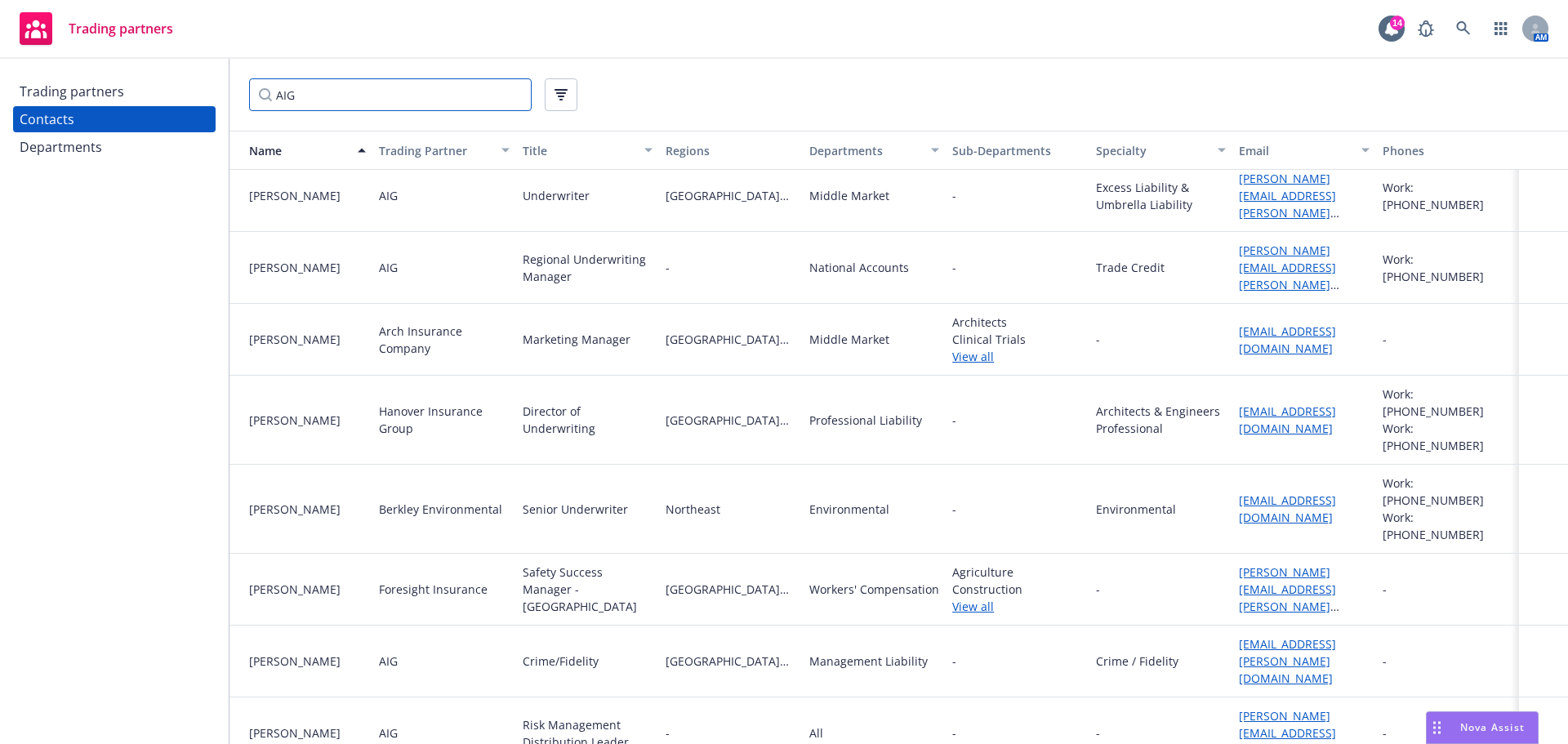
scroll to position [1143, 0]
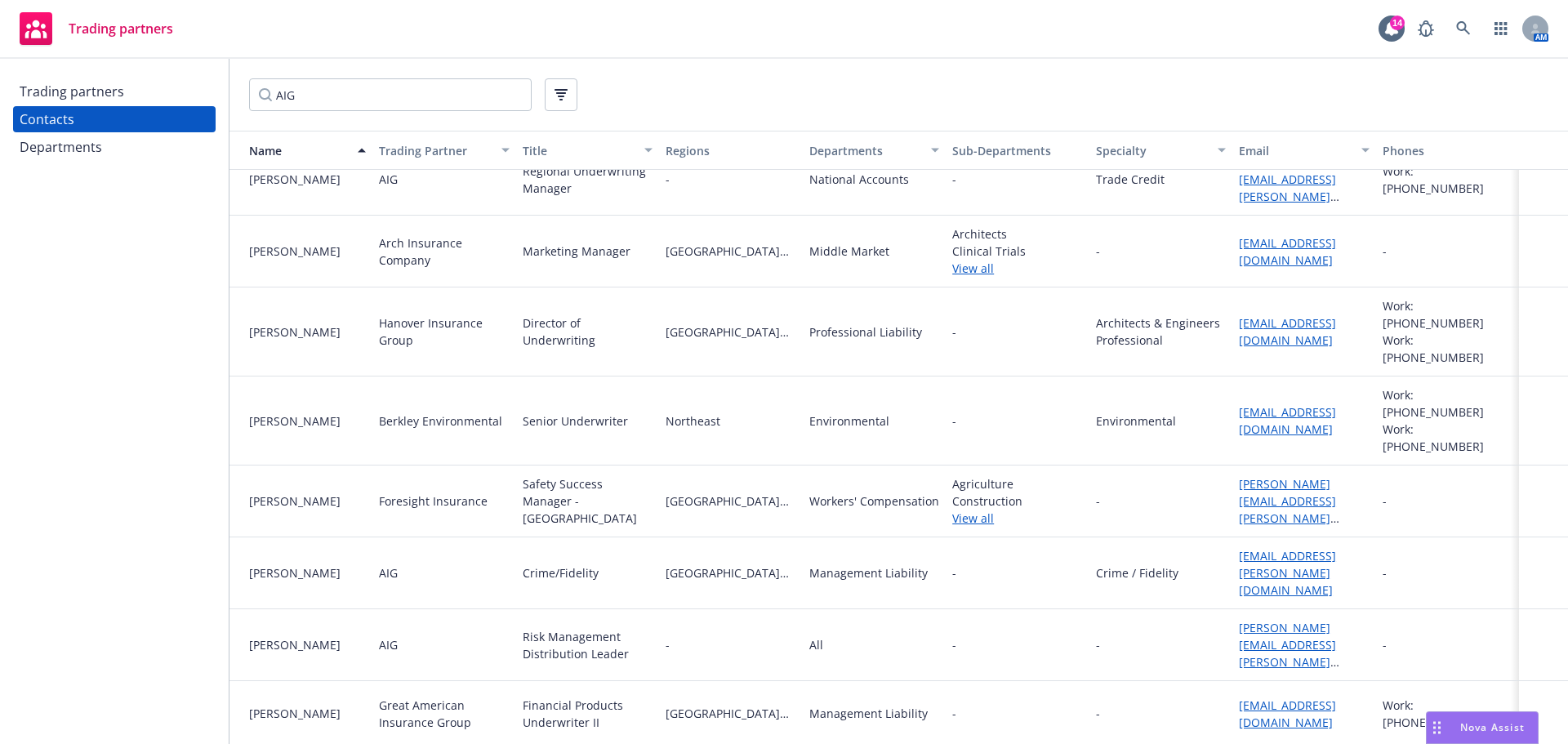
drag, startPoint x: 300, startPoint y: 133, endPoint x: 301, endPoint y: 117, distance: 16.0
click at [300, 133] on button "Name" at bounding box center [301, 150] width 143 height 39
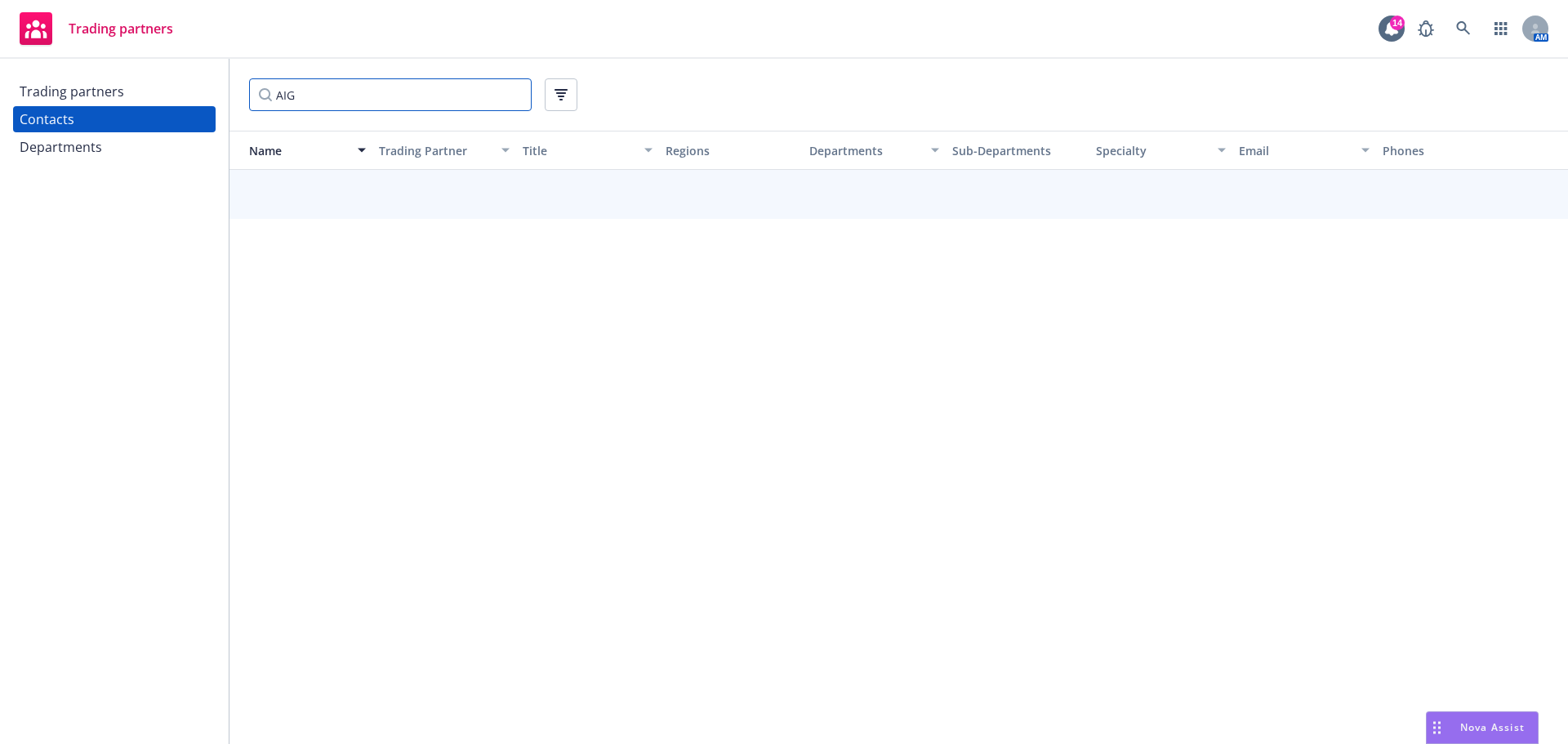
click at [306, 101] on input "AIG" at bounding box center [390, 94] width 282 height 33
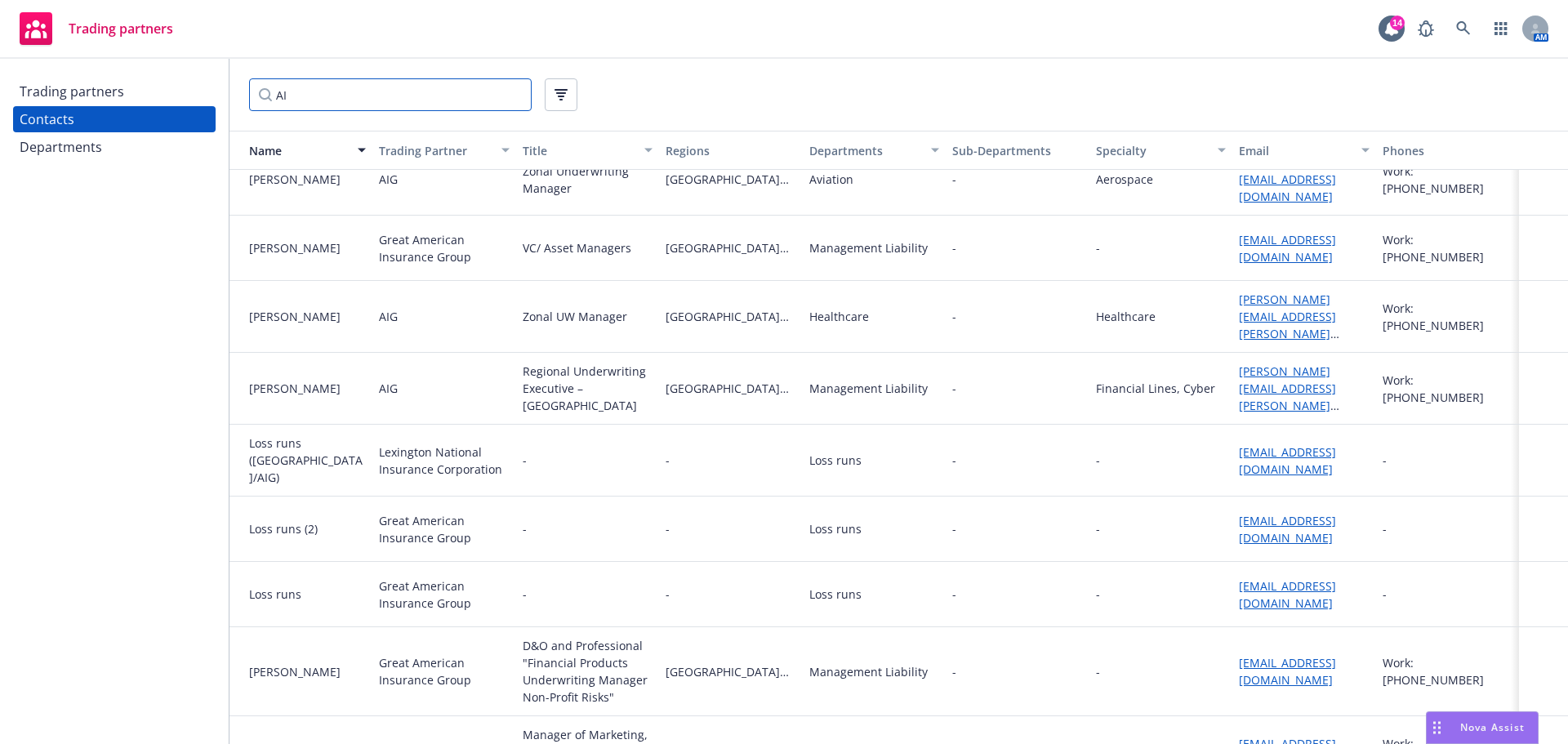
type input "A"
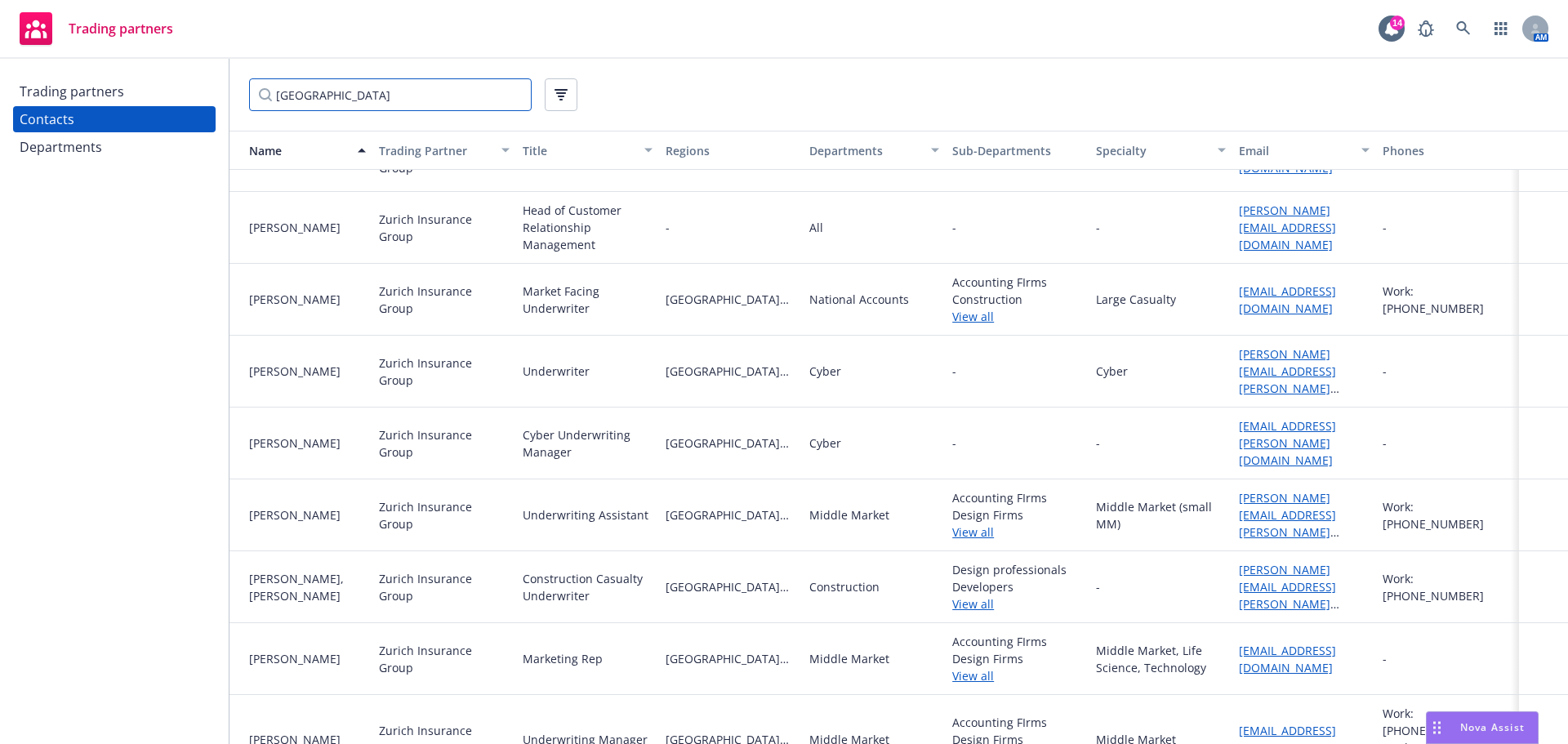
scroll to position [1105, 0]
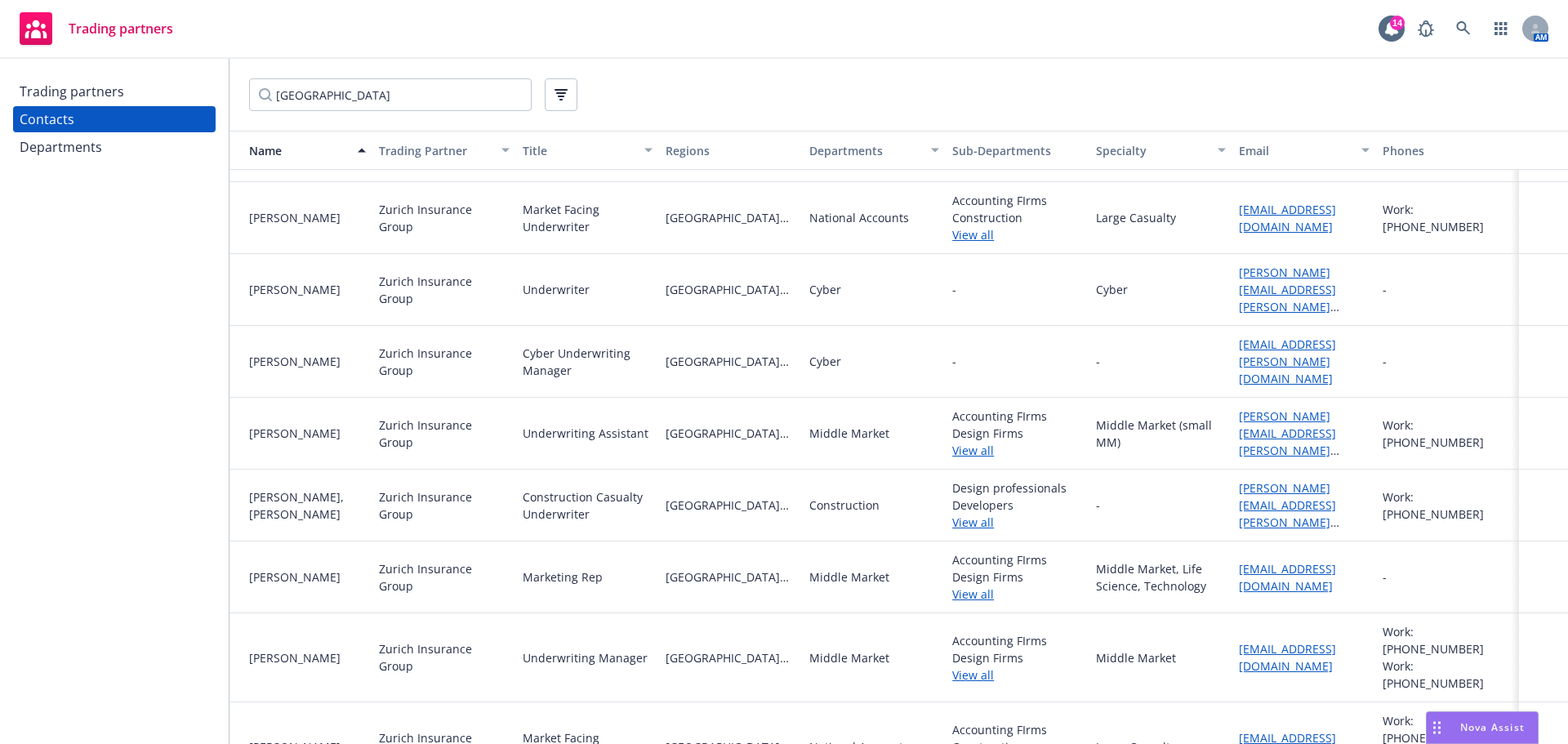
click at [1320, 641] on link "[EMAIL_ADDRESS][DOMAIN_NAME]" at bounding box center [1288, 657] width 97 height 33
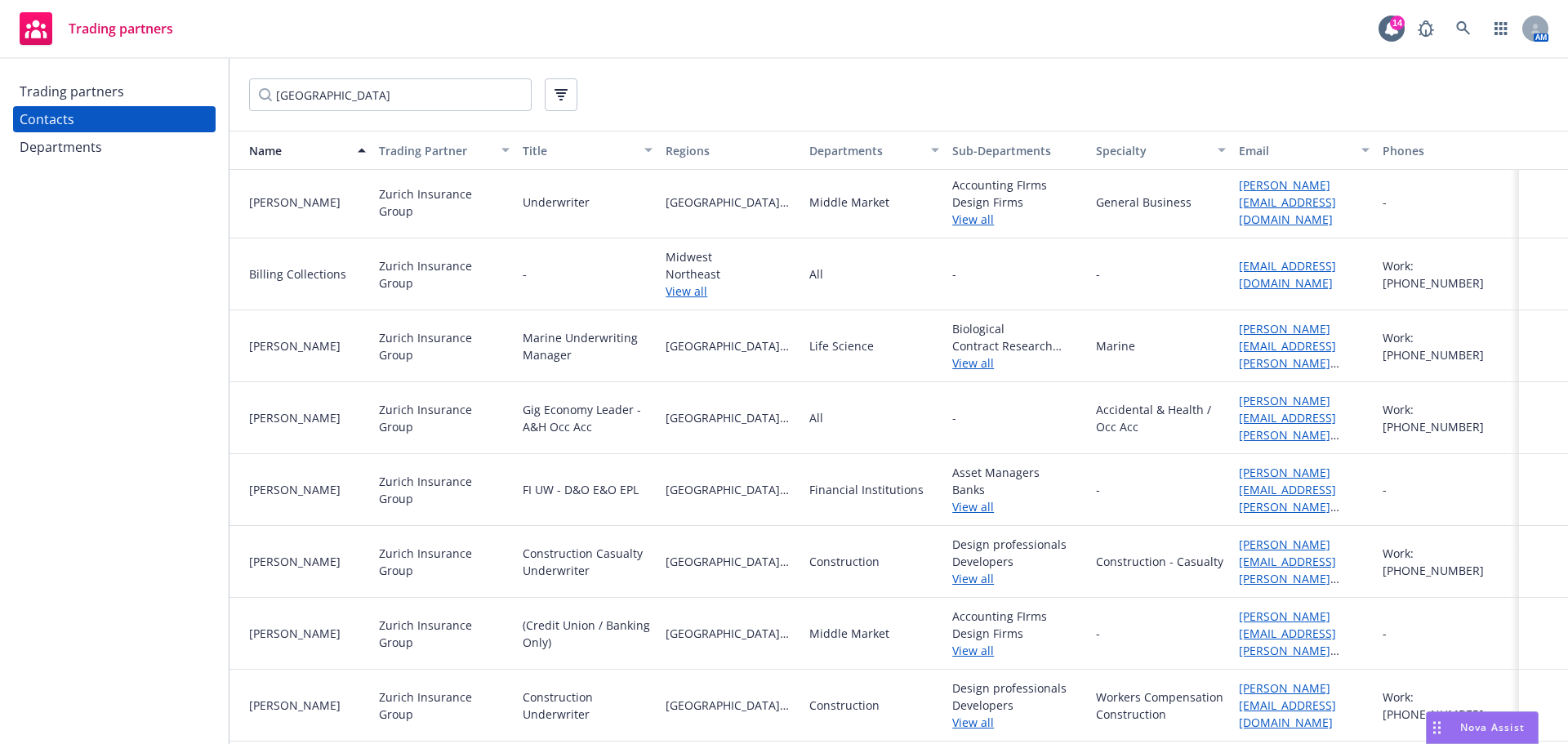
scroll to position [0, 0]
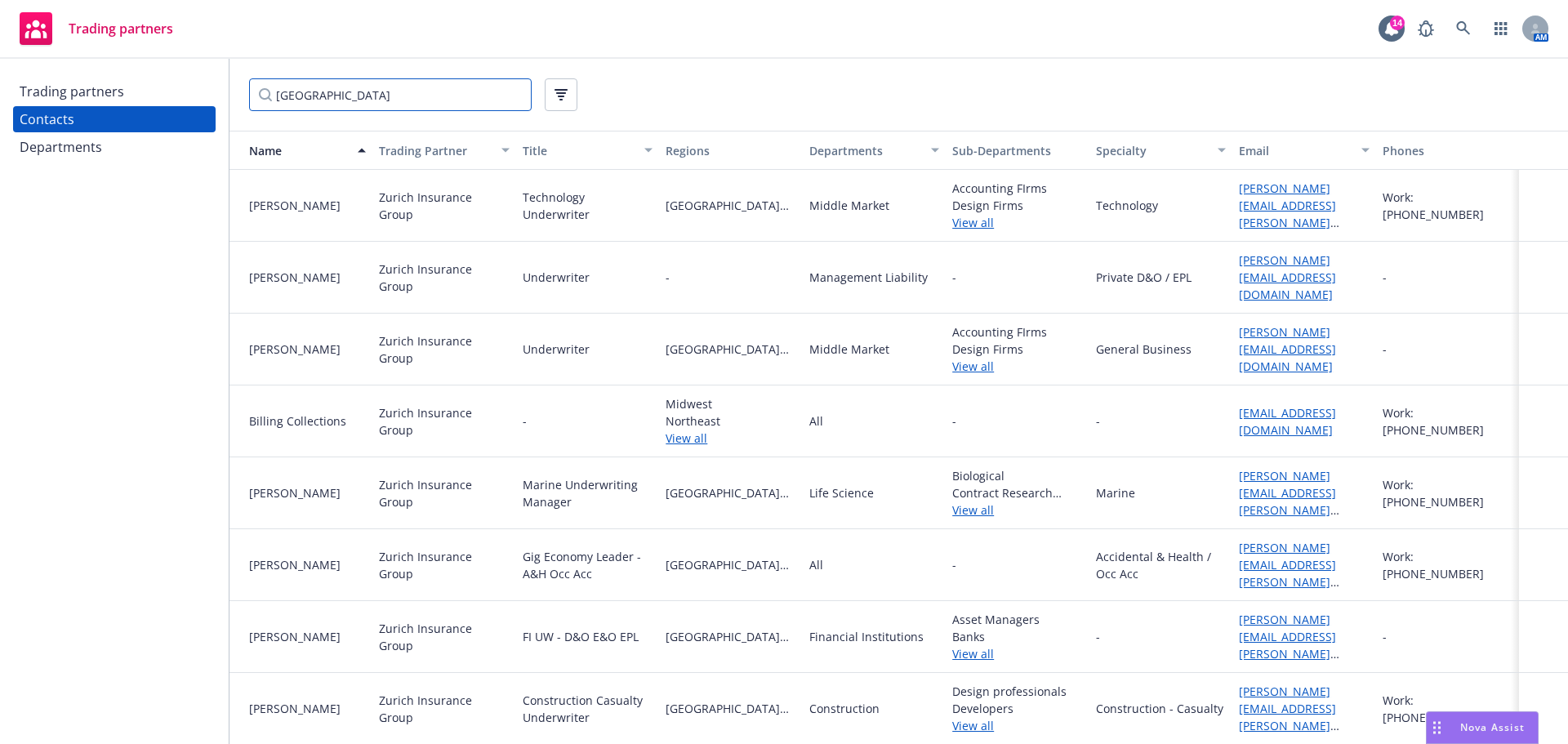
click at [312, 92] on input "[GEOGRAPHIC_DATA]" at bounding box center [390, 94] width 282 height 33
type input "z"
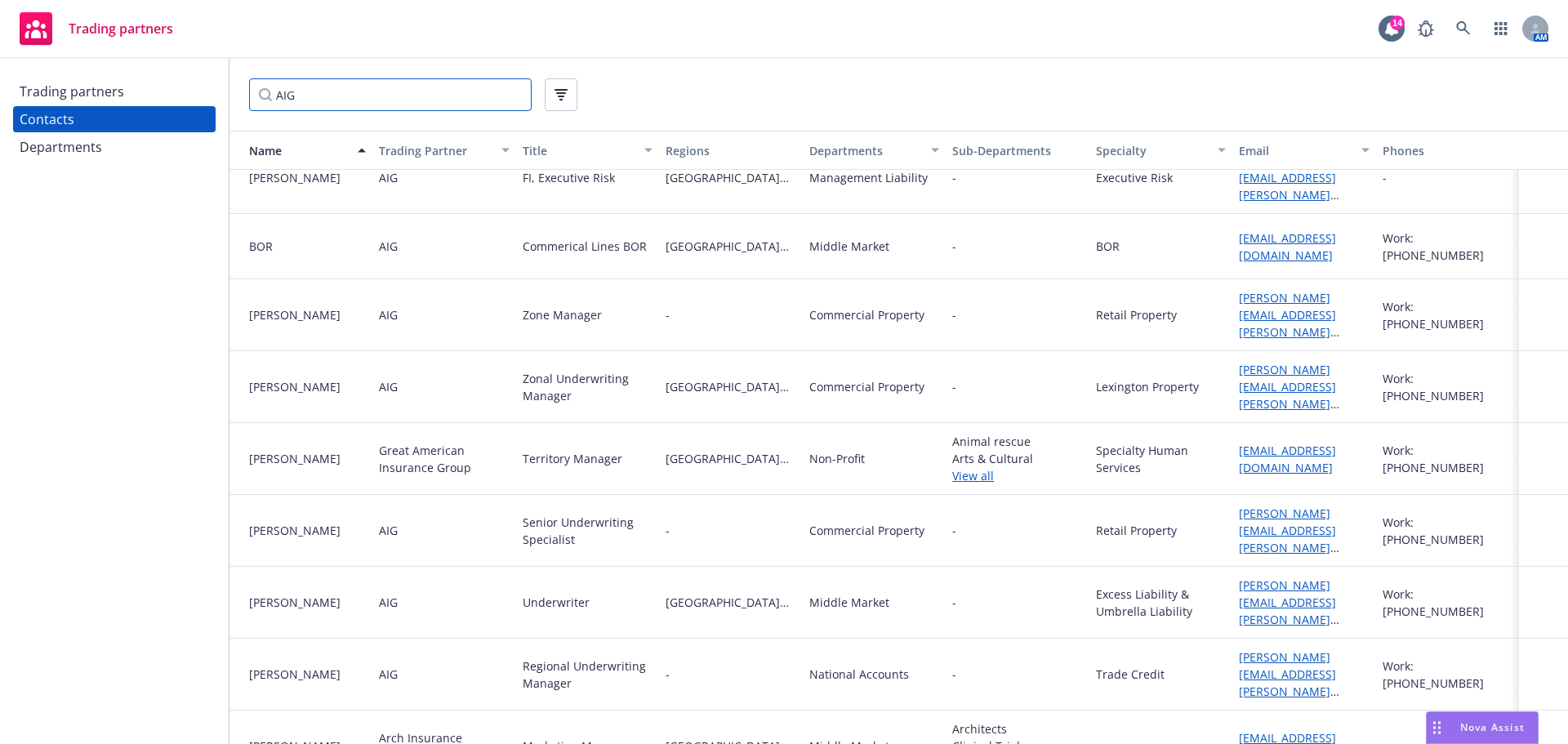
scroll to position [735, 0]
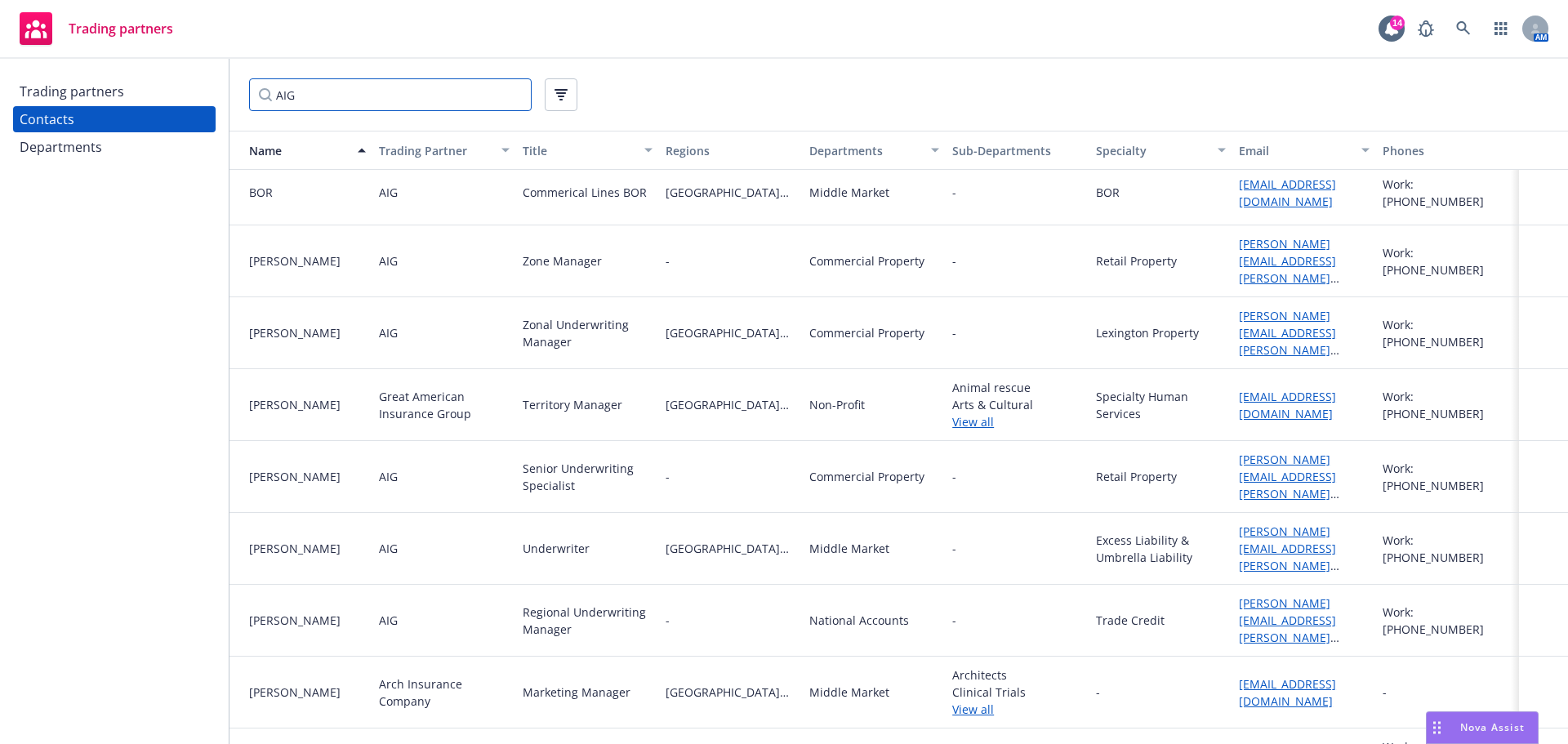
type input "AIG"
drag, startPoint x: 1287, startPoint y: 509, endPoint x: 1220, endPoint y: 481, distance: 72.6
click at [1220, 481] on div "Retail Property" at bounding box center [1161, 477] width 143 height 72
click at [1257, 523] on link "[PERSON_NAME][EMAIL_ADDRESS][PERSON_NAME][DOMAIN_NAME]" at bounding box center [1288, 557] width 97 height 67
